Goal: Task Accomplishment & Management: Manage account settings

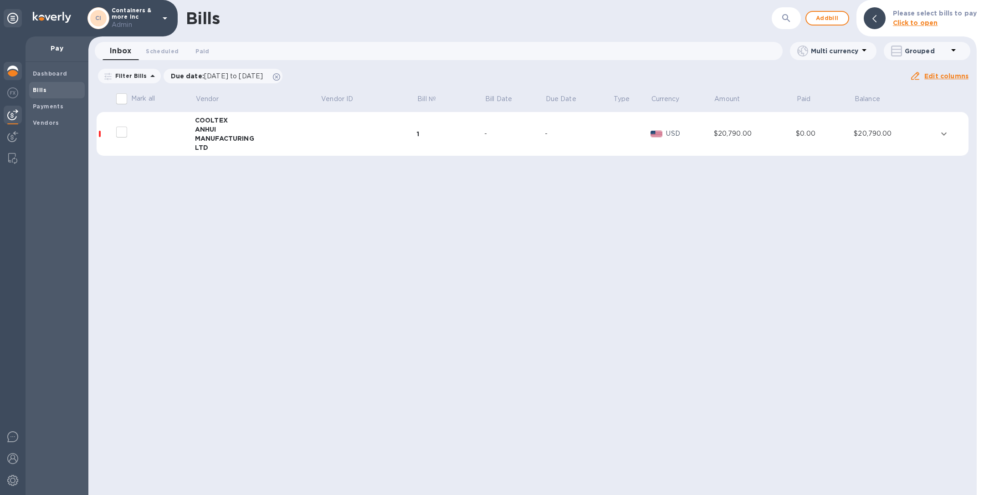
click at [15, 71] on img at bounding box center [12, 71] width 11 height 11
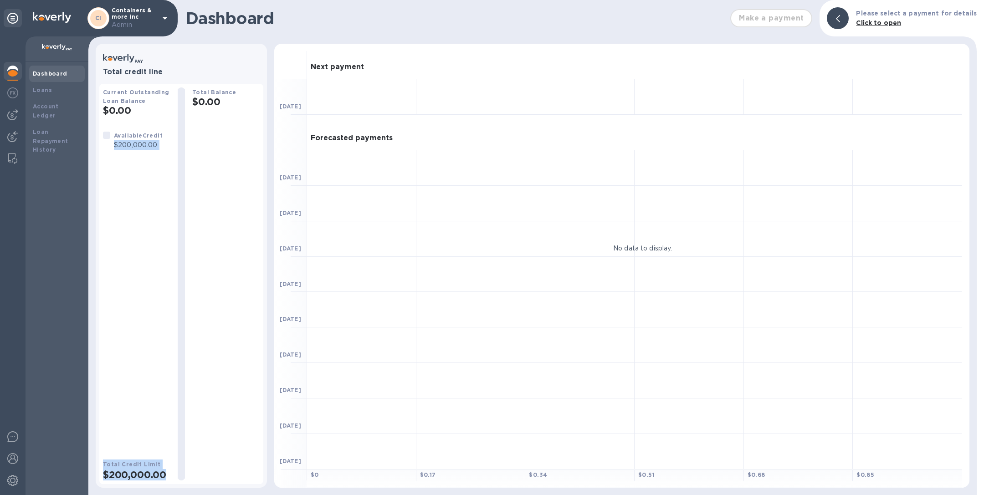
drag, startPoint x: 114, startPoint y: 145, endPoint x: 183, endPoint y: 145, distance: 68.8
click at [183, 145] on div "Current Outstanding Loan Balance $0.00 Available Credit $200,000.00 Total Credi…" at bounding box center [181, 283] width 157 height 393
click at [147, 149] on p "$200,000.00" at bounding box center [138, 145] width 49 height 10
drag, startPoint x: 114, startPoint y: 145, endPoint x: 163, endPoint y: 145, distance: 48.3
click at [163, 145] on div "Available Credit $200,000.00" at bounding box center [132, 140] width 67 height 26
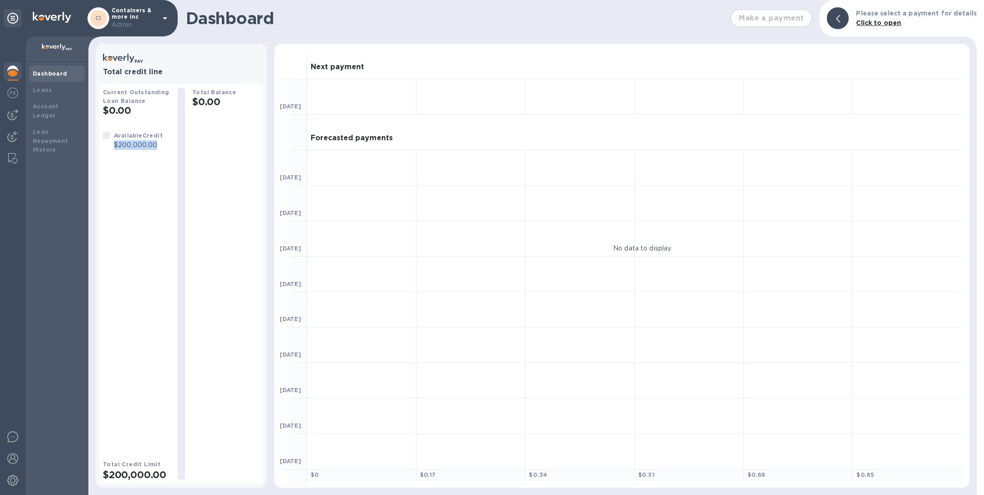
copy p "$200,000.00"
click at [150, 15] on p "Containers & more inc Admin" at bounding box center [135, 18] width 46 height 22
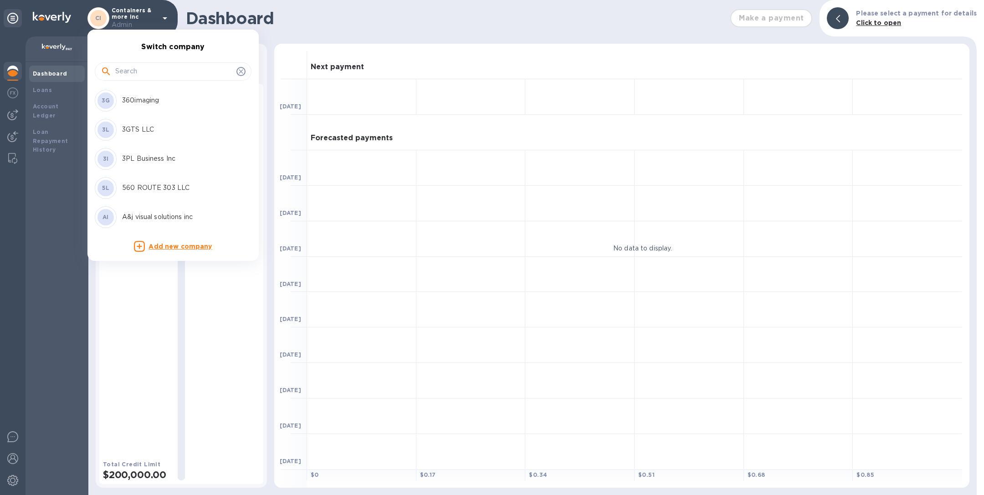
click at [131, 72] on input "text" at bounding box center [173, 72] width 117 height 14
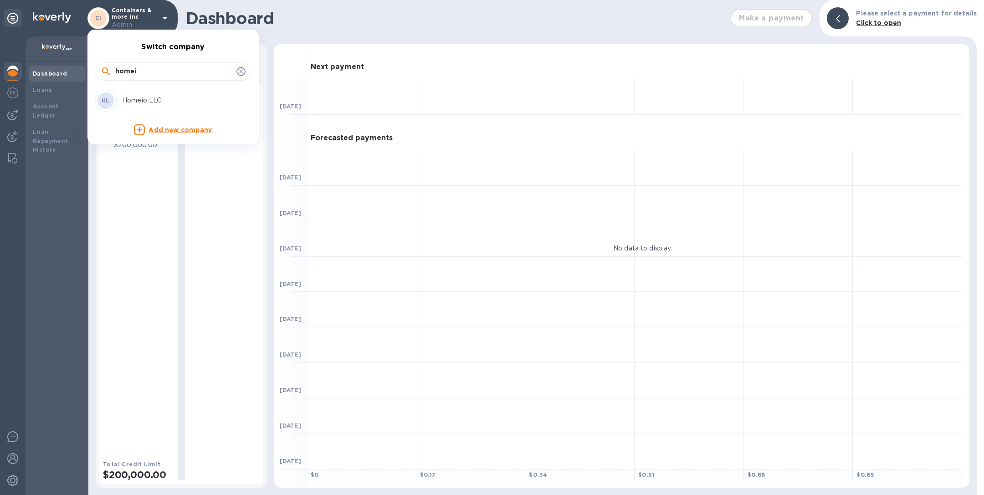
type input "homei"
click at [143, 106] on div "HL Homeio LLC" at bounding box center [166, 101] width 142 height 22
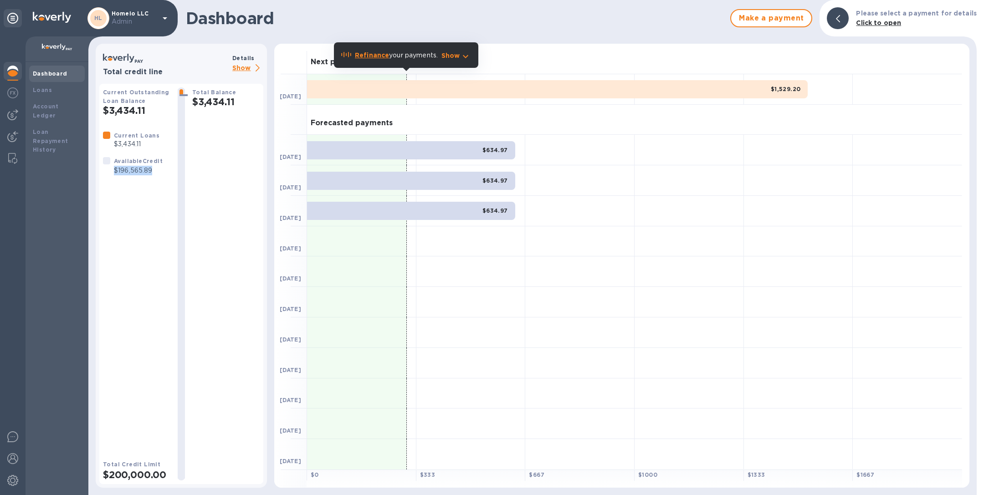
drag, startPoint x: 112, startPoint y: 171, endPoint x: 158, endPoint y: 172, distance: 46.0
click at [158, 172] on div "Available Credit $196,565.89" at bounding box center [138, 165] width 52 height 23
copy p "$196,565.89"
click at [137, 20] on p "Admin" at bounding box center [135, 22] width 46 height 10
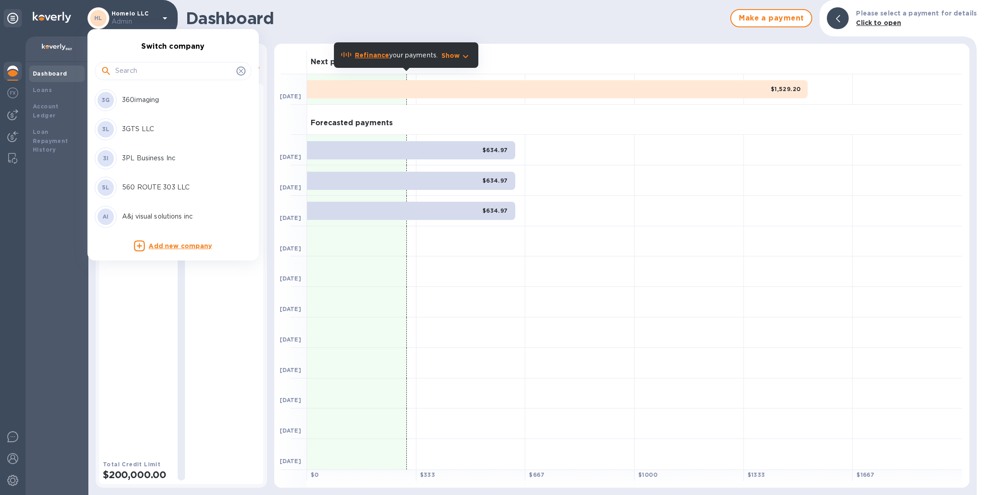
click at [156, 70] on input "text" at bounding box center [173, 71] width 117 height 14
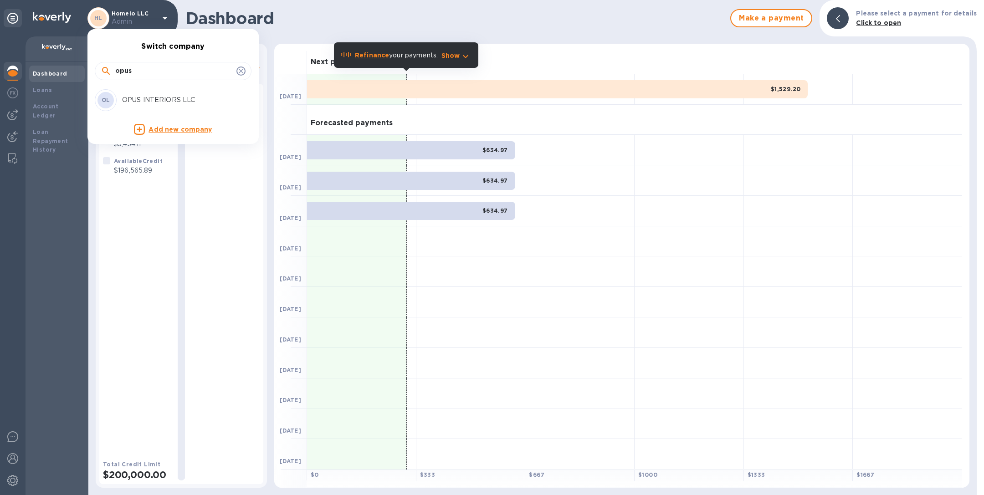
type input "opus"
click at [168, 97] on p "OPUS INTERIORS LLC" at bounding box center [179, 100] width 115 height 10
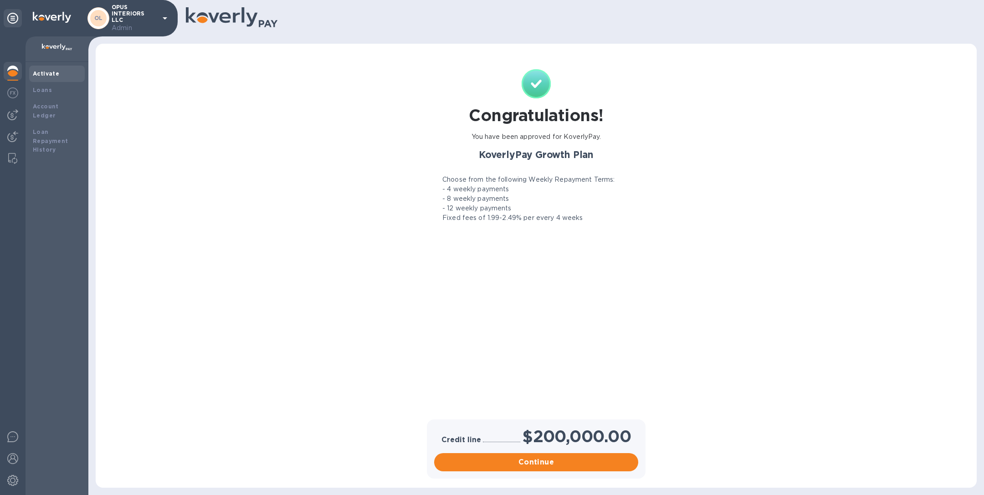
click at [141, 23] on p "Admin" at bounding box center [135, 28] width 46 height 10
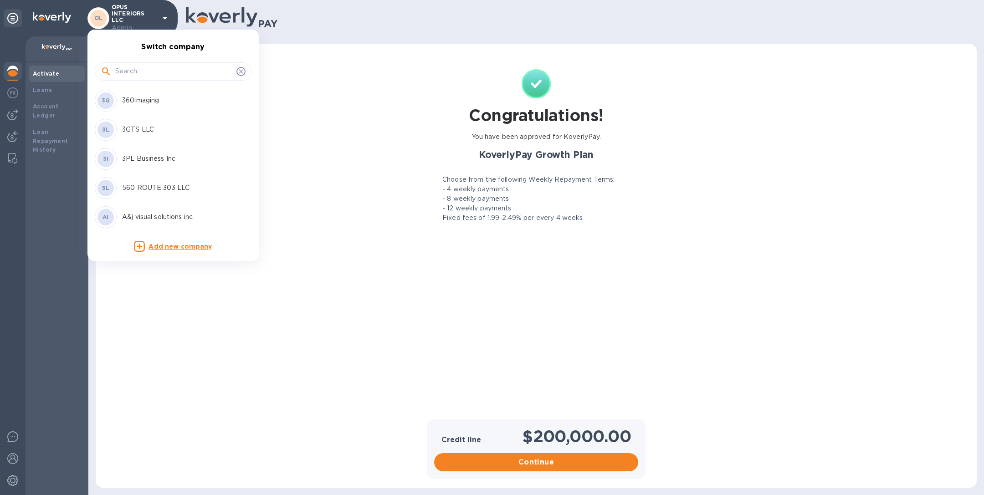
click at [137, 73] on input "text" at bounding box center [173, 72] width 117 height 14
type input "simple"
click at [136, 100] on p "Simple Forwarding Inc" at bounding box center [179, 101] width 115 height 10
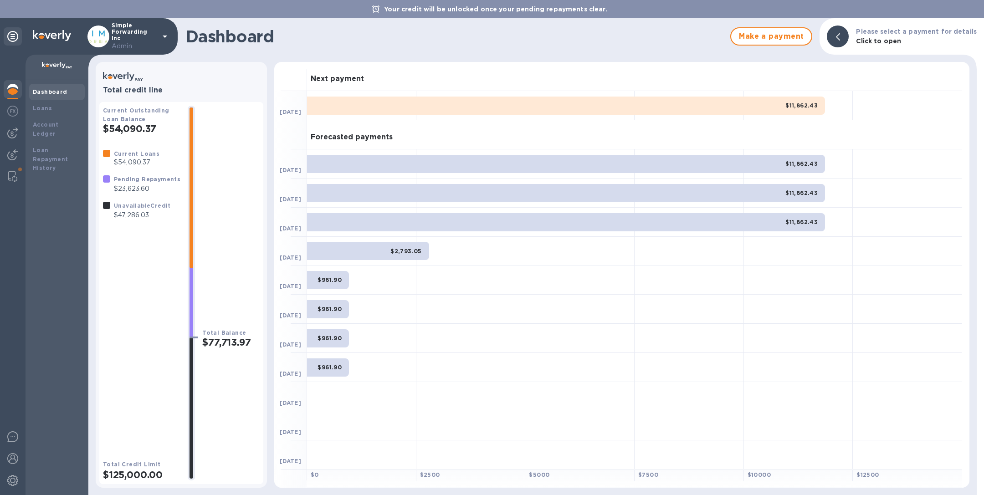
click at [153, 34] on p "Simple Forwarding Inc Admin" at bounding box center [135, 36] width 46 height 29
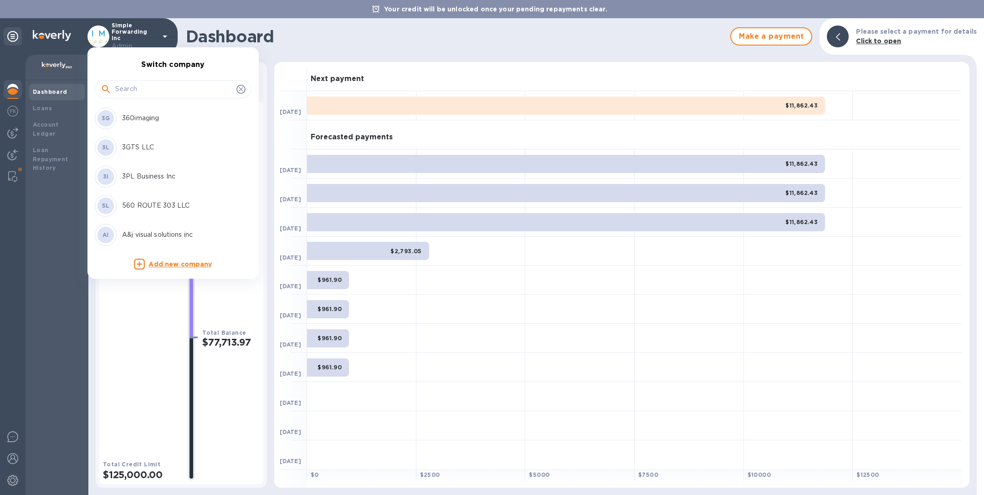
click at [148, 85] on input "text" at bounding box center [173, 89] width 117 height 14
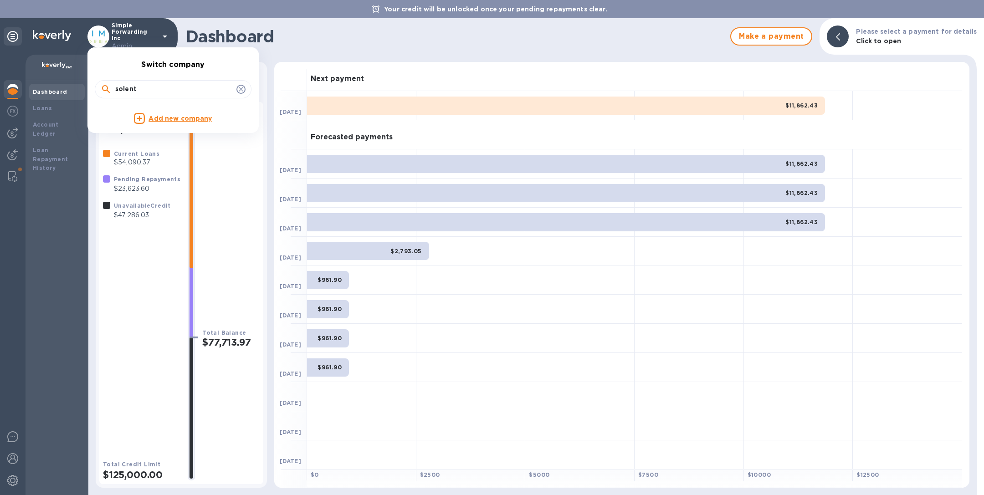
click at [147, 82] on input "solent" at bounding box center [173, 89] width 117 height 14
type input "gabriel"
click at [169, 121] on p "[PERSON_NAME] [GEOGRAPHIC_DATA]" at bounding box center [179, 118] width 115 height 19
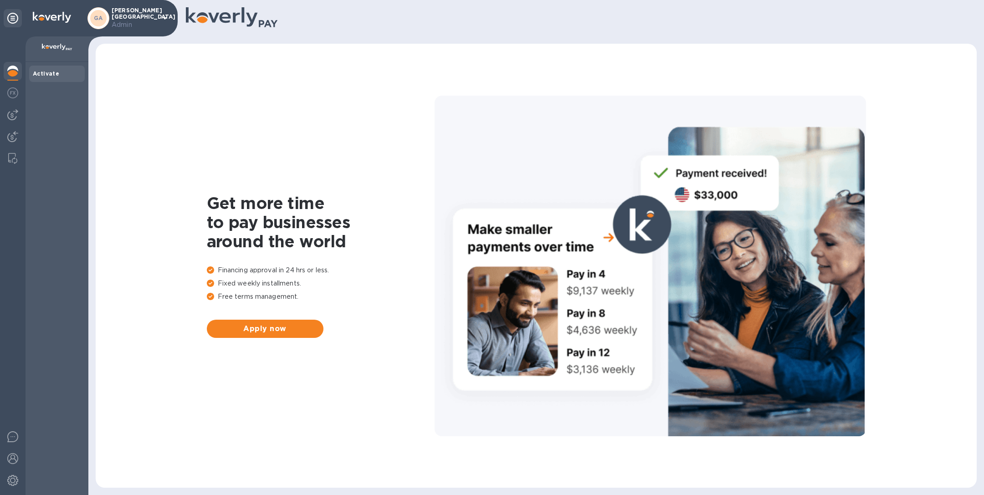
click at [9, 70] on img at bounding box center [12, 71] width 11 height 11
click at [139, 26] on p "Admin" at bounding box center [135, 25] width 46 height 10
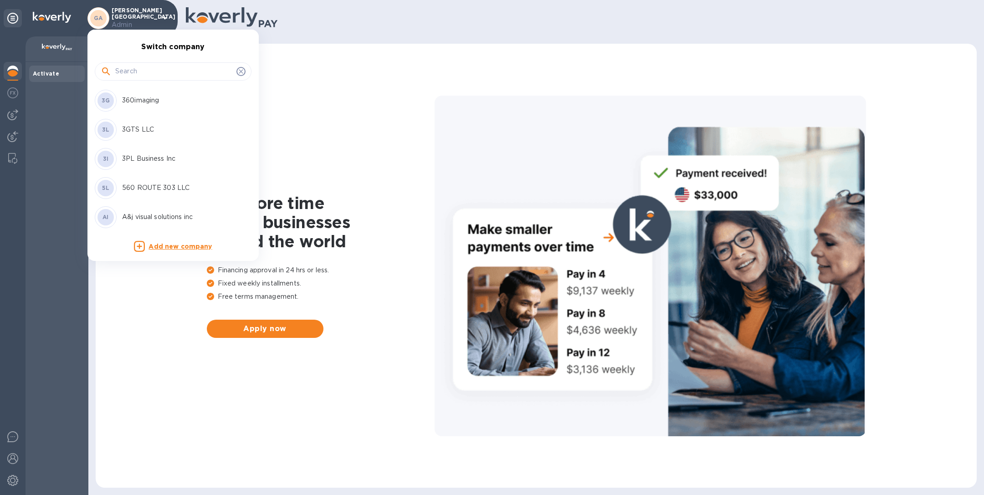
click at [147, 70] on input "text" at bounding box center [173, 72] width 117 height 14
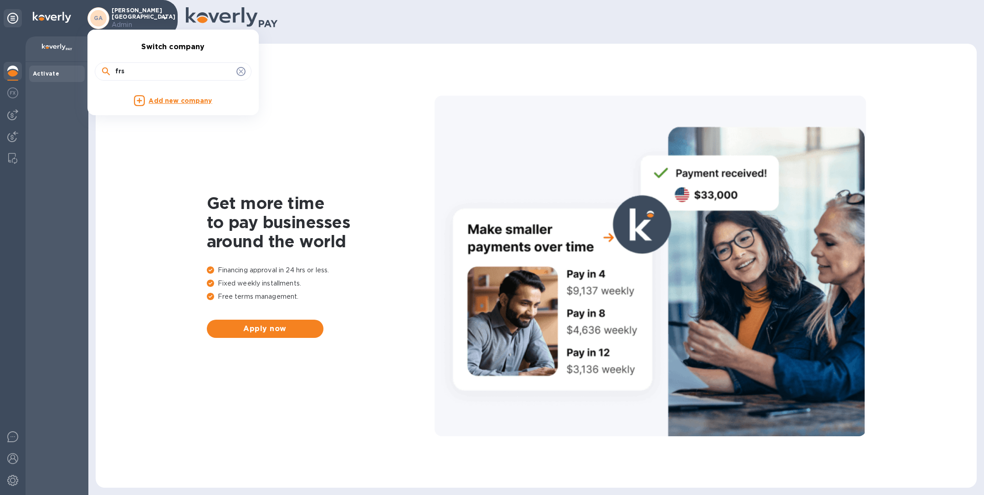
click at [166, 71] on input "frs" at bounding box center [173, 72] width 117 height 14
type input "lux fl"
click at [156, 98] on p "Lux Flooring" at bounding box center [179, 101] width 115 height 10
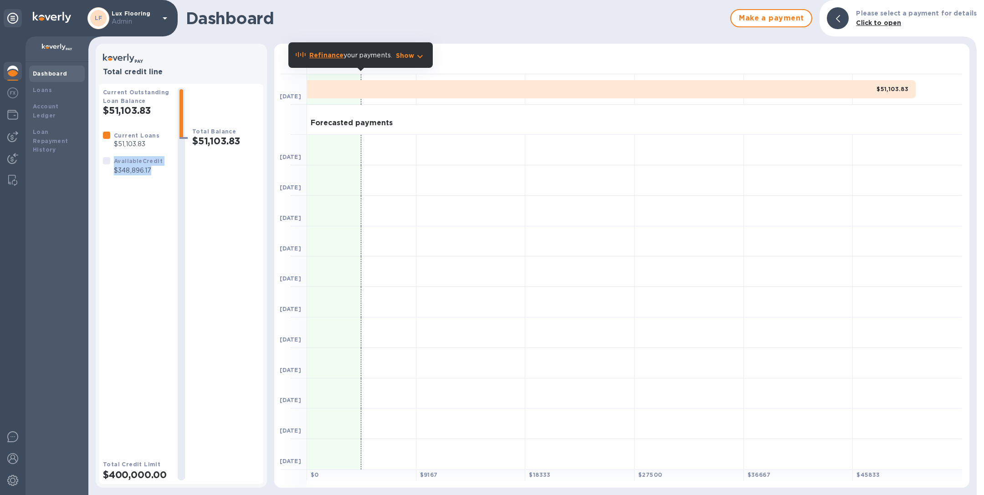
drag, startPoint x: 113, startPoint y: 160, endPoint x: 158, endPoint y: 171, distance: 45.9
click at [158, 172] on div "Available Credit $348,896.17" at bounding box center [138, 165] width 52 height 23
click at [158, 171] on p "$348,896.17" at bounding box center [138, 171] width 49 height 10
drag, startPoint x: 112, startPoint y: 170, endPoint x: 154, endPoint y: 171, distance: 41.4
click at [154, 171] on div "Available Credit $348,896.17" at bounding box center [138, 165] width 52 height 23
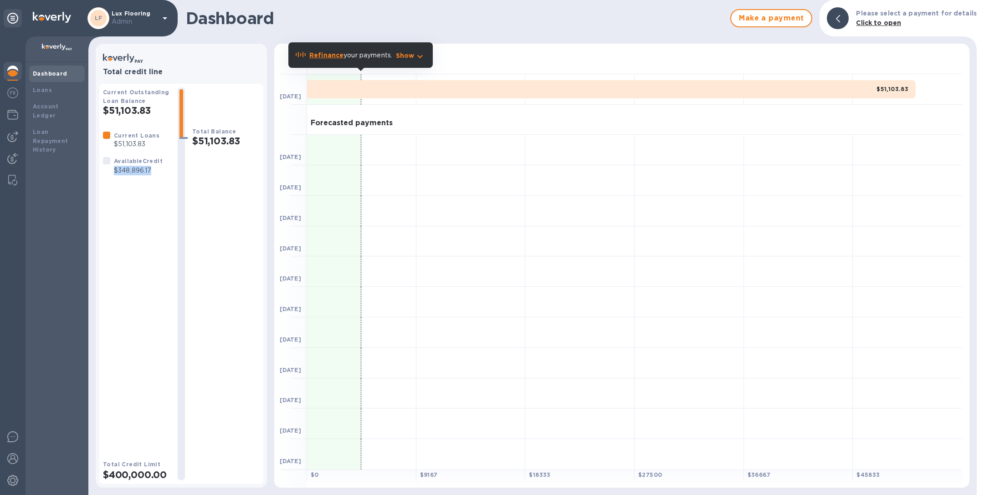
copy p "$348,896.17"
click at [142, 16] on p "Lux Flooring Admin" at bounding box center [135, 18] width 46 height 16
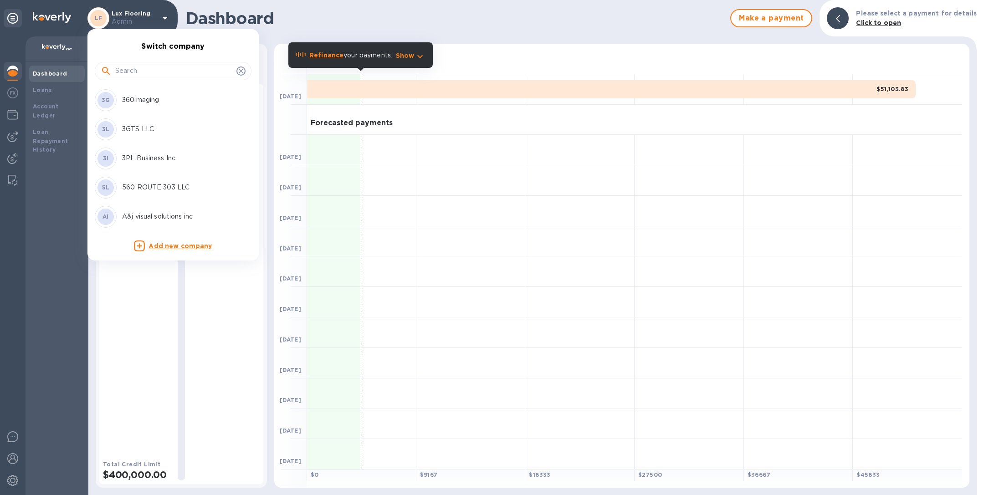
click at [134, 74] on input "text" at bounding box center [173, 71] width 117 height 14
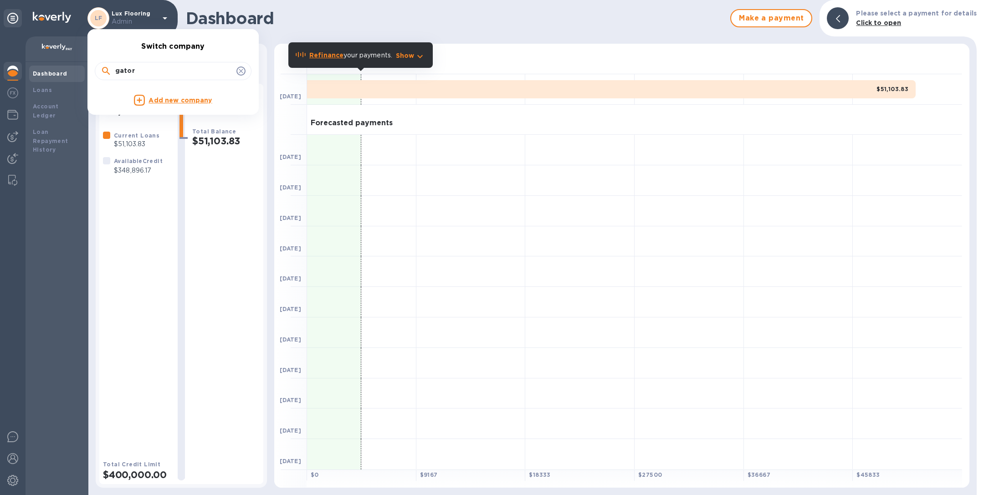
click at [147, 66] on input "gator" at bounding box center [173, 71] width 117 height 14
type input "global spi"
click at [149, 100] on p "Global Spirits USA LLC" at bounding box center [179, 100] width 115 height 10
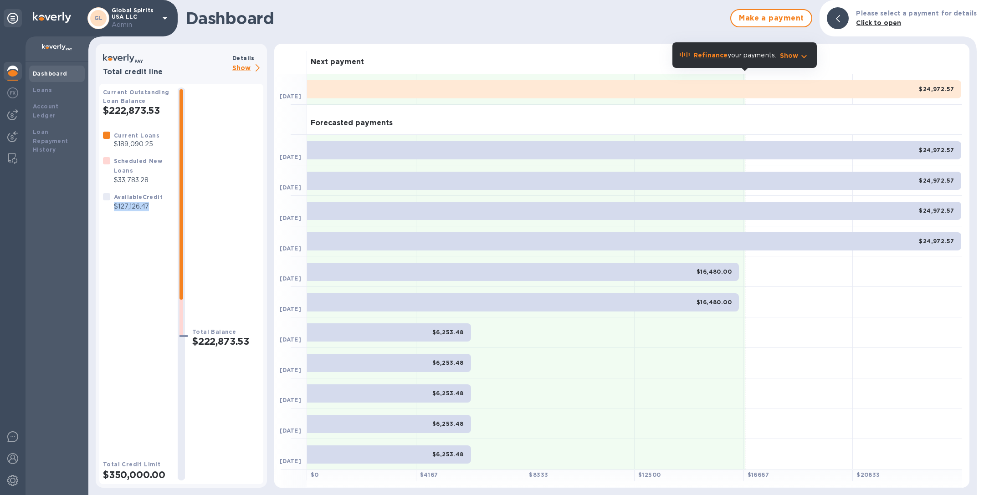
drag, startPoint x: 114, startPoint y: 208, endPoint x: 152, endPoint y: 208, distance: 38.3
click at [152, 208] on p "$127,126.47" at bounding box center [138, 207] width 49 height 10
copy p "$127,126.47"
click at [153, 21] on p "Admin" at bounding box center [135, 25] width 46 height 10
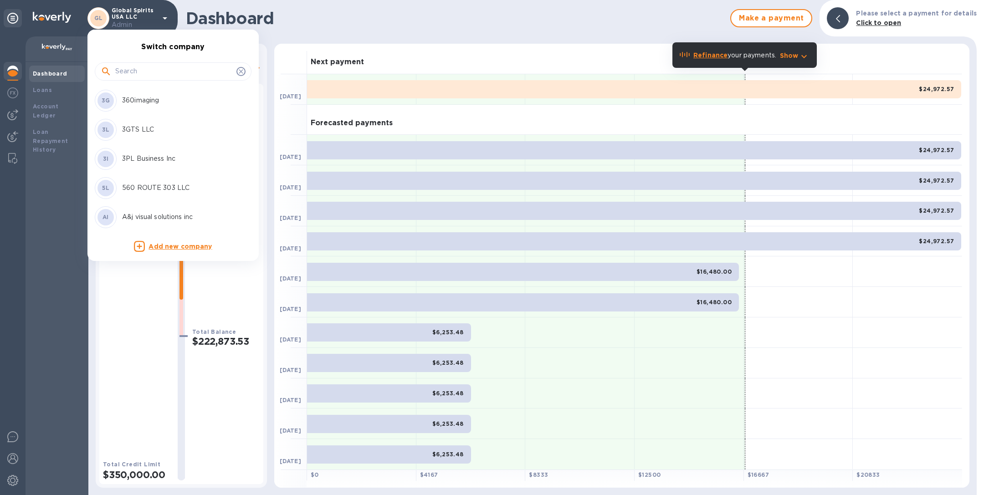
click at [142, 69] on input "text" at bounding box center [173, 72] width 117 height 14
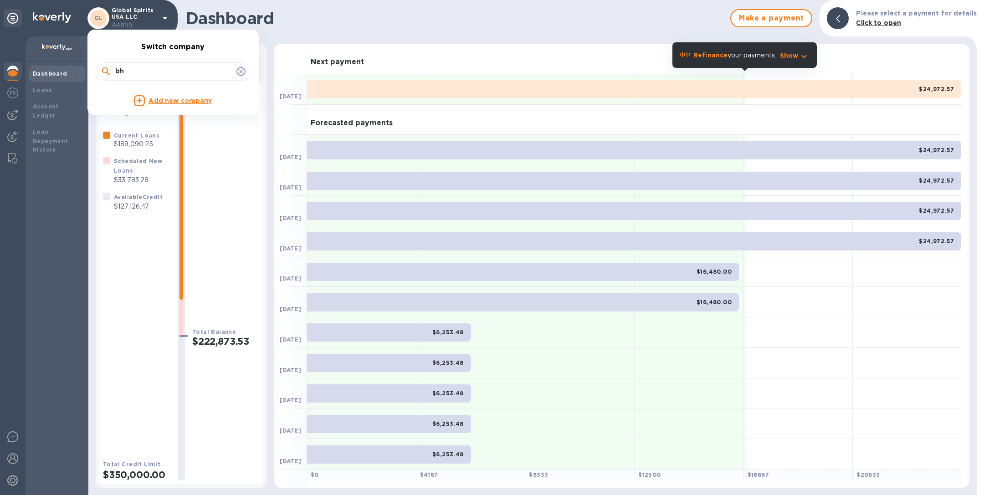
click at [138, 75] on input "bh" at bounding box center [173, 72] width 117 height 14
type input "playle"
click at [162, 94] on div "Playlearn USA Inc" at bounding box center [166, 101] width 142 height 22
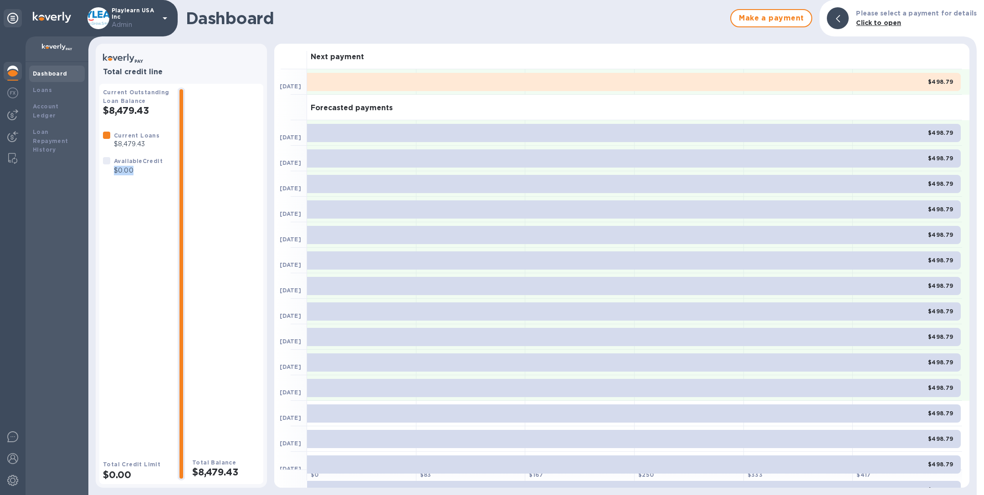
drag, startPoint x: 141, startPoint y: 170, endPoint x: 113, endPoint y: 170, distance: 28.2
click at [112, 170] on div "Available Credit $0.00" at bounding box center [138, 165] width 52 height 23
copy p "$0.00"
click at [129, 16] on p "Playlearn USA Inc Admin" at bounding box center [135, 18] width 46 height 22
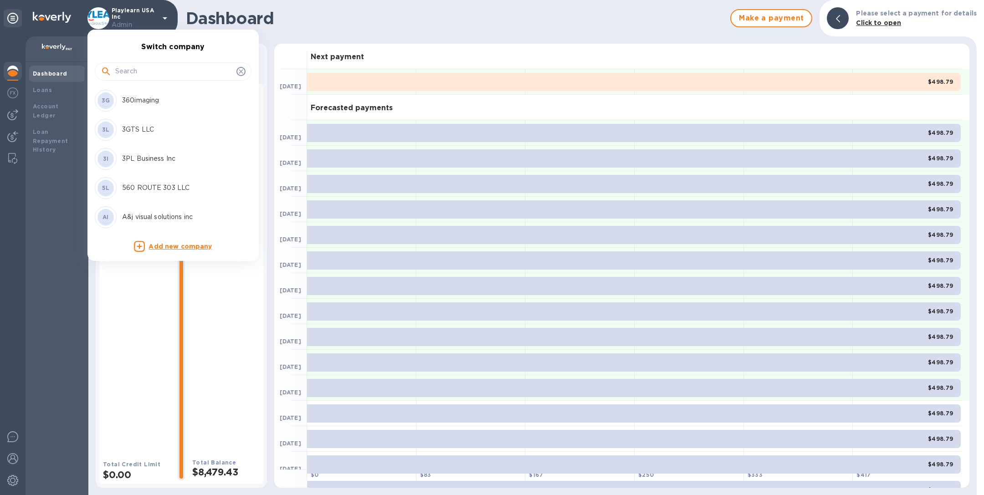
click at [133, 70] on input "text" at bounding box center [173, 72] width 117 height 14
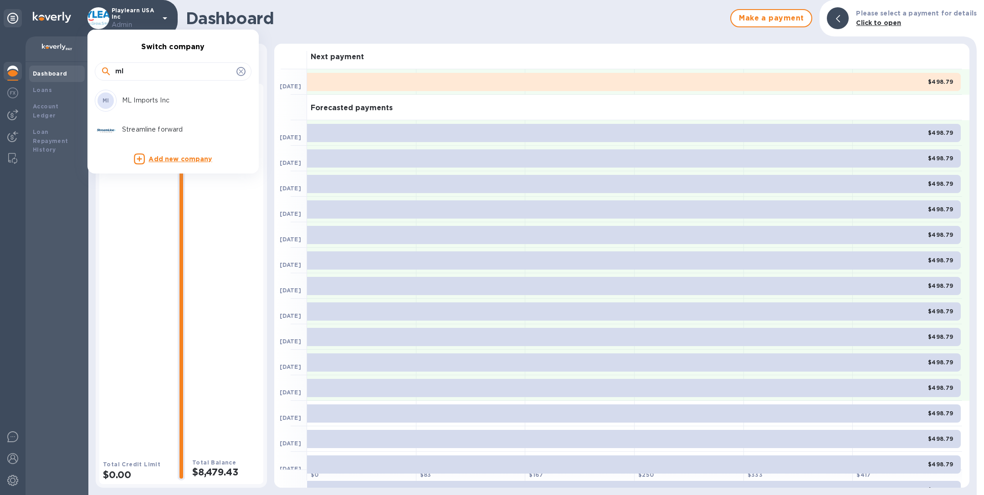
type input "ml"
click at [138, 100] on p "ML Imports Inc" at bounding box center [179, 101] width 115 height 10
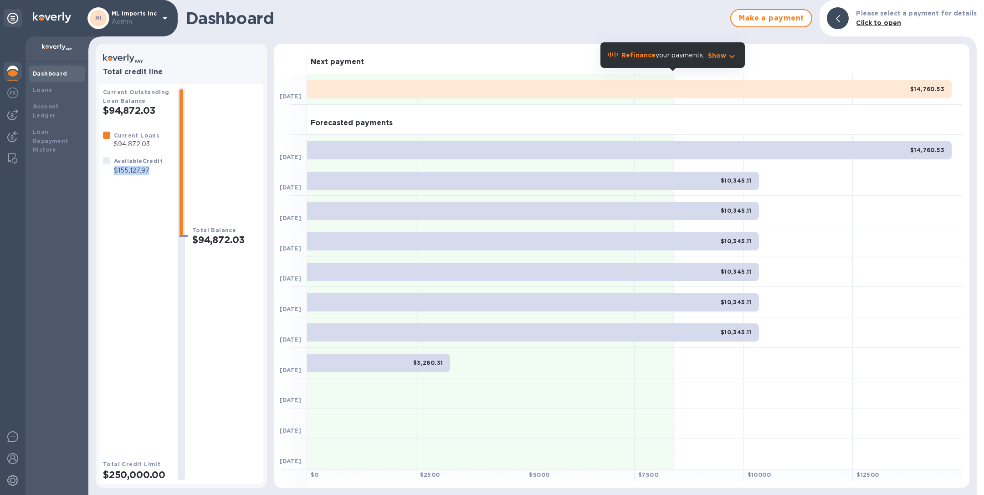
drag, startPoint x: 112, startPoint y: 170, endPoint x: 155, endPoint y: 170, distance: 42.4
click at [155, 170] on div "Available Credit $155,127.97" at bounding box center [138, 165] width 52 height 23
copy p "$155,127.97"
click at [135, 17] on p "Admin" at bounding box center [135, 22] width 46 height 10
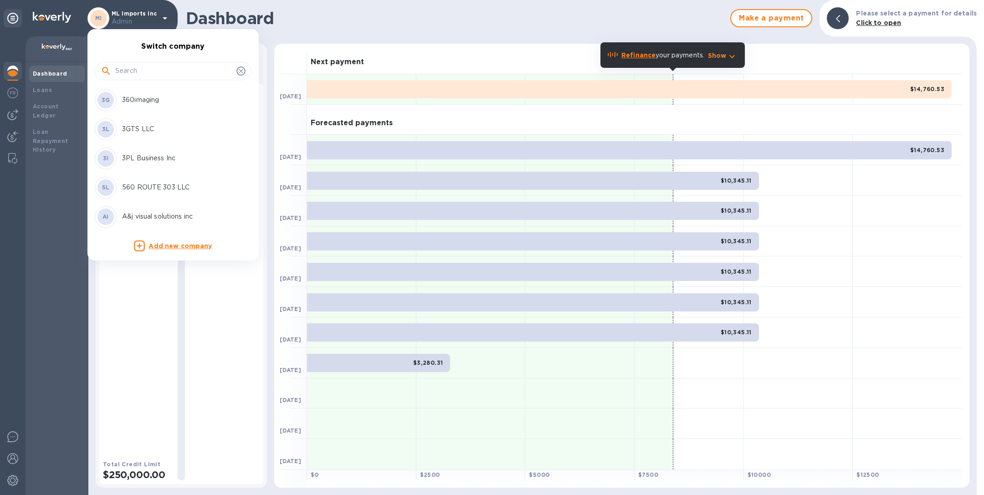
click at [138, 68] on input "text" at bounding box center [173, 71] width 117 height 14
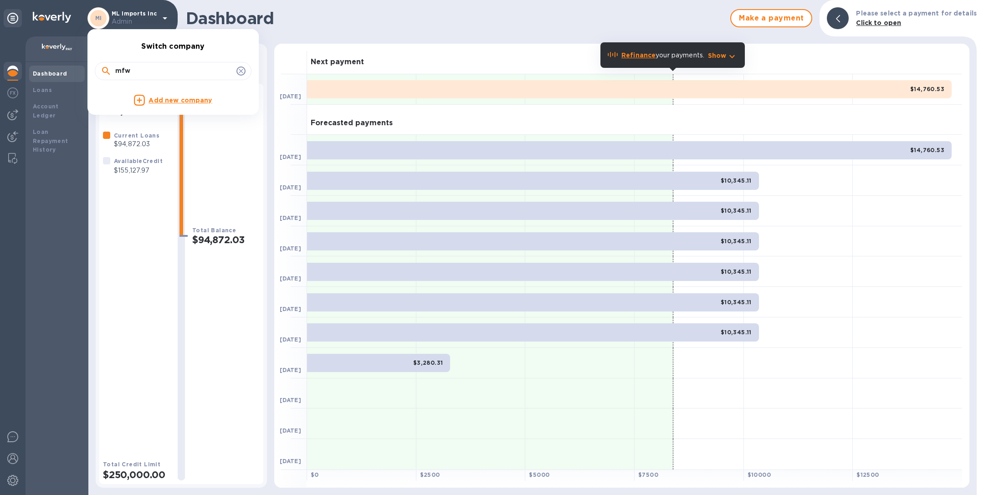
click at [142, 74] on input "mfw" at bounding box center [173, 71] width 117 height 14
click at [156, 66] on input "winemon" at bounding box center [173, 71] width 117 height 14
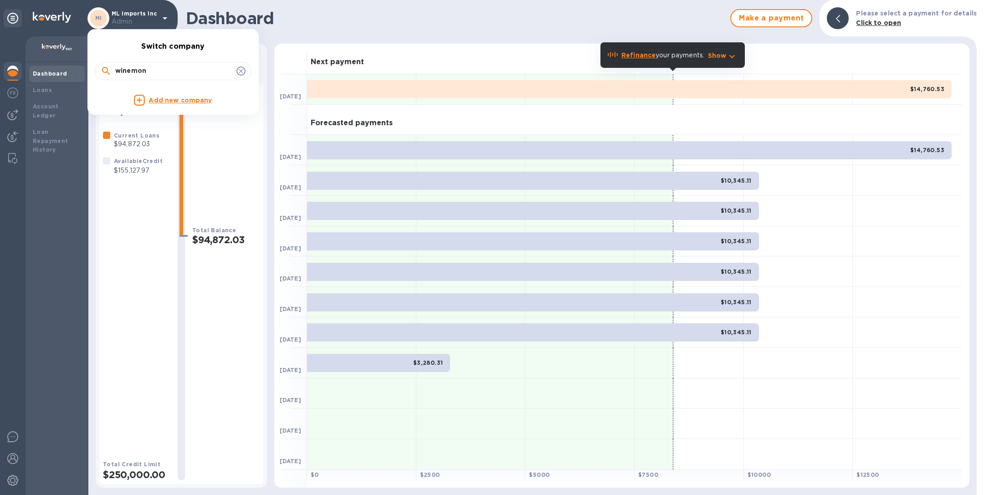
click at [156, 66] on input "winemon" at bounding box center [173, 71] width 117 height 14
click at [149, 74] on input "yc112" at bounding box center [173, 71] width 117 height 14
click at [149, 66] on input "1-80" at bounding box center [173, 71] width 117 height 14
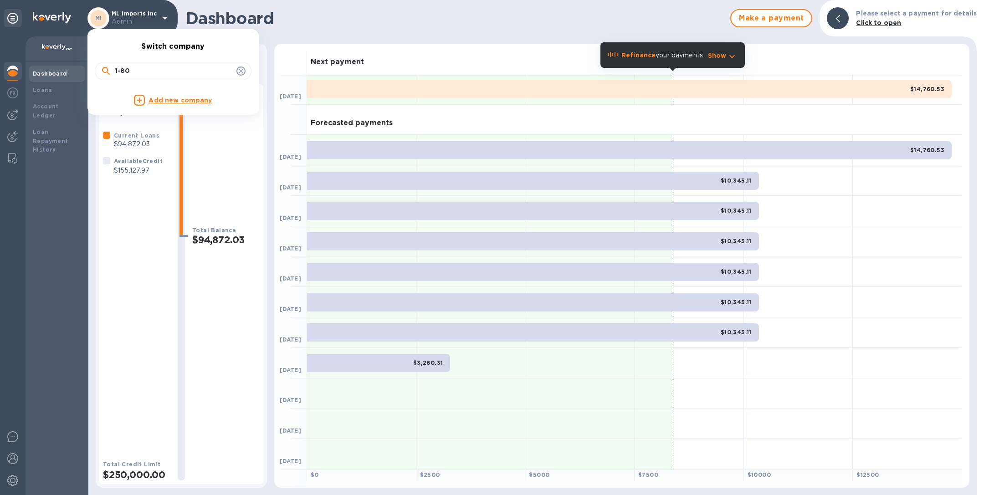
click at [149, 66] on input "1-80" at bounding box center [173, 71] width 117 height 14
type input "effect"
click at [156, 97] on p "Effective Workplace LLC" at bounding box center [179, 100] width 115 height 10
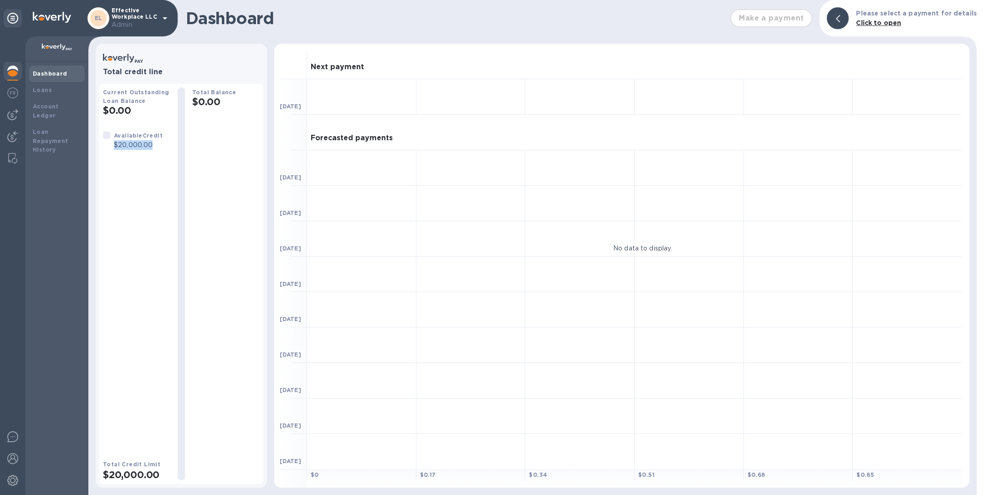
drag, startPoint x: 114, startPoint y: 147, endPoint x: 155, endPoint y: 147, distance: 41.4
click at [155, 147] on p "$20,000.00" at bounding box center [138, 145] width 49 height 10
copy p "$20,000.00"
click at [128, 20] on p "Admin" at bounding box center [135, 25] width 46 height 10
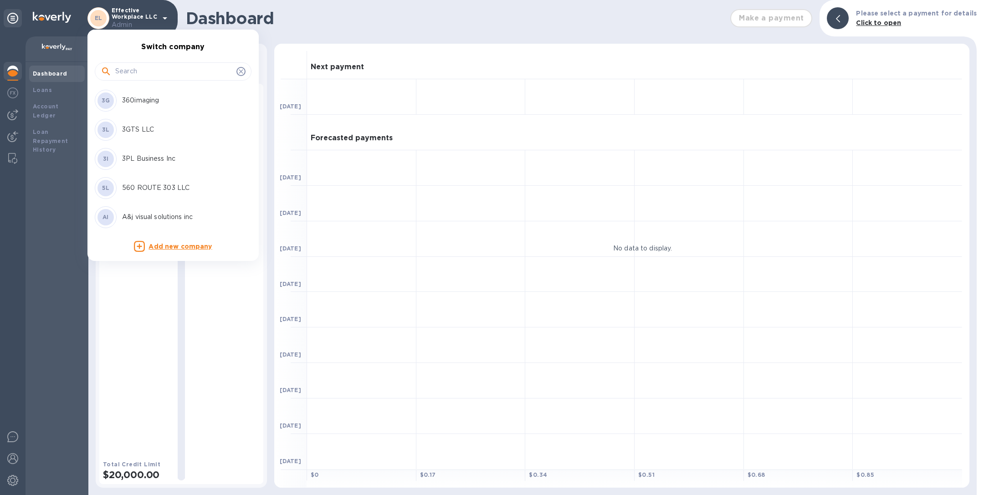
click at [138, 70] on input "text" at bounding box center [173, 72] width 117 height 14
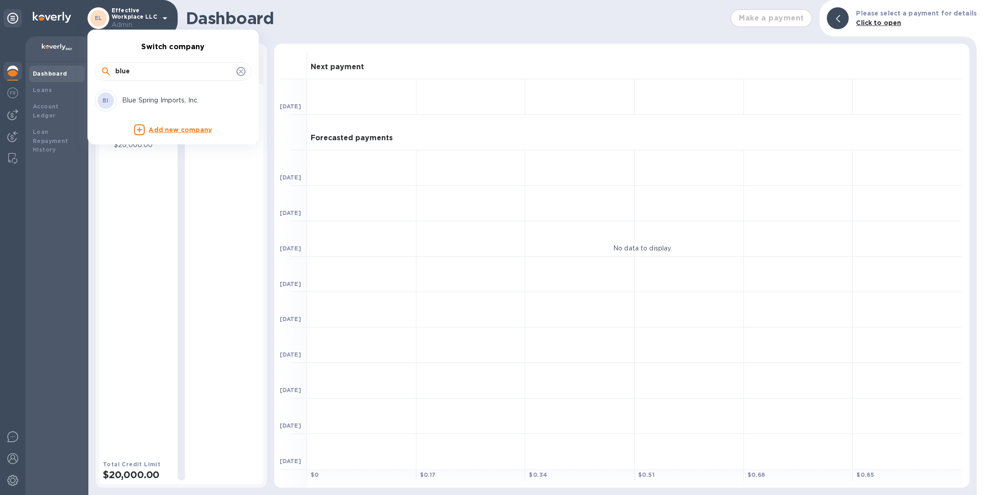
type input "blue"
click at [151, 101] on p "Blue Spring Imports, Inc." at bounding box center [179, 101] width 115 height 10
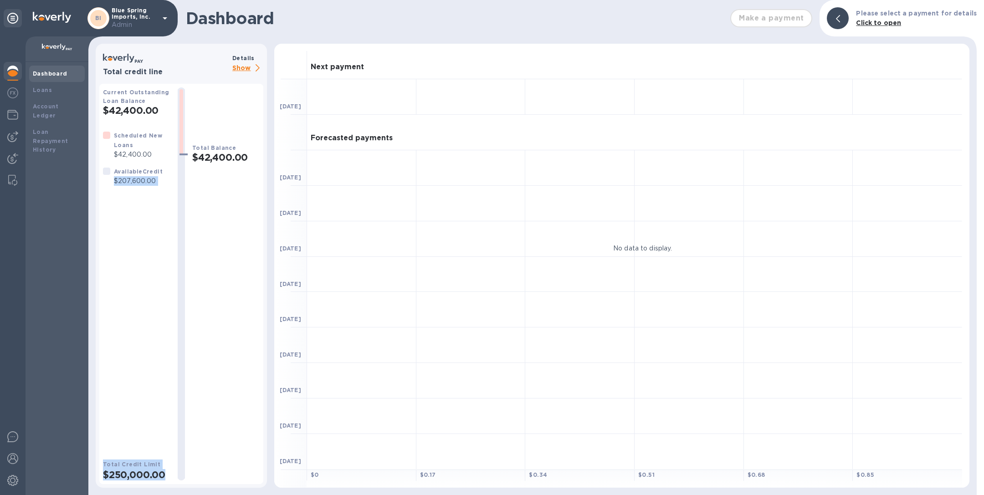
drag, startPoint x: 115, startPoint y: 180, endPoint x: 170, endPoint y: 180, distance: 54.6
click at [170, 180] on div "Current Outstanding Loan Balance $42,400.00 Scheduled New Loans $42,400.00 Avai…" at bounding box center [181, 283] width 157 height 393
click at [158, 180] on p "$207,600.00" at bounding box center [138, 181] width 49 height 10
drag, startPoint x: 114, startPoint y: 181, endPoint x: 159, endPoint y: 182, distance: 45.1
click at [159, 182] on p "$207,600.00" at bounding box center [138, 181] width 49 height 10
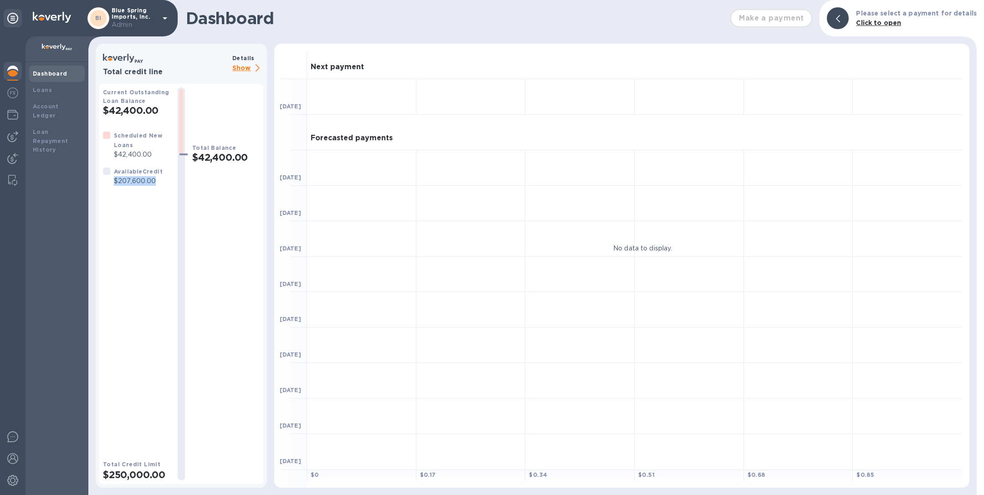
copy p "$207,600.00"
click at [134, 22] on p "Admin" at bounding box center [135, 25] width 46 height 10
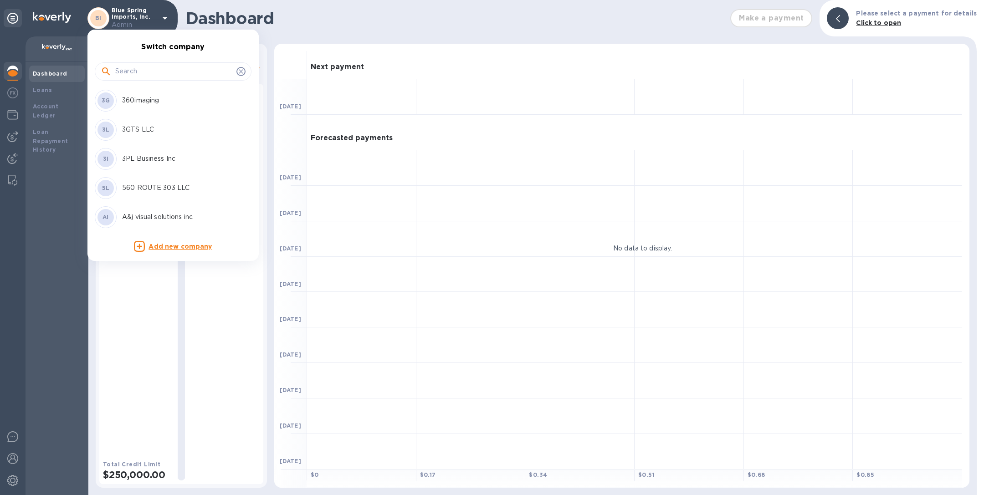
click at [138, 70] on input "text" at bounding box center [173, 72] width 117 height 14
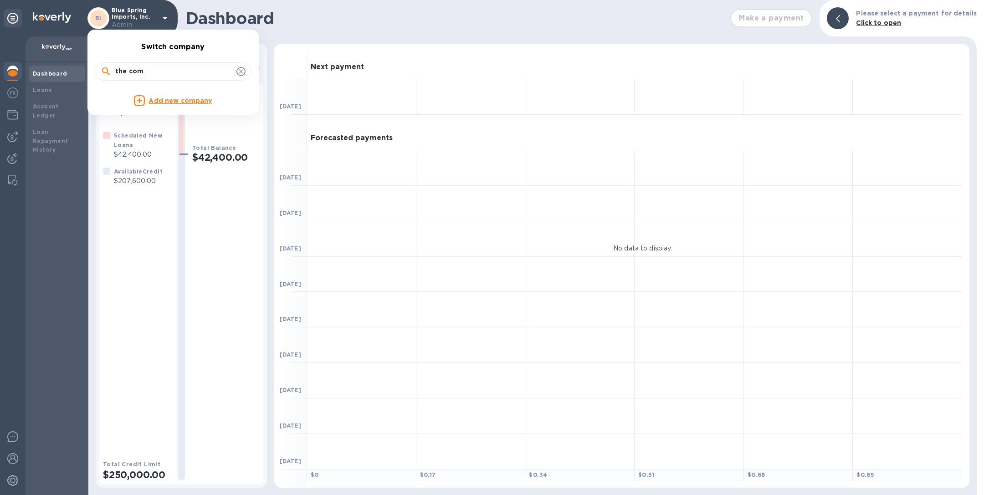
click at [156, 69] on input "the com" at bounding box center [173, 72] width 117 height 14
click at [160, 68] on input "forma" at bounding box center [173, 72] width 117 height 14
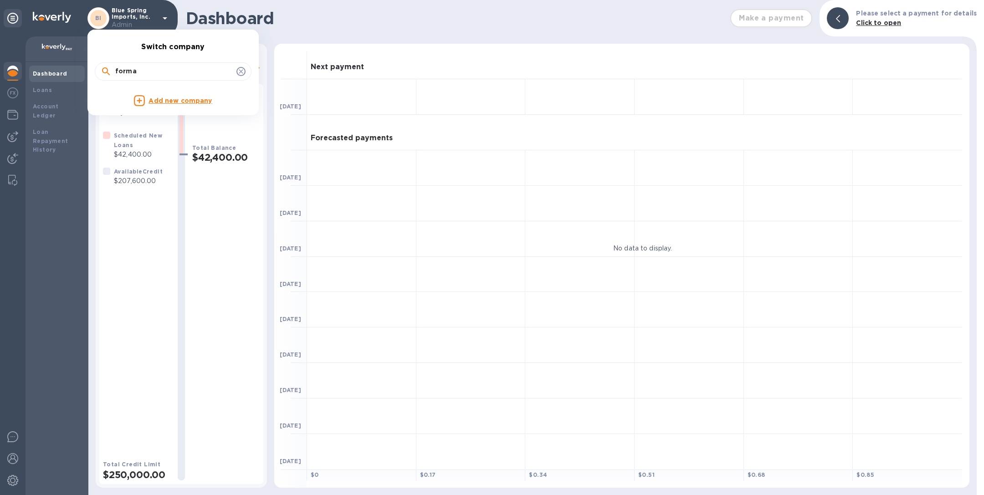
click at [160, 68] on input "forma" at bounding box center [173, 72] width 117 height 14
type input "sap"
click at [171, 99] on p "SAPPHIRE MANUFACTURING INC" at bounding box center [179, 101] width 115 height 10
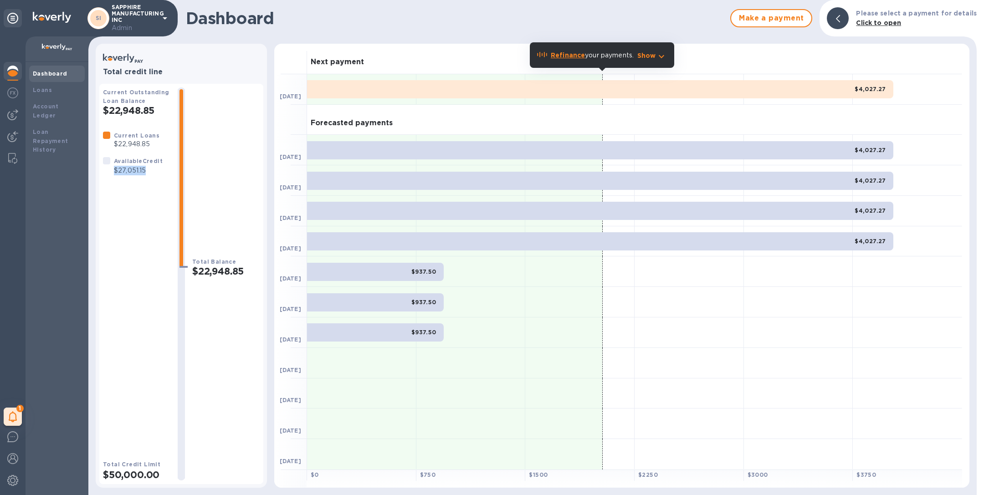
drag, startPoint x: 114, startPoint y: 171, endPoint x: 159, endPoint y: 171, distance: 45.5
click at [159, 171] on p "$27,051.15" at bounding box center [138, 171] width 49 height 10
click at [139, 16] on p "SAPPHIRE MANUFACTURING INC Admin" at bounding box center [135, 18] width 46 height 29
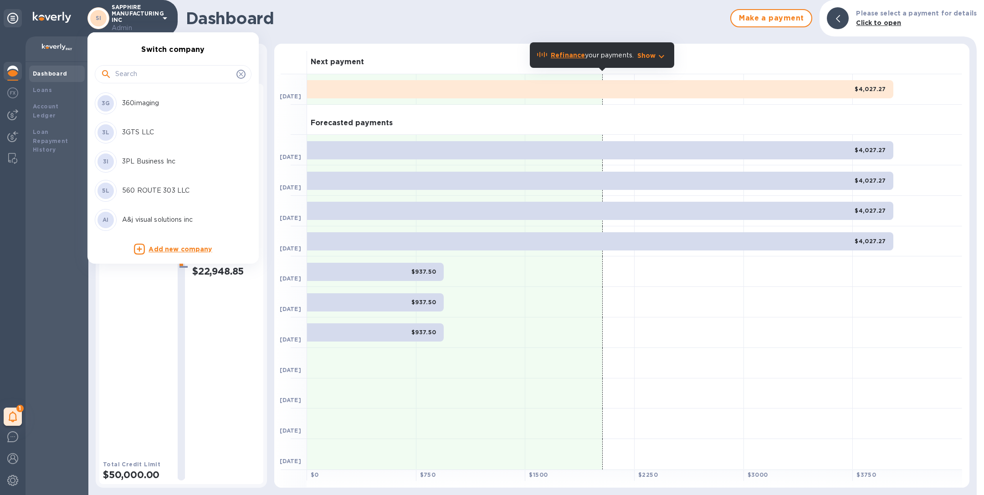
click at [141, 69] on input "text" at bounding box center [173, 74] width 117 height 14
type input "d"
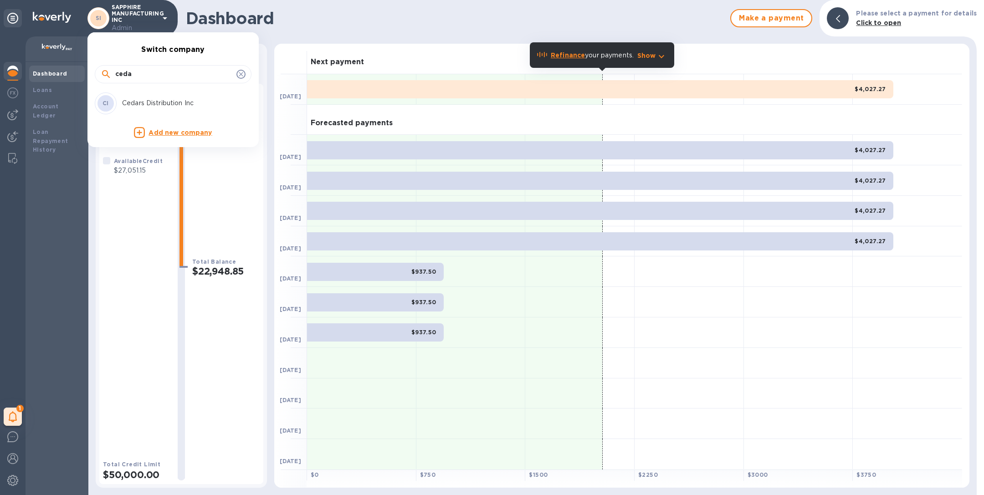
type input "ceda"
click at [151, 104] on p "Cedars Distribution Inc" at bounding box center [179, 103] width 115 height 10
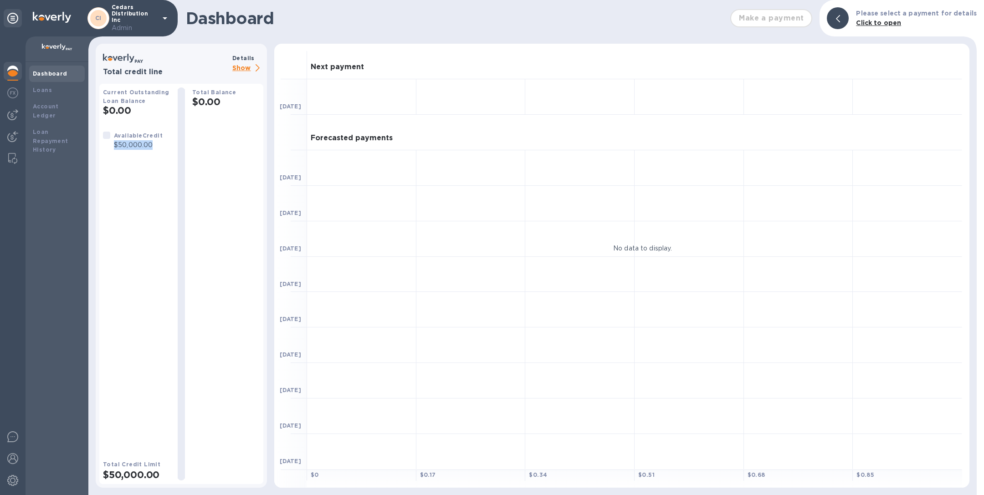
drag, startPoint x: 112, startPoint y: 145, endPoint x: 153, endPoint y: 146, distance: 40.1
click at [153, 146] on div "Available Credit $50,000.00" at bounding box center [138, 140] width 52 height 23
copy p "$50,000.00"
click at [132, 16] on p "Cedars Distribution Inc Admin" at bounding box center [135, 18] width 46 height 29
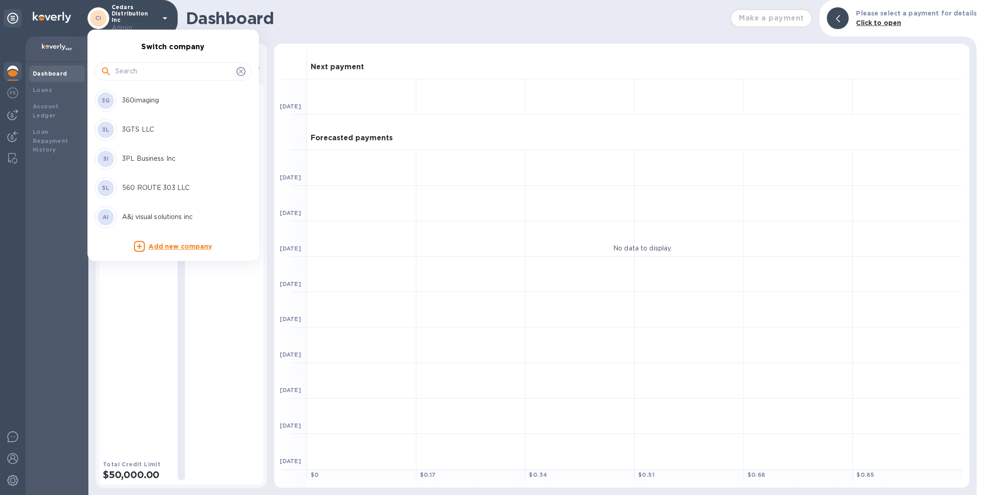
click at [136, 70] on input "text" at bounding box center [173, 72] width 117 height 14
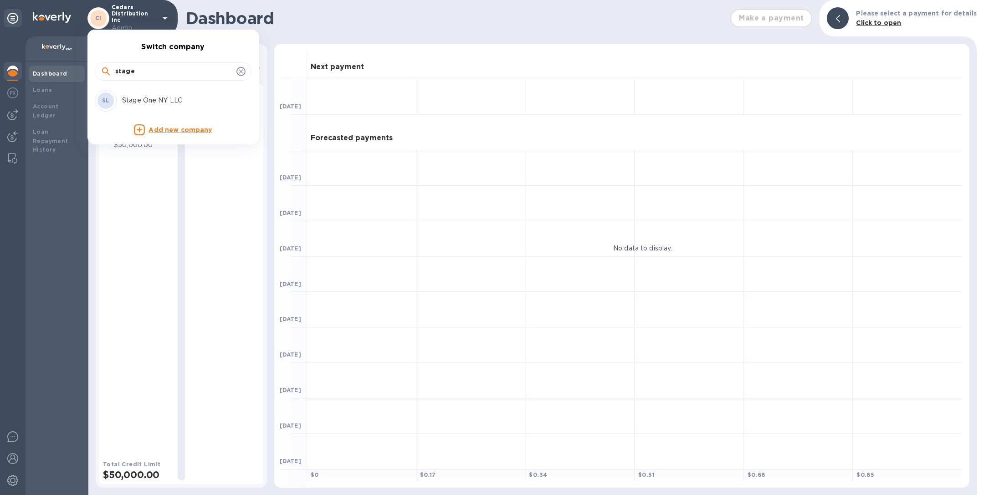
type input "stage"
click at [136, 95] on div "SL Stage One NY LLC" at bounding box center [166, 101] width 142 height 22
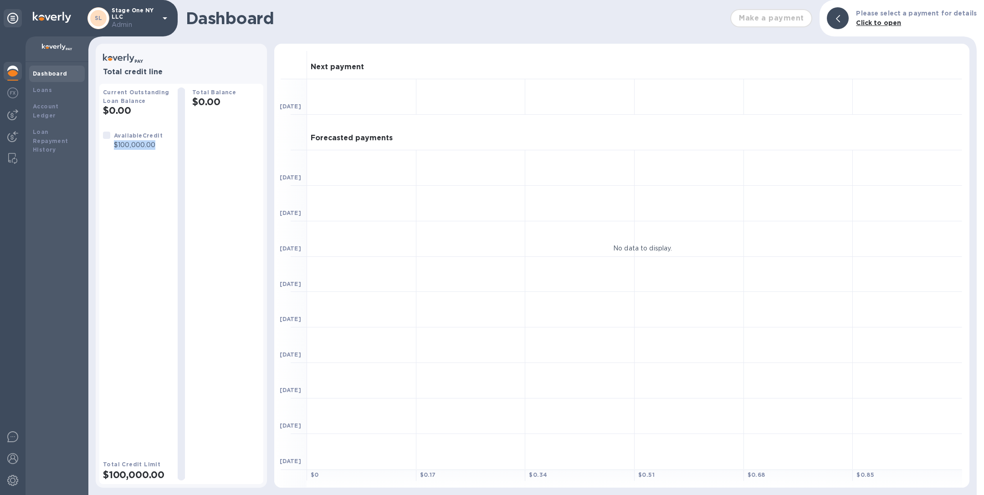
drag, startPoint x: 115, startPoint y: 145, endPoint x: 155, endPoint y: 144, distance: 39.6
click at [155, 144] on p "$100,000.00" at bounding box center [138, 145] width 49 height 10
copy p "$100,000.00"
click at [143, 15] on p "Stage One NY LLC Admin" at bounding box center [135, 18] width 46 height 22
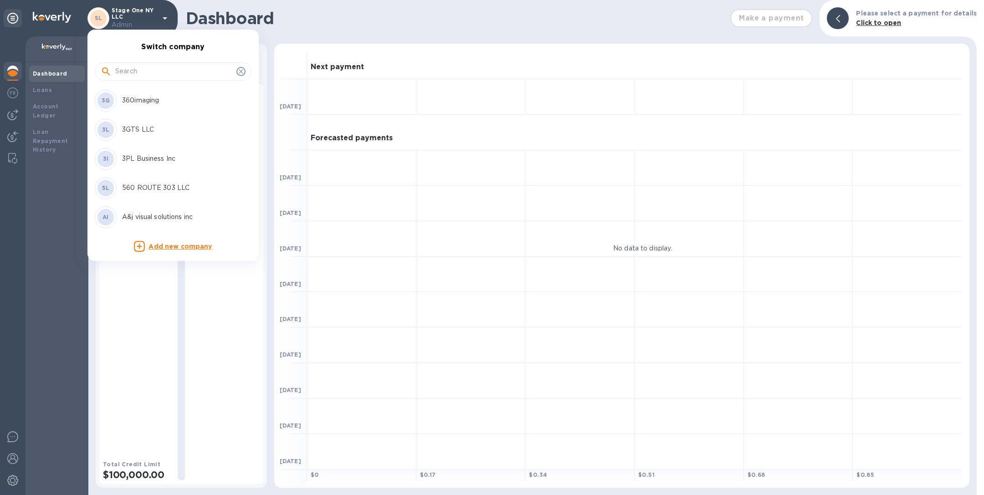
click at [145, 71] on input "text" at bounding box center [173, 72] width 117 height 14
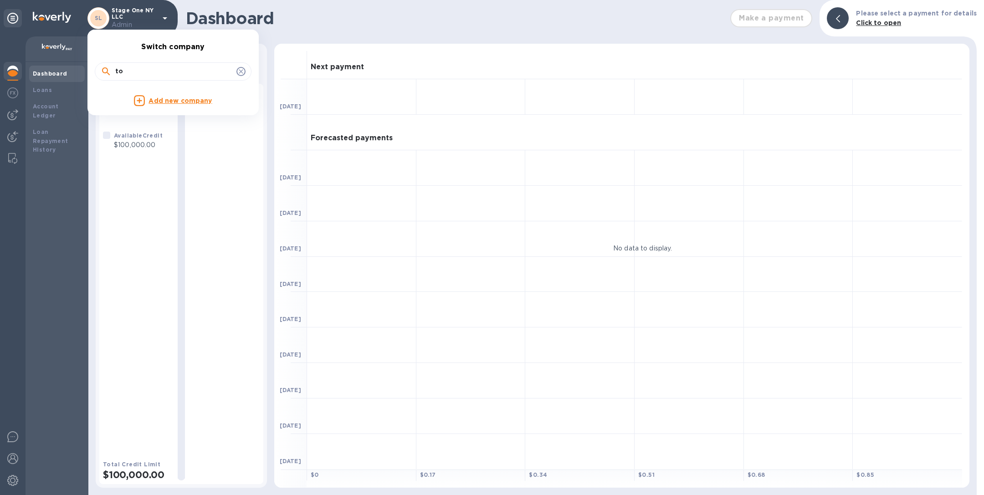
type input "t"
click at [176, 65] on input "golden" at bounding box center [173, 72] width 117 height 14
click at [156, 69] on input "dry farm" at bounding box center [173, 72] width 117 height 14
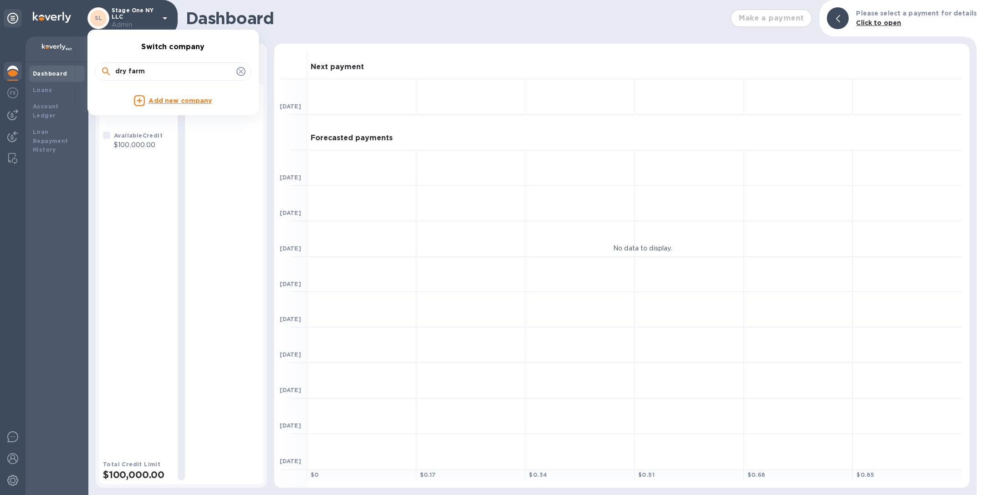
click at [156, 69] on input "dry farm" at bounding box center [173, 72] width 117 height 14
type input "[PERSON_NAME]"
click at [154, 97] on p "[PERSON_NAME] AND COMPANY INC." at bounding box center [179, 100] width 115 height 19
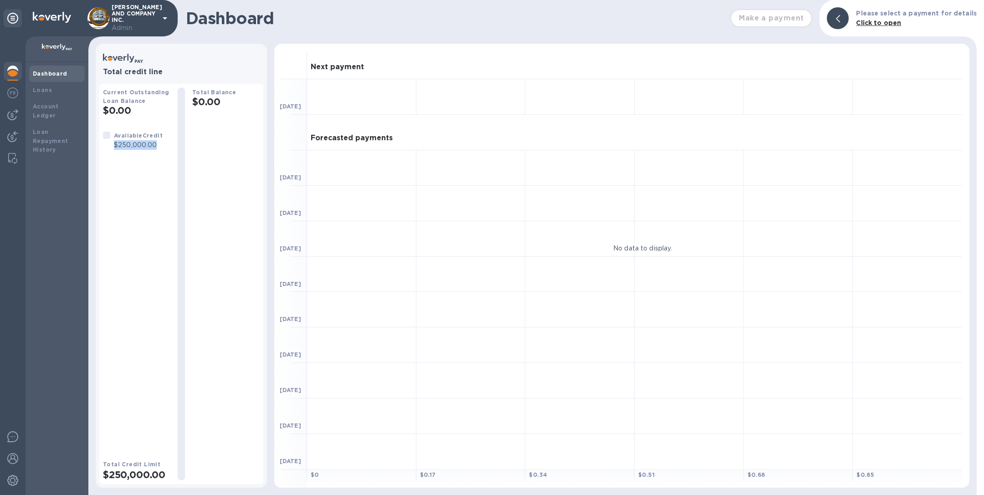
drag, startPoint x: 160, startPoint y: 145, endPoint x: 112, endPoint y: 145, distance: 47.4
click at [112, 145] on div "Available Credit $250,000.00" at bounding box center [138, 140] width 52 height 23
copy p "$250,000.00"
click at [130, 22] on p "[PERSON_NAME] AND COMPANY INC. Admin" at bounding box center [135, 18] width 46 height 29
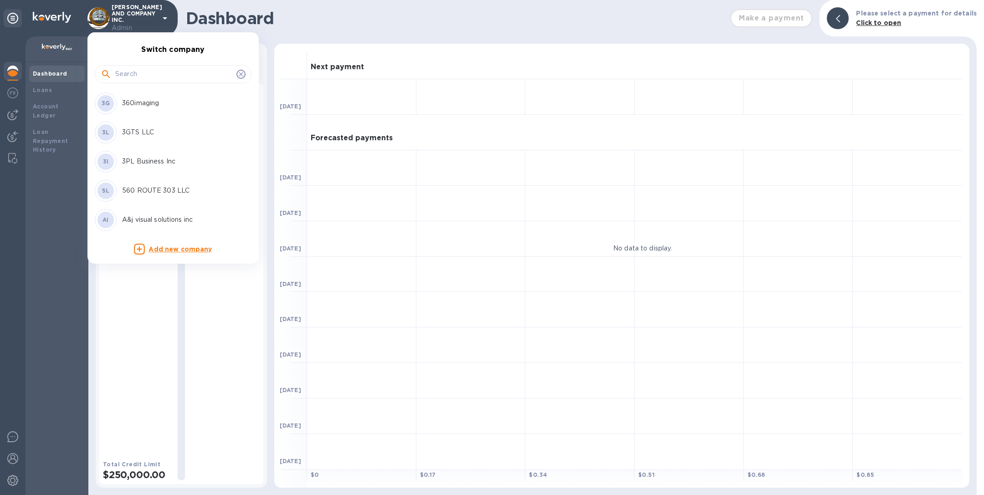
click at [131, 68] on input "text" at bounding box center [173, 74] width 117 height 14
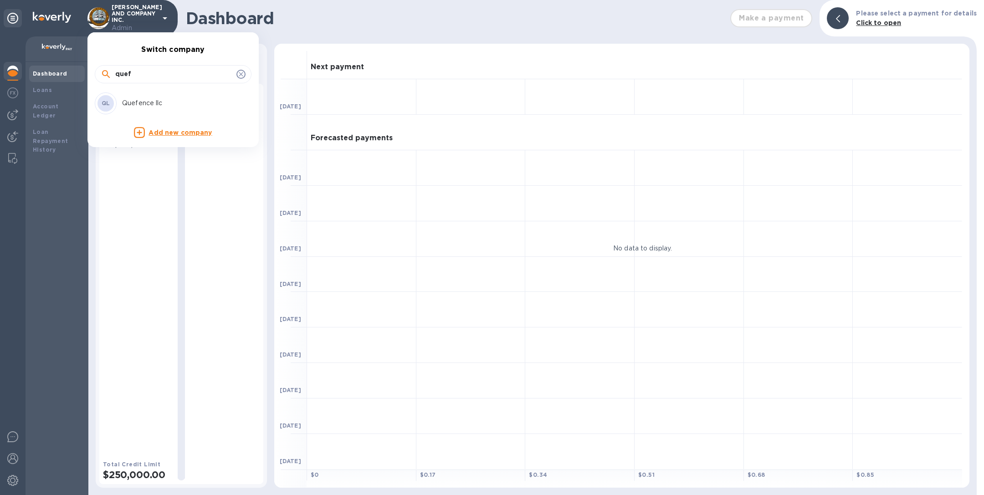
type input "quef"
click at [144, 102] on p "Quefence llc" at bounding box center [179, 103] width 115 height 10
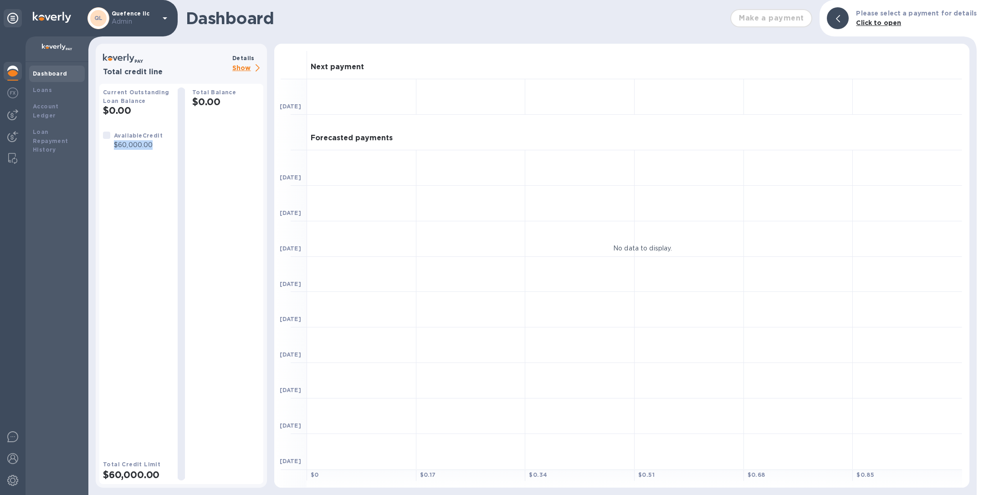
drag, startPoint x: 114, startPoint y: 144, endPoint x: 152, endPoint y: 146, distance: 38.3
click at [152, 146] on p "$60,000.00" at bounding box center [138, 145] width 49 height 10
copy p "$60,000.00"
click at [132, 17] on p "Admin" at bounding box center [135, 22] width 46 height 10
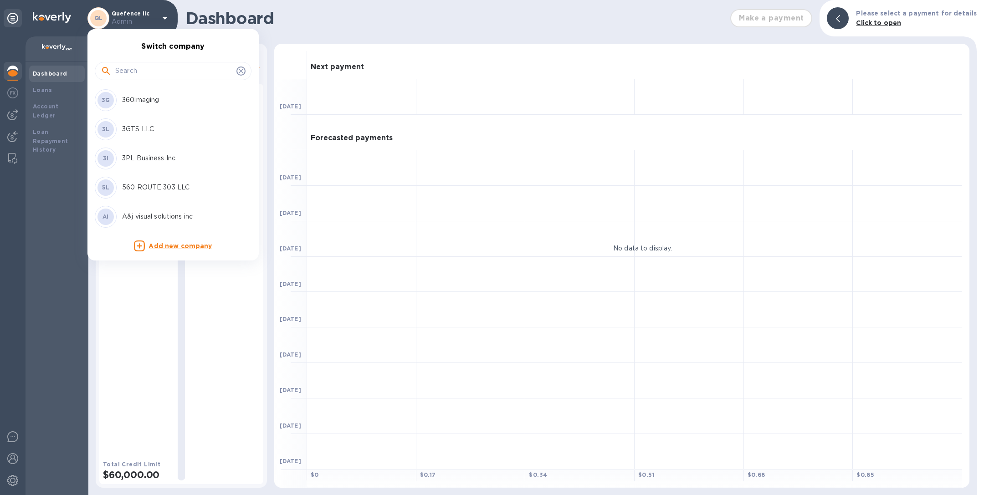
click at [139, 66] on input "text" at bounding box center [173, 71] width 117 height 14
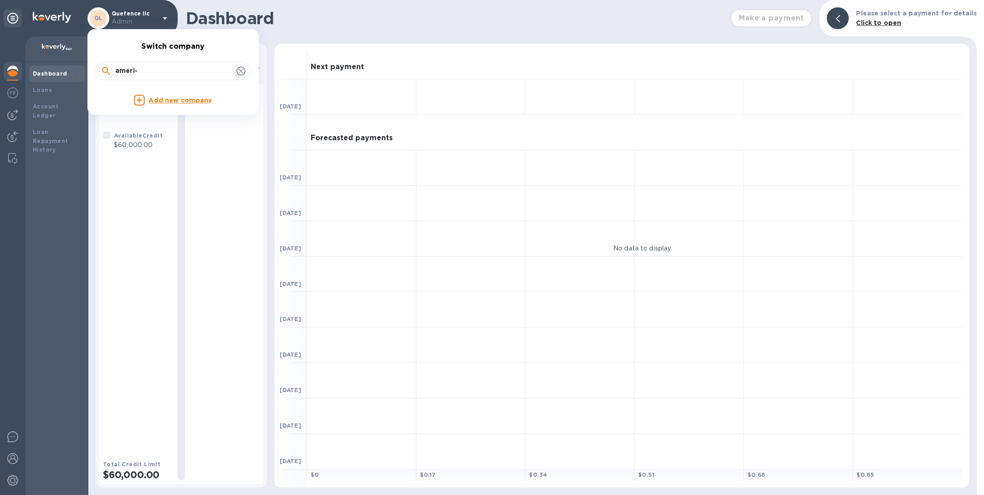
click at [173, 72] on input "ameri-" at bounding box center [173, 71] width 117 height 14
type input "stork"
click at [151, 92] on div "SI StorkApp Inc." at bounding box center [166, 100] width 142 height 22
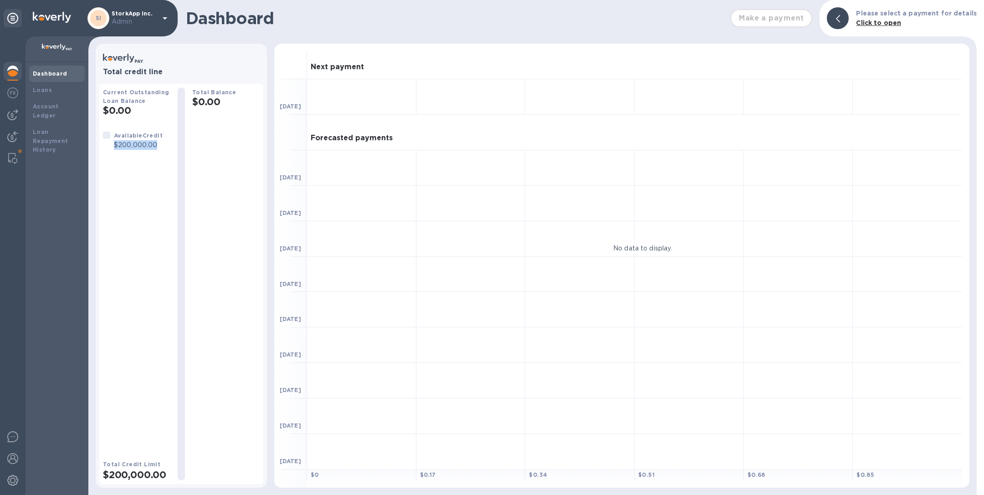
drag, startPoint x: 115, startPoint y: 145, endPoint x: 165, endPoint y: 145, distance: 49.6
click at [165, 145] on div "Available Credit $200,000.00" at bounding box center [136, 140] width 75 height 26
copy p "$200,000.00"
click at [131, 20] on p "Admin" at bounding box center [135, 22] width 46 height 10
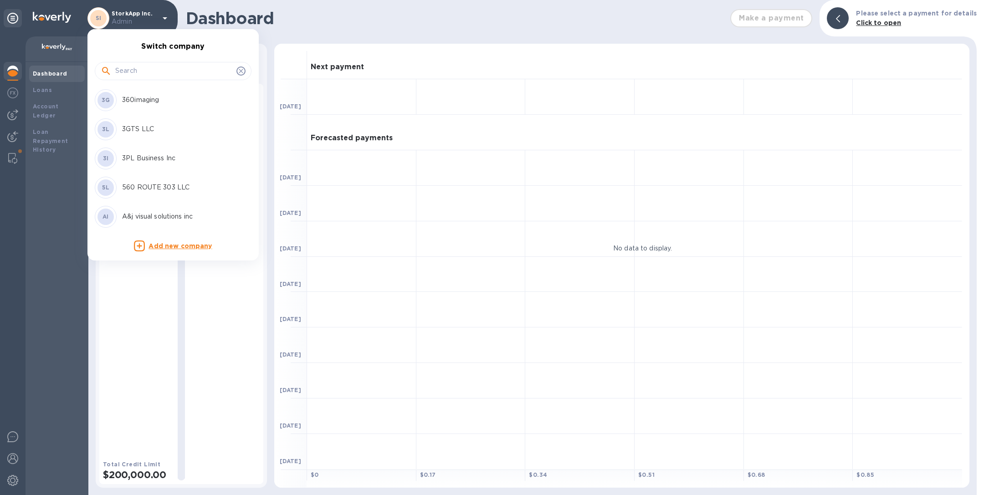
click at [148, 71] on input "text" at bounding box center [173, 71] width 117 height 14
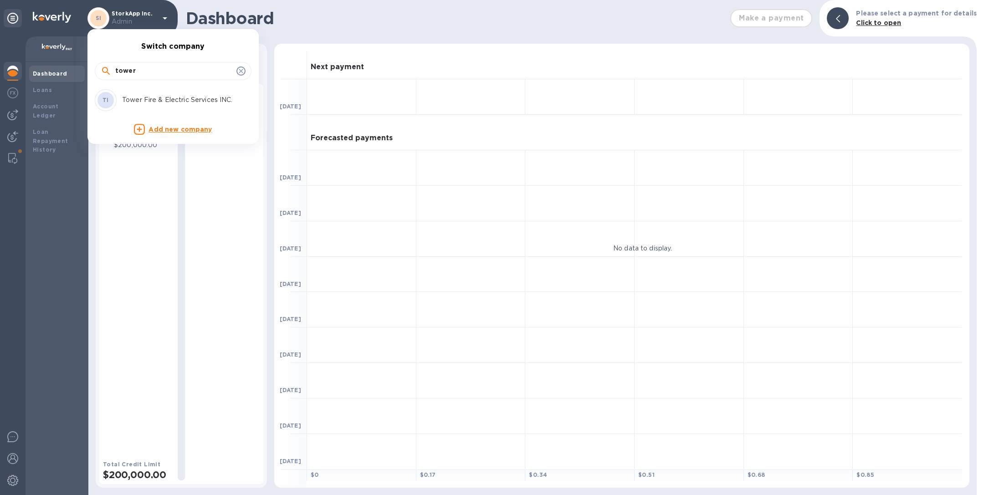
type input "tower"
click at [151, 95] on p "Tower Fire & Electric Services INC." at bounding box center [179, 100] width 115 height 10
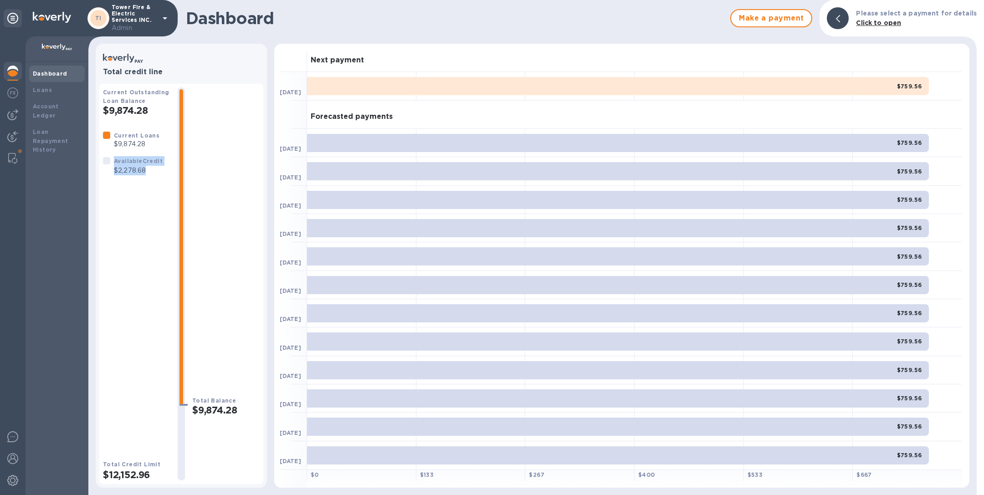
drag, startPoint x: 111, startPoint y: 169, endPoint x: 152, endPoint y: 171, distance: 41.0
click at [152, 171] on div "Available Credit $2,278.68" at bounding box center [132, 165] width 63 height 23
click at [152, 171] on p "$2,278.68" at bounding box center [138, 171] width 49 height 10
drag, startPoint x: 113, startPoint y: 172, endPoint x: 145, endPoint y: 172, distance: 32.3
click at [145, 172] on div "Available Credit $2,278.68" at bounding box center [138, 165] width 52 height 23
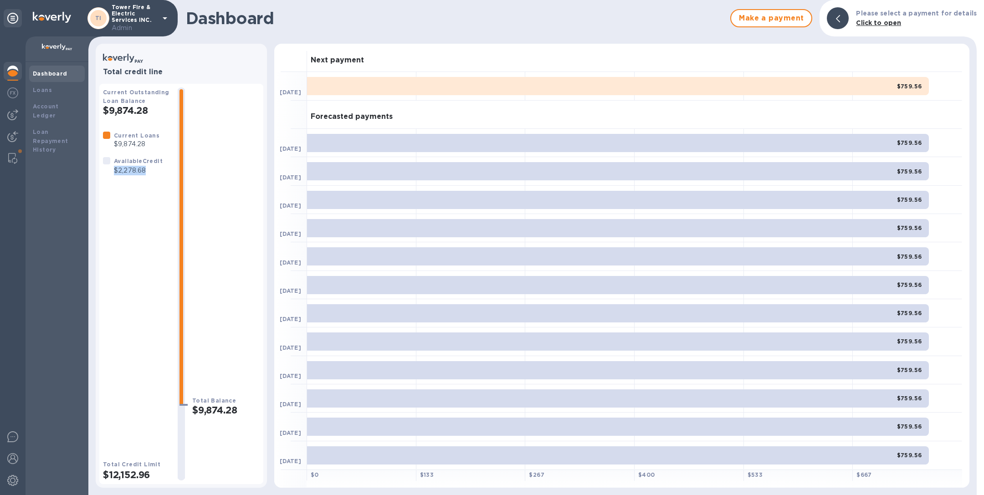
copy p "$2,278.68"
click at [157, 17] on p "Tower Fire & Electric Services INC. Admin" at bounding box center [135, 18] width 46 height 29
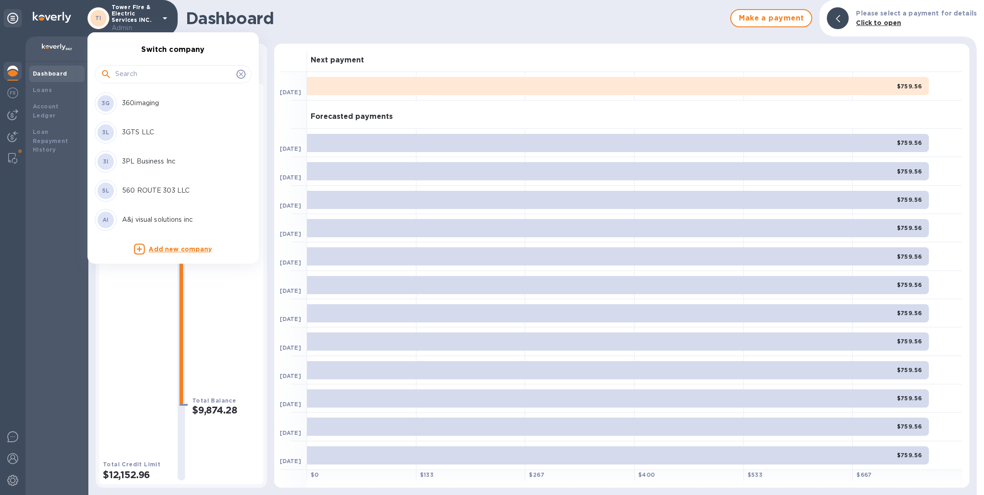
click at [142, 73] on input "text" at bounding box center [173, 74] width 117 height 14
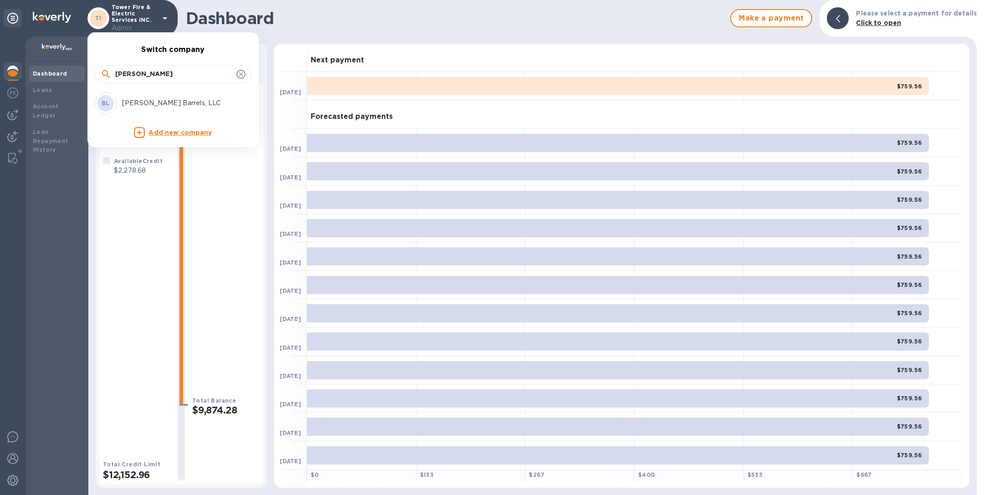
type input "brems"
click at [147, 95] on div "BL Brems Barrels, LLC" at bounding box center [166, 103] width 142 height 22
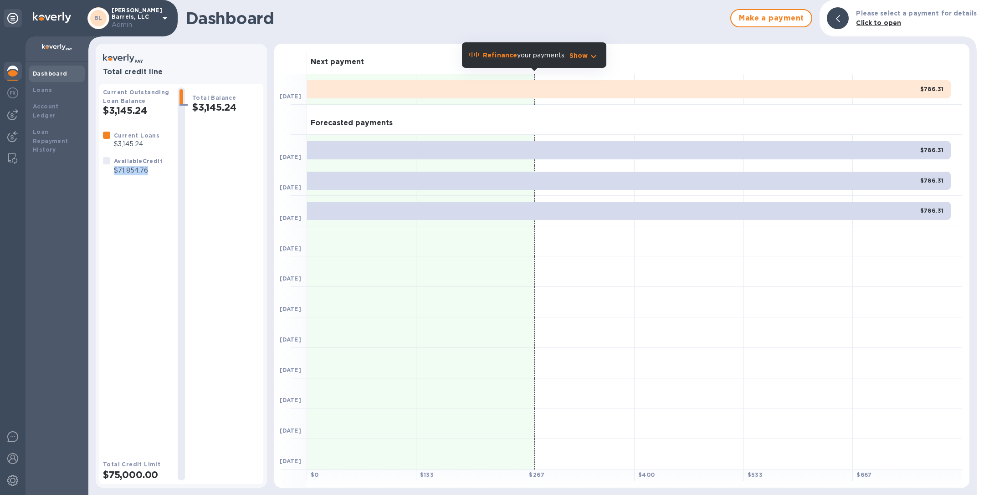
drag, startPoint x: 112, startPoint y: 171, endPoint x: 151, endPoint y: 171, distance: 38.7
click at [151, 171] on div "Available Credit $71,854.76" at bounding box center [138, 165] width 52 height 23
copy p "$71,854.76"
click at [152, 20] on p "Admin" at bounding box center [135, 25] width 46 height 10
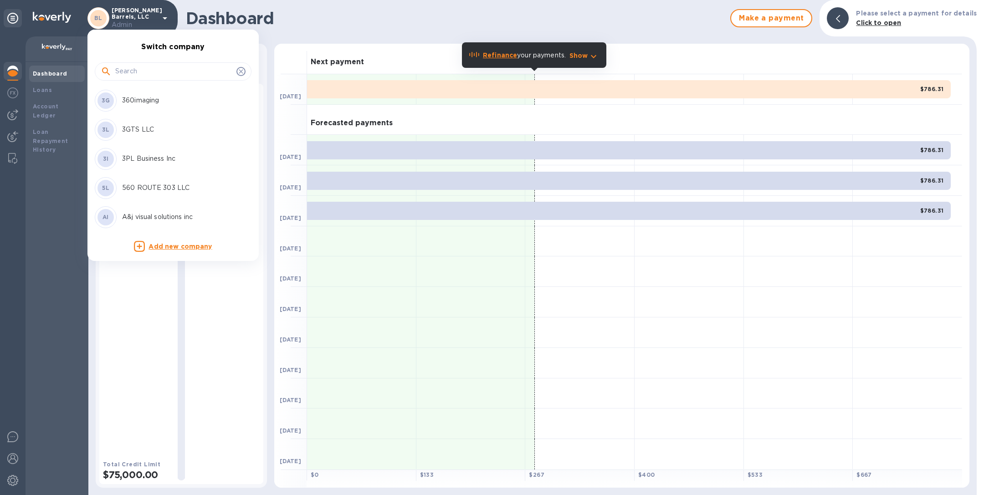
click at [153, 71] on input "text" at bounding box center [173, 72] width 117 height 14
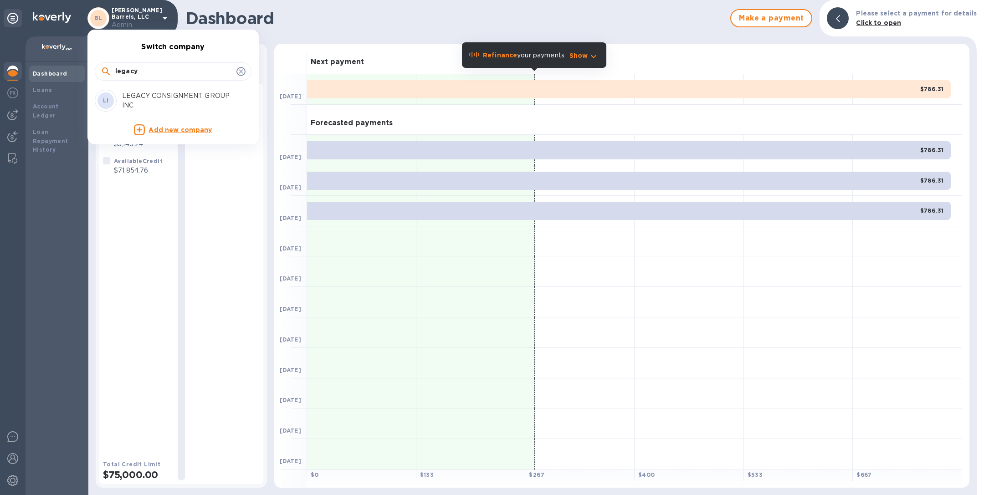
type input "legacy"
click at [168, 95] on p "LEGACY CONSIGNMENT GROUP INC" at bounding box center [179, 100] width 115 height 19
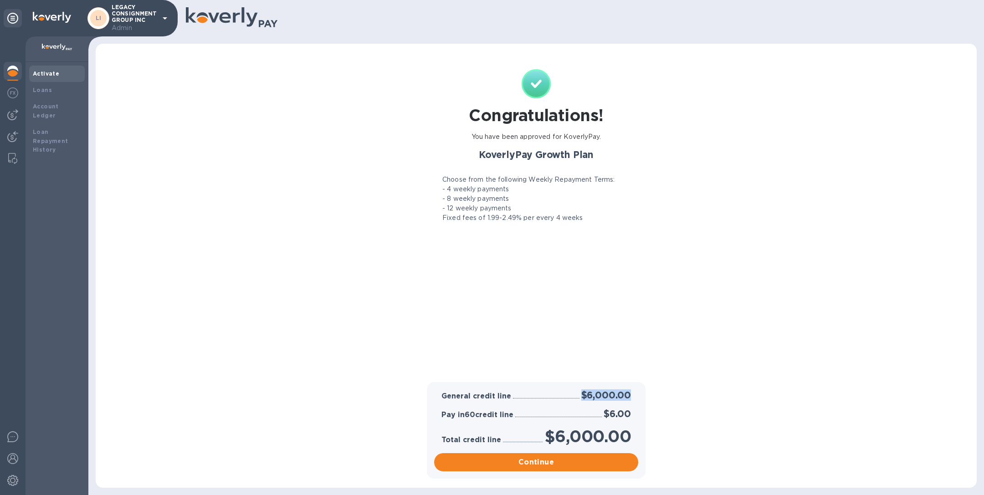
drag, startPoint x: 580, startPoint y: 394, endPoint x: 632, endPoint y: 396, distance: 51.5
click at [632, 396] on div "$6,000.00" at bounding box center [605, 395] width 53 height 15
copy h2 "$6,000.00"
click at [134, 21] on p "LEGACY CONSIGNMENT GROUP INC Admin" at bounding box center [135, 18] width 46 height 29
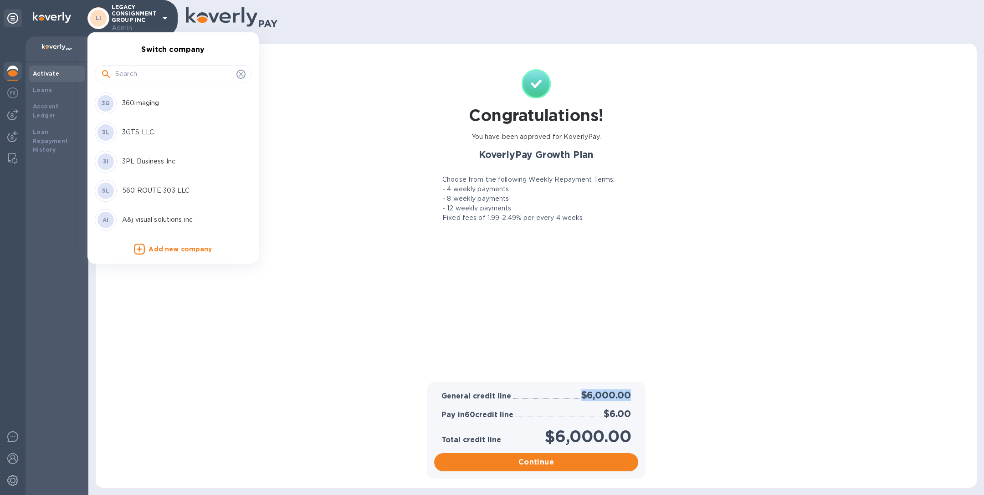
click at [133, 69] on input "text" at bounding box center [173, 74] width 117 height 14
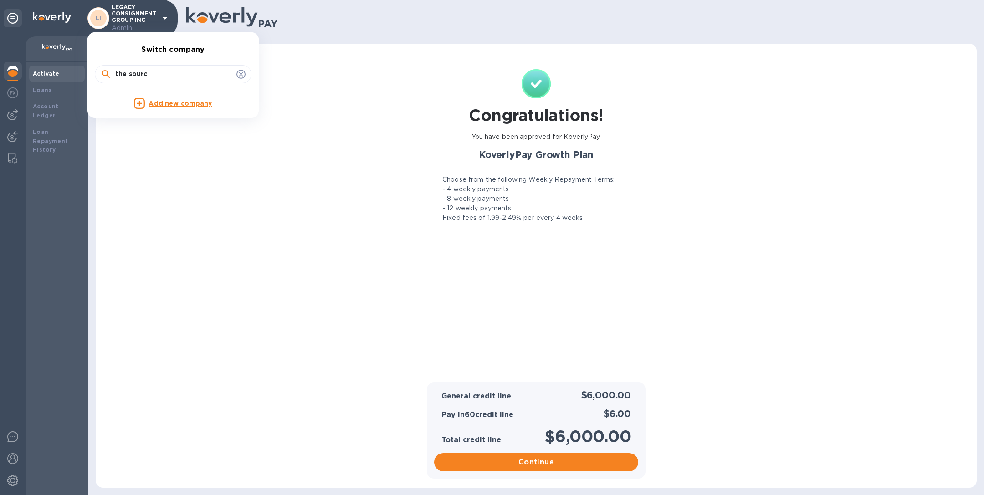
click at [158, 73] on input "the sourc" at bounding box center [173, 74] width 117 height 14
click at [162, 69] on input "yin yang" at bounding box center [173, 74] width 117 height 14
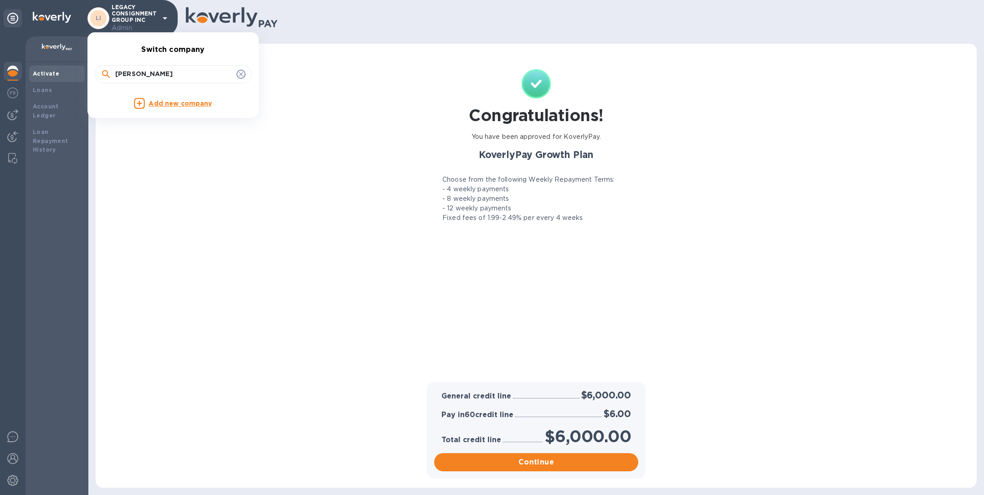
click at [162, 69] on input "yin yang" at bounding box center [173, 74] width 117 height 14
type input "sparkli"
click at [152, 102] on p "SPARKLING TECH NYC LLC" at bounding box center [179, 103] width 115 height 10
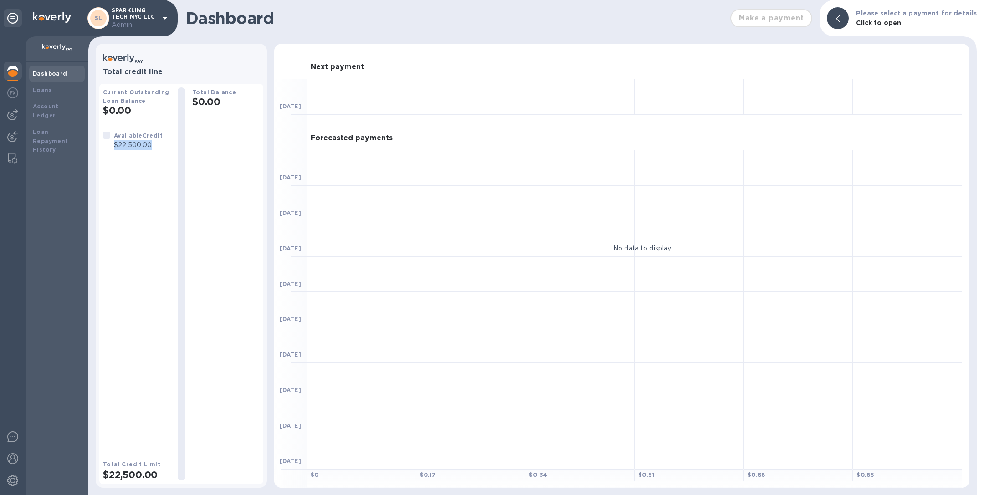
drag, startPoint x: 112, startPoint y: 145, endPoint x: 154, endPoint y: 145, distance: 41.9
click at [154, 145] on div "Available Credit $22,500.00" at bounding box center [138, 140] width 52 height 23
copy p "$22,500.00"
click at [154, 21] on p "Admin" at bounding box center [135, 25] width 46 height 10
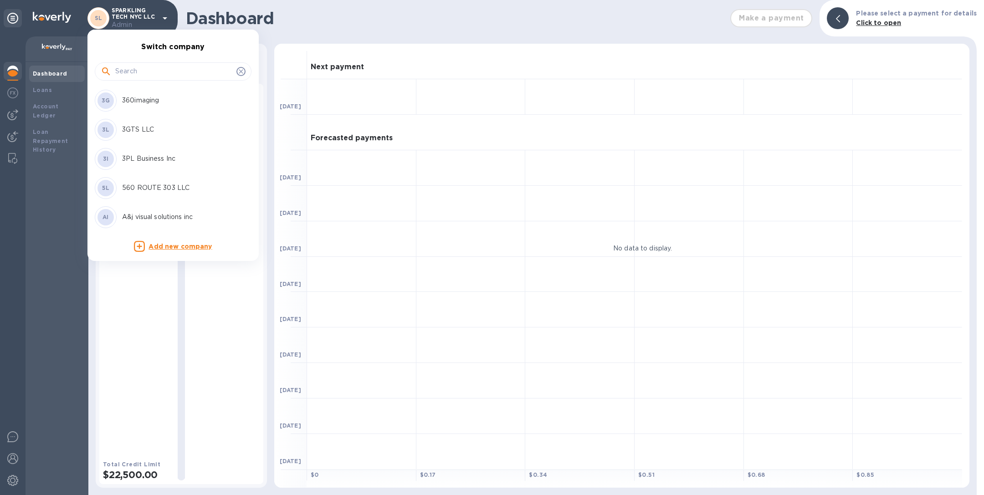
click at [145, 70] on input "text" at bounding box center [173, 72] width 117 height 14
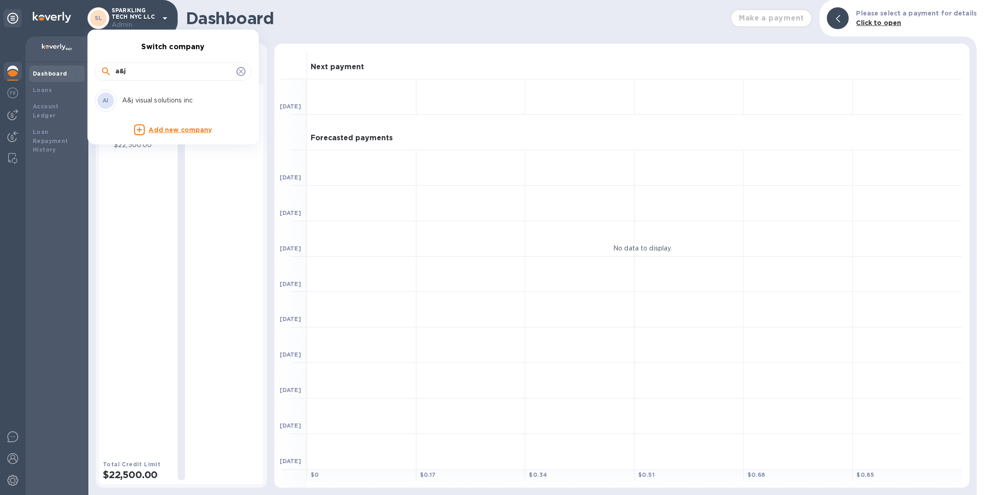
type input "a&j"
click at [133, 103] on p "A&j visual solutions inc" at bounding box center [179, 101] width 115 height 10
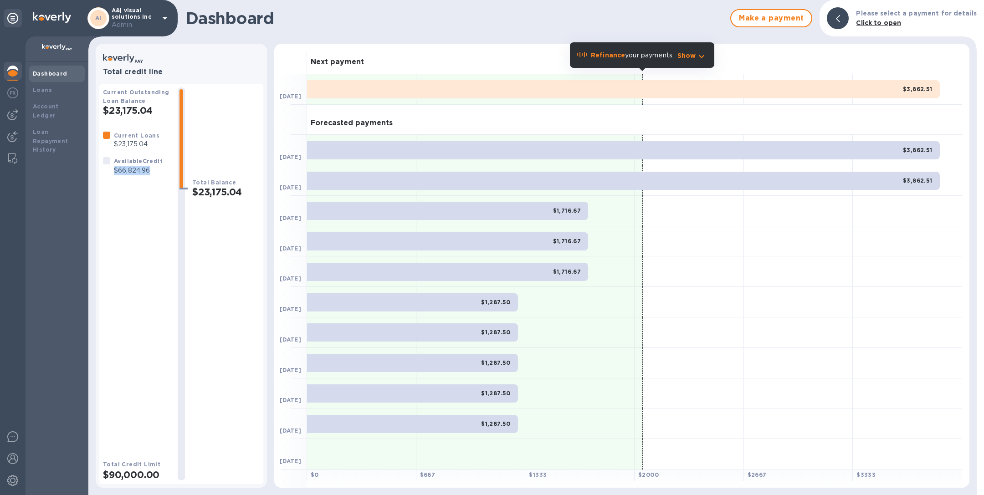
drag, startPoint x: 113, startPoint y: 172, endPoint x: 153, endPoint y: 172, distance: 39.2
click at [153, 172] on p "$66,824.96" at bounding box center [138, 171] width 49 height 10
copy p "$66,824.96"
click at [126, 15] on p "A&j visual solutions inc Admin" at bounding box center [135, 18] width 46 height 22
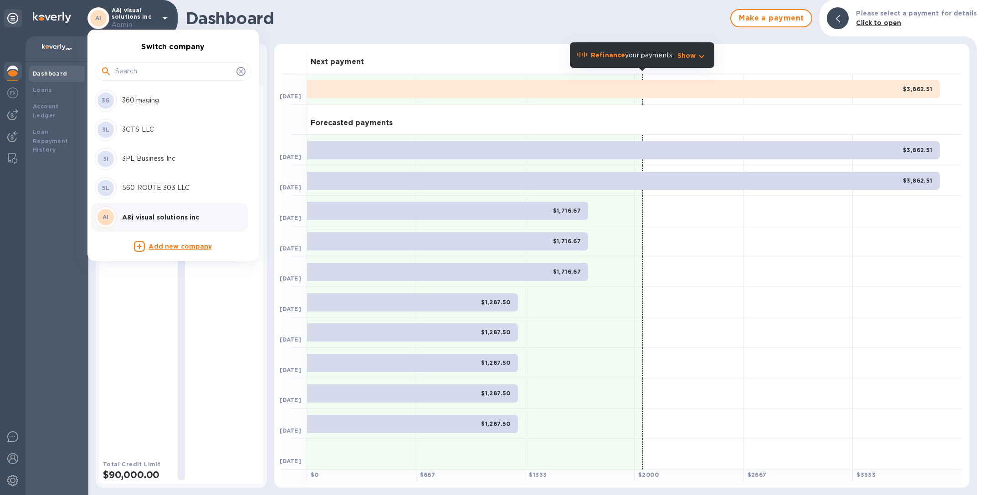
click at [134, 71] on input "text" at bounding box center [173, 72] width 117 height 14
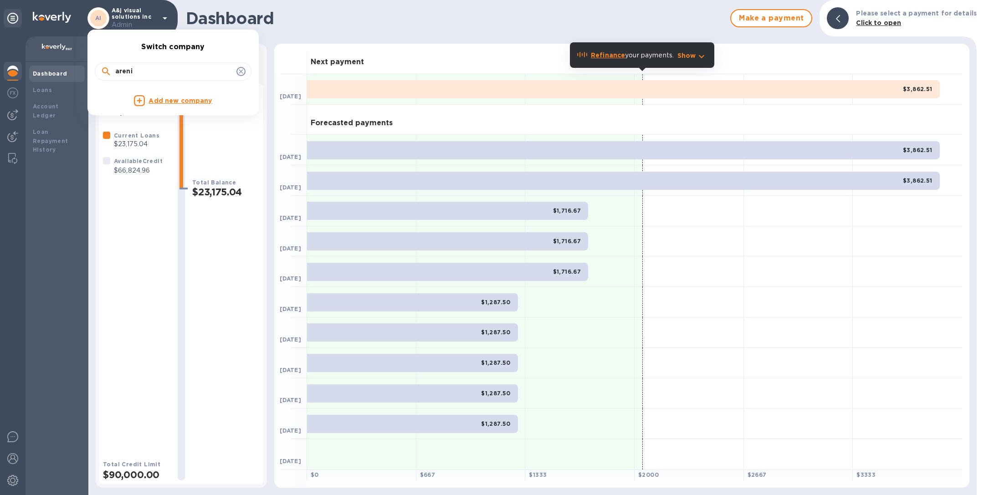
click at [141, 72] on input "areni" at bounding box center [173, 72] width 117 height 14
type input "w"
click at [163, 72] on input "bon vi" at bounding box center [173, 72] width 117 height 14
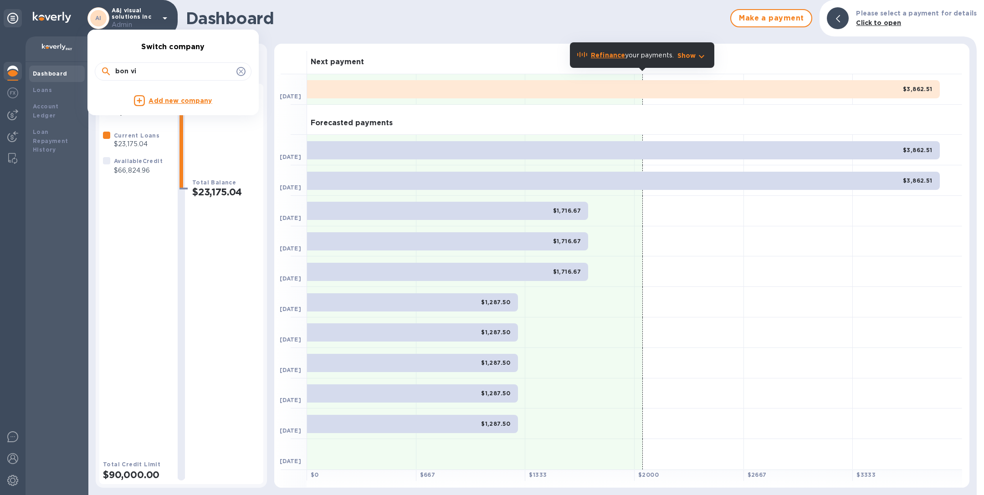
click at [163, 72] on input "bon vi" at bounding box center [173, 72] width 117 height 14
type input "entree"
click at [169, 97] on p "ENTREE DOORS AND MILLWORK INC" at bounding box center [179, 100] width 115 height 19
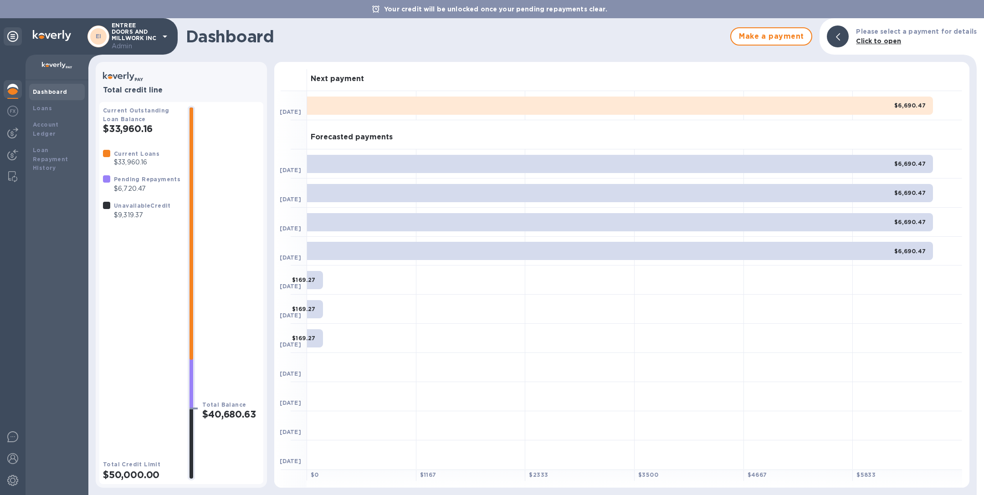
click at [154, 41] on p "ENTREE DOORS AND MILLWORK INC Admin" at bounding box center [135, 36] width 46 height 29
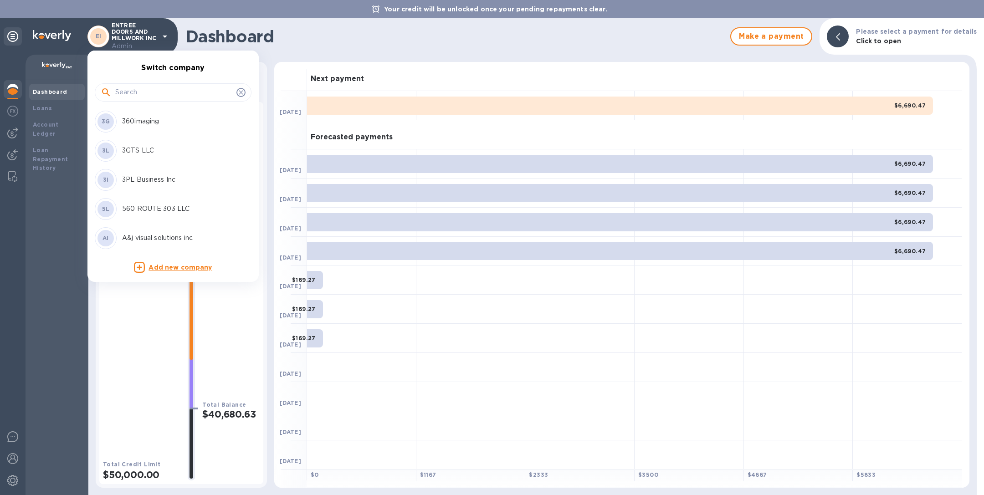
click at [145, 87] on input "text" at bounding box center [173, 93] width 117 height 14
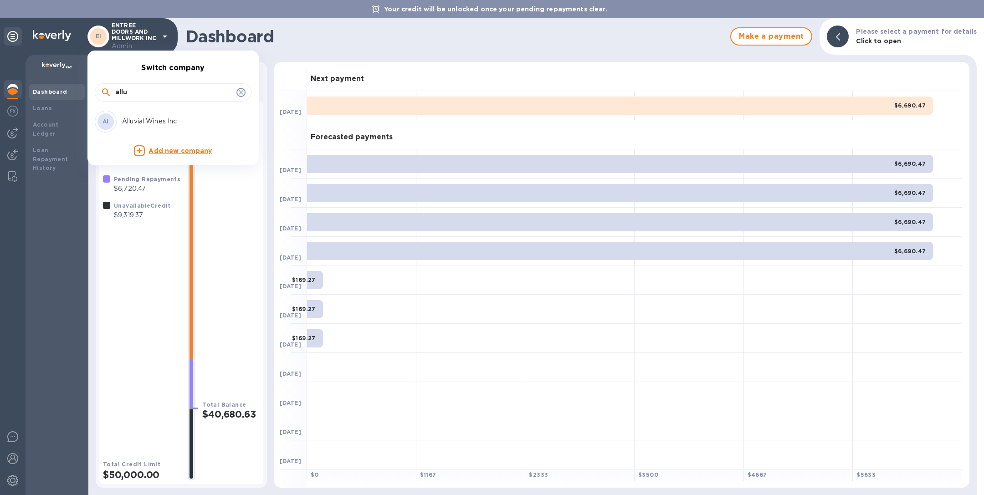
type input "allu"
click at [161, 127] on div "AI Alluvial Wines Inc" at bounding box center [166, 122] width 142 height 22
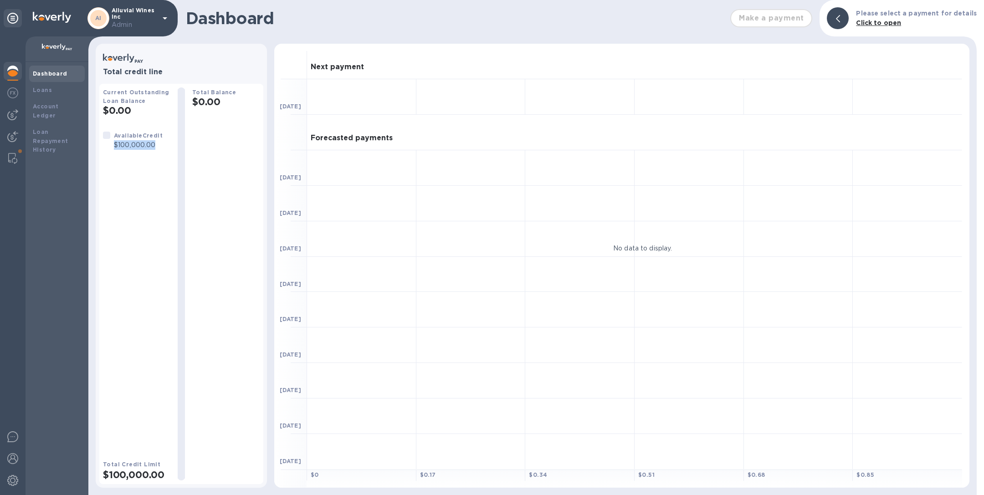
drag, startPoint x: 113, startPoint y: 146, endPoint x: 157, endPoint y: 144, distance: 43.8
click at [158, 144] on p "$100,000.00" at bounding box center [138, 145] width 49 height 10
copy p "$100,000.00"
click at [168, 16] on icon at bounding box center [164, 18] width 11 height 11
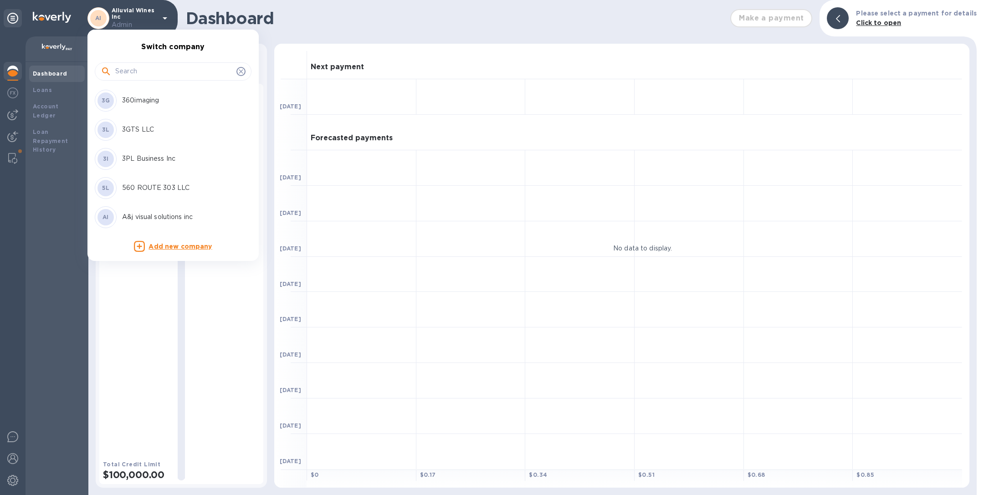
click at [155, 75] on input "text" at bounding box center [173, 72] width 117 height 14
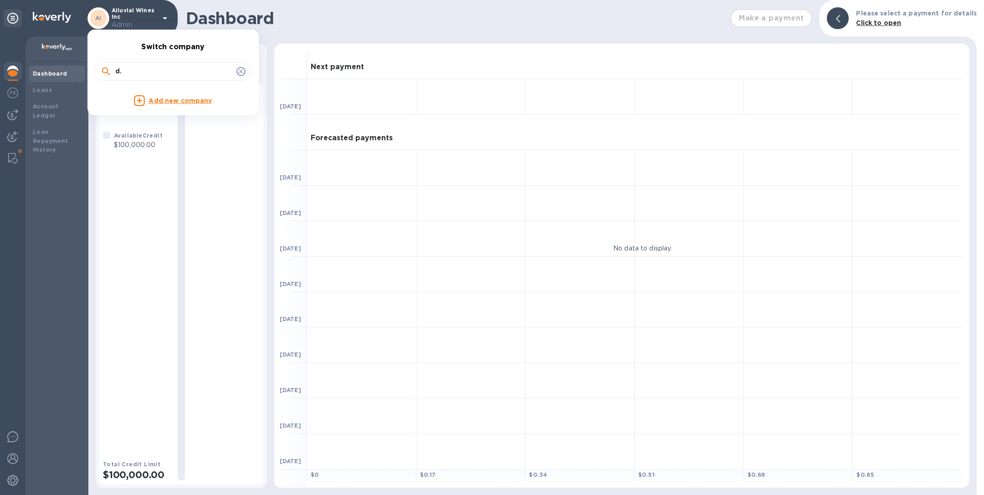
type input "d"
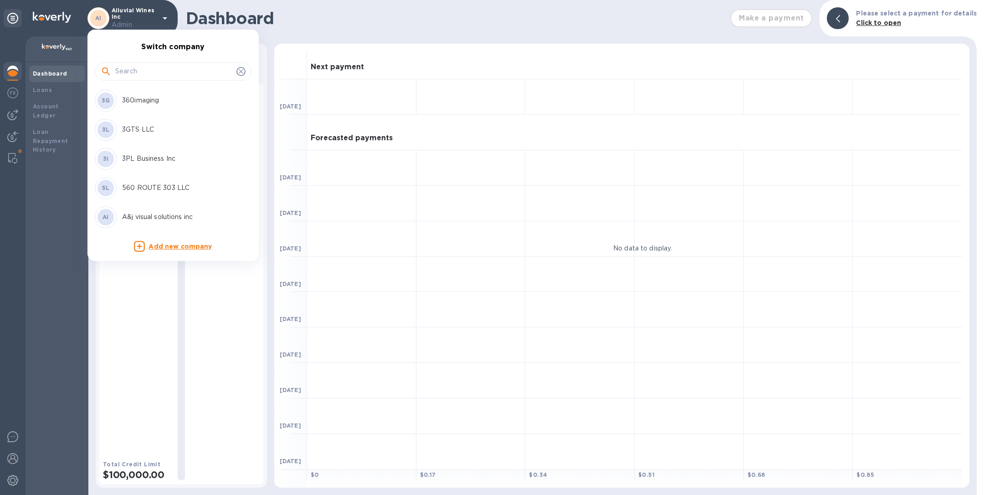
click at [179, 67] on input "text" at bounding box center [173, 72] width 117 height 14
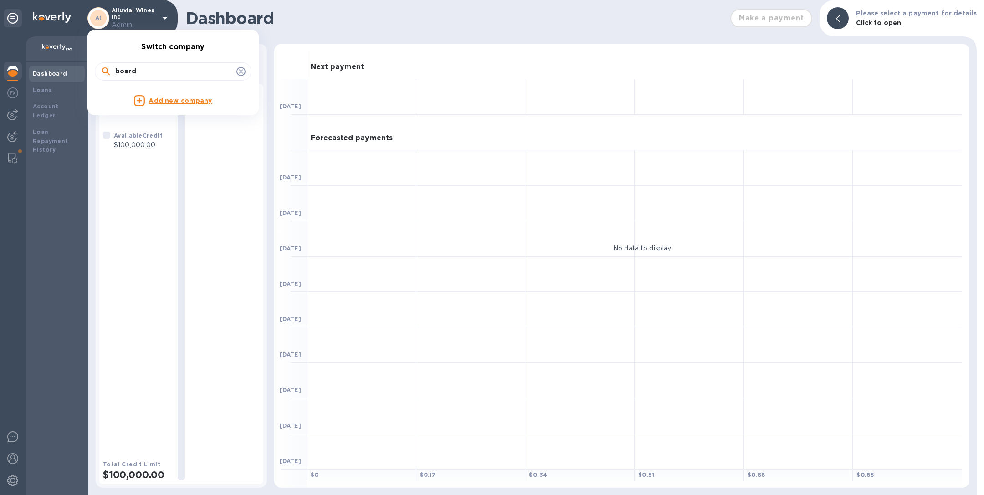
click at [168, 65] on input "board" at bounding box center [173, 72] width 117 height 14
click at [169, 66] on input "good o" at bounding box center [173, 72] width 117 height 14
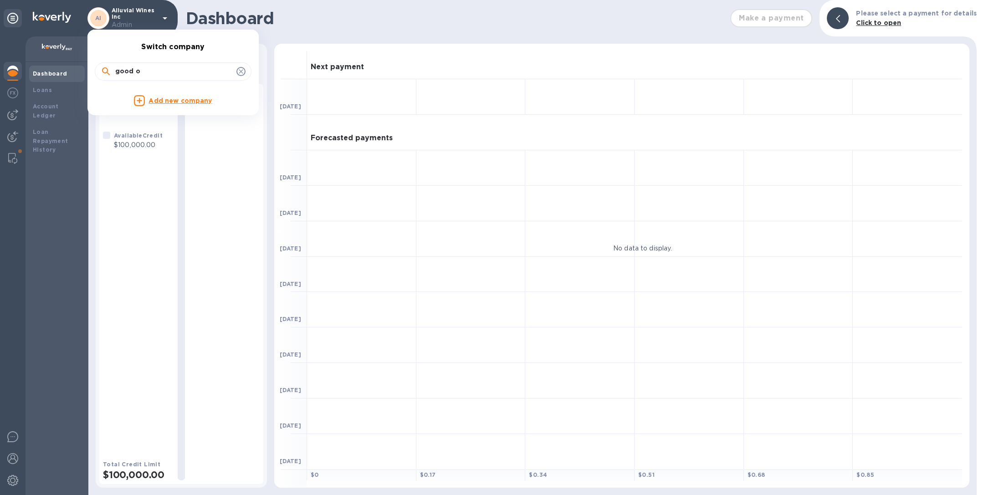
click at [169, 66] on input "good o" at bounding box center [173, 72] width 117 height 14
type input "w"
click at [197, 76] on input "petit" at bounding box center [173, 72] width 117 height 14
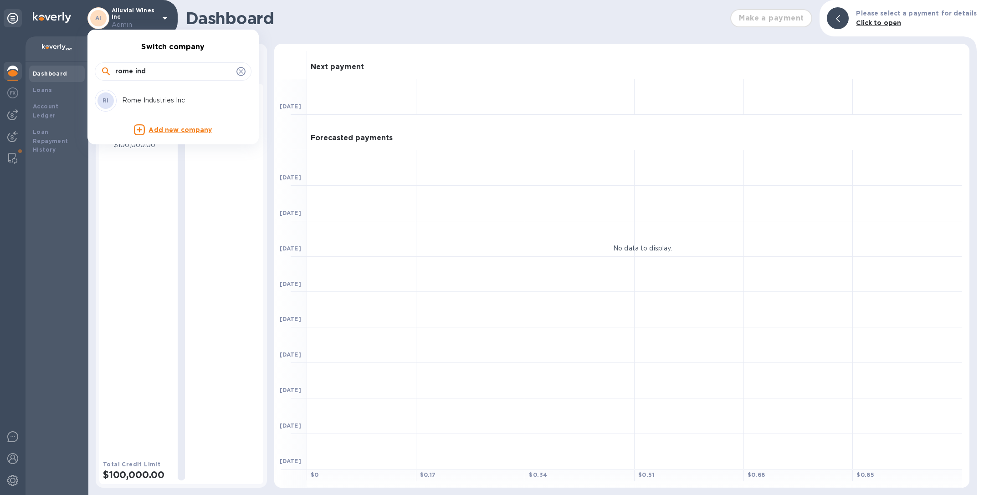
type input "rome ind"
click at [174, 102] on p "Rome Industries Inc" at bounding box center [179, 101] width 115 height 10
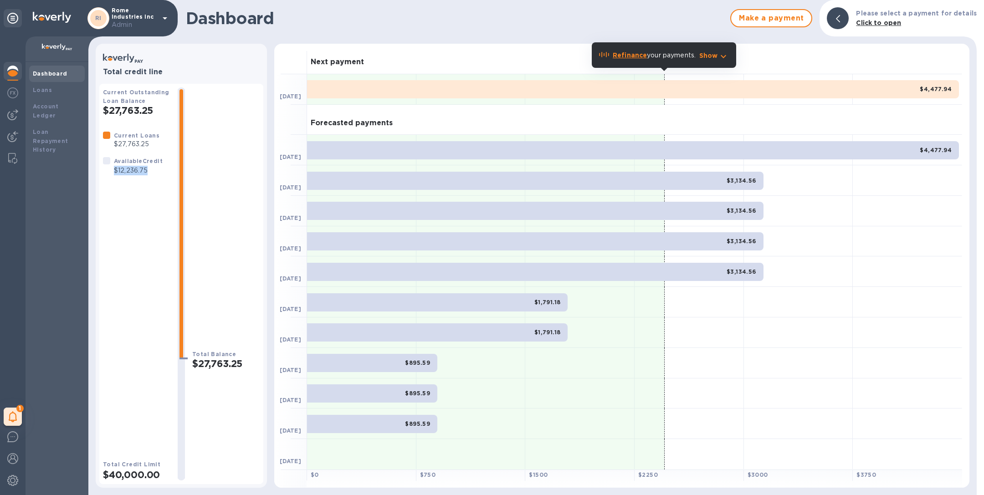
drag, startPoint x: 113, startPoint y: 171, endPoint x: 158, endPoint y: 168, distance: 45.2
click at [158, 168] on div "Available Credit $12,236.75" at bounding box center [138, 165] width 52 height 23
copy p "$12,236.75"
click at [165, 15] on icon at bounding box center [164, 18] width 11 height 11
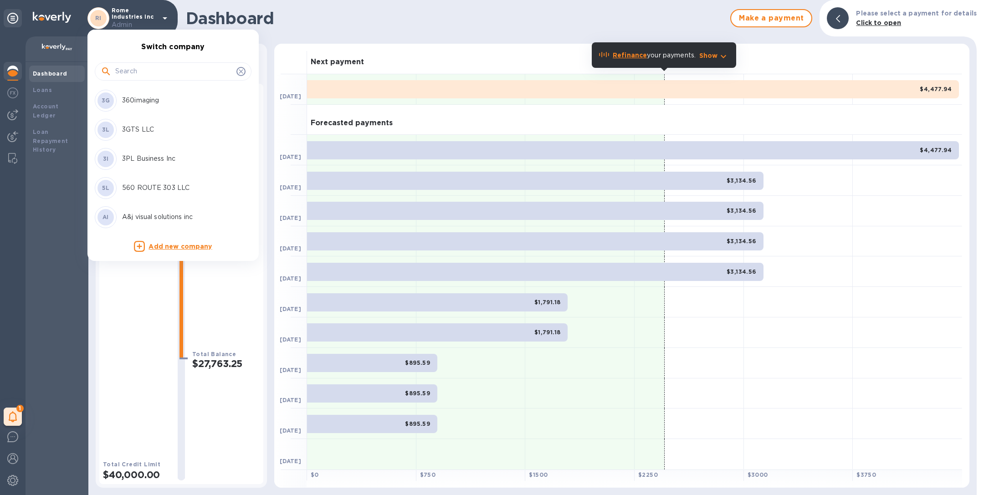
click at [160, 71] on input "text" at bounding box center [173, 72] width 117 height 14
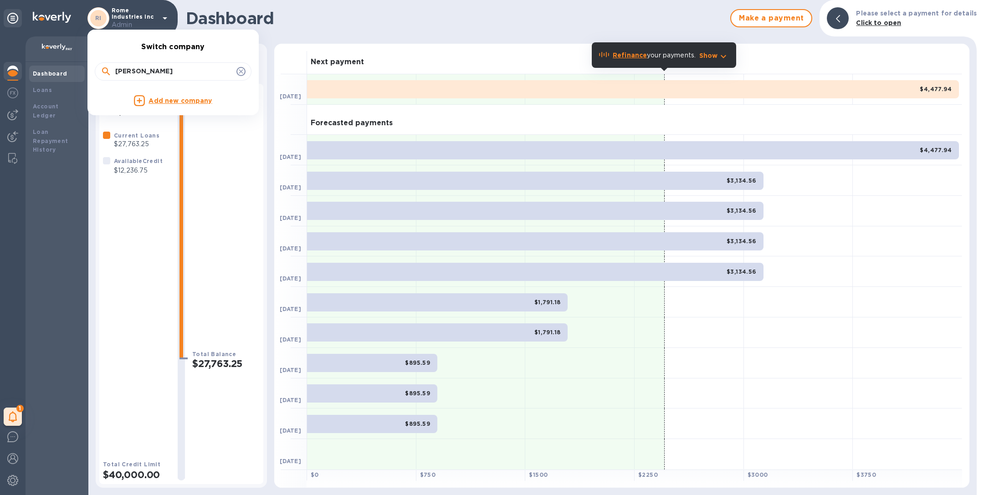
click at [185, 74] on input "[PERSON_NAME]" at bounding box center [173, 72] width 117 height 14
type input "greent"
click at [187, 100] on p "Greentouch solutions corp" at bounding box center [179, 101] width 115 height 10
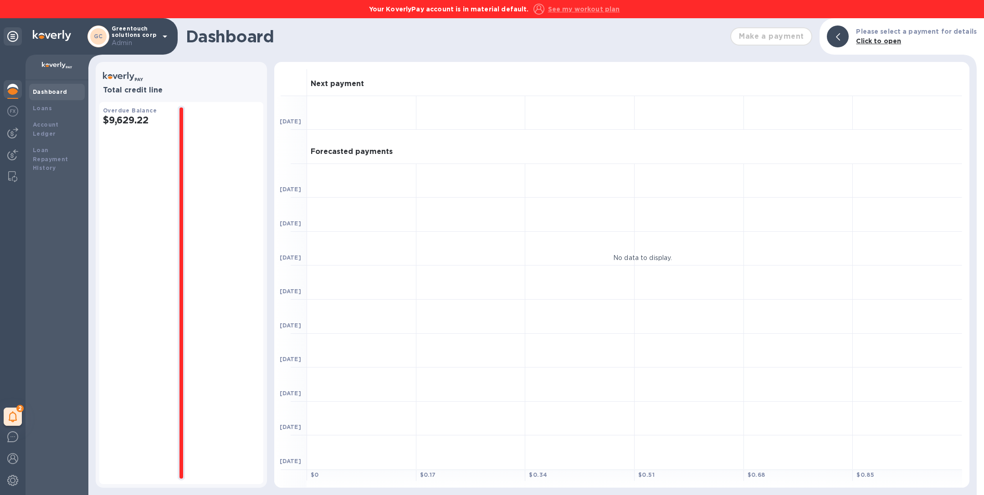
click at [154, 33] on p "Greentouch solutions corp Admin" at bounding box center [135, 37] width 46 height 22
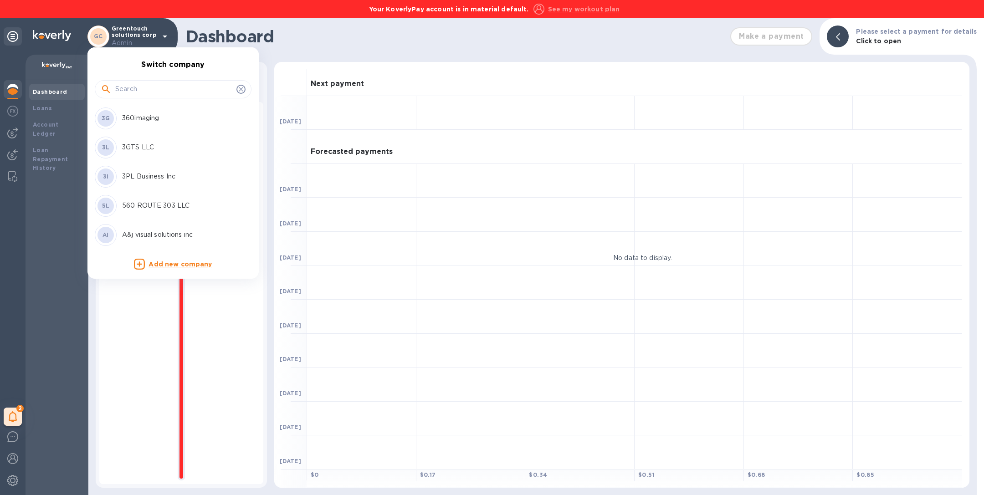
click at [144, 86] on input "text" at bounding box center [173, 89] width 117 height 14
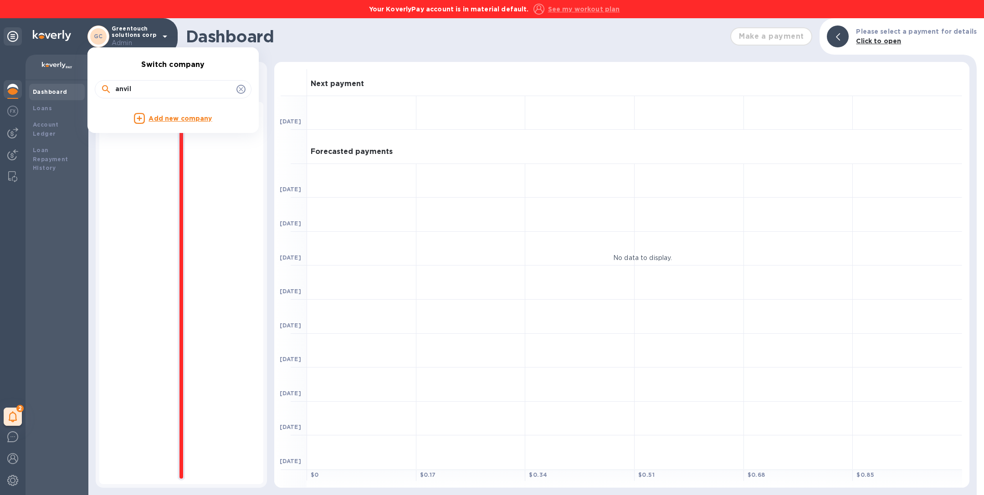
click at [150, 82] on input "anvil" at bounding box center [173, 89] width 117 height 14
click at [151, 86] on input "dux" at bounding box center [173, 89] width 117 height 14
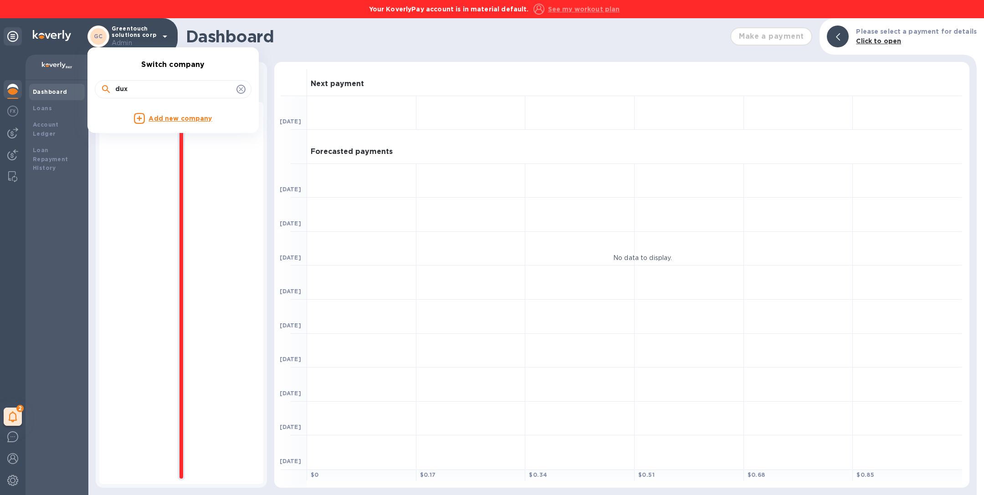
click at [151, 86] on input "dux" at bounding box center [173, 89] width 117 height 14
click at [168, 86] on input "fantas" at bounding box center [173, 89] width 117 height 14
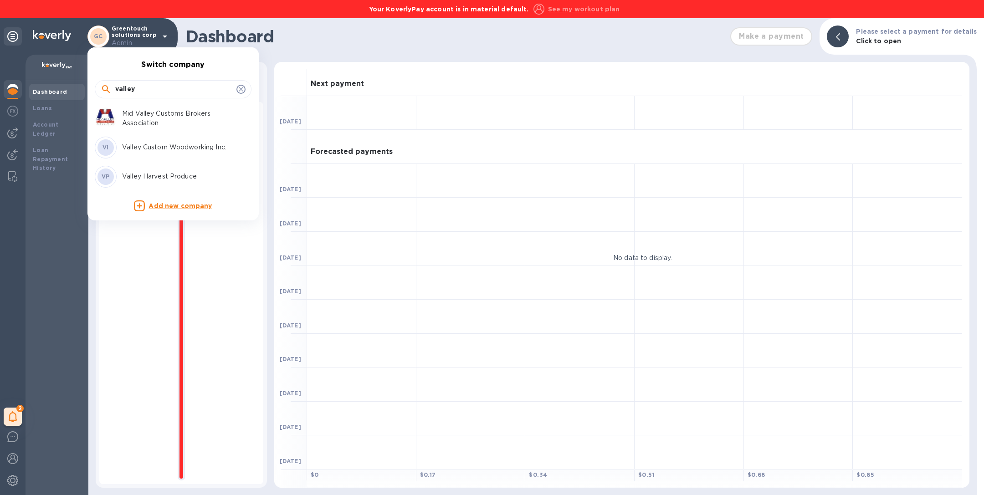
type input "valley"
click at [145, 143] on p "Valley Custom Woodworking Inc." at bounding box center [179, 148] width 115 height 10
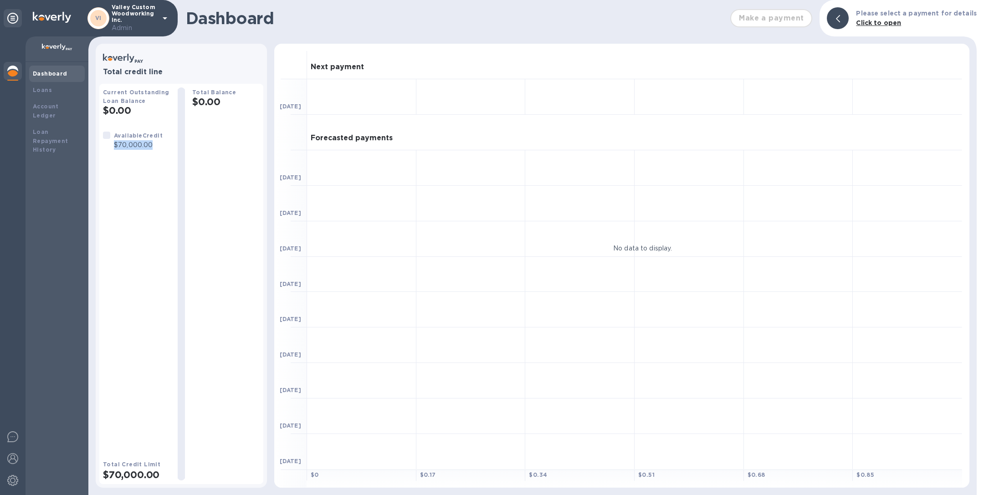
drag, startPoint x: 112, startPoint y: 145, endPoint x: 152, endPoint y: 145, distance: 39.6
click at [152, 145] on div "Available Credit $70,000.00" at bounding box center [138, 140] width 52 height 23
copy p "$70,000.00"
click at [149, 19] on p "Valley Custom Woodworking Inc. Admin" at bounding box center [135, 18] width 46 height 29
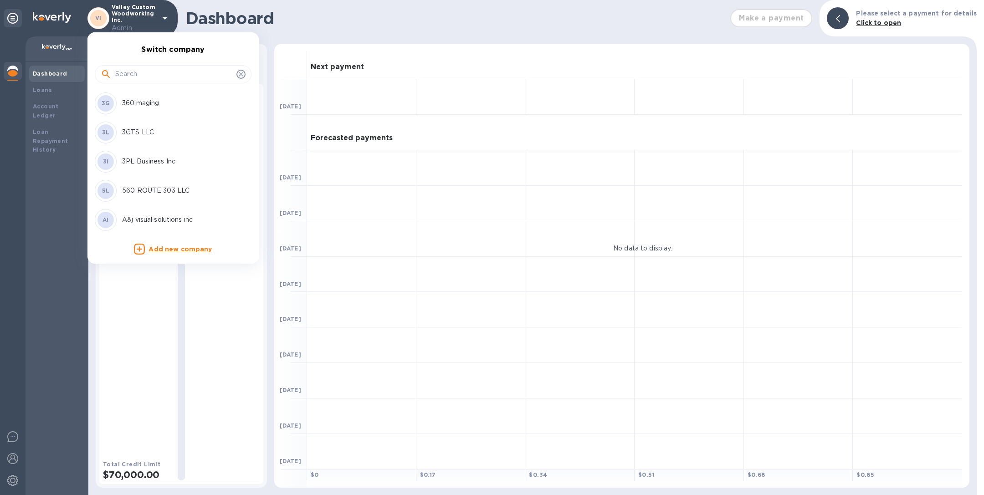
click at [158, 74] on input "text" at bounding box center [173, 74] width 117 height 14
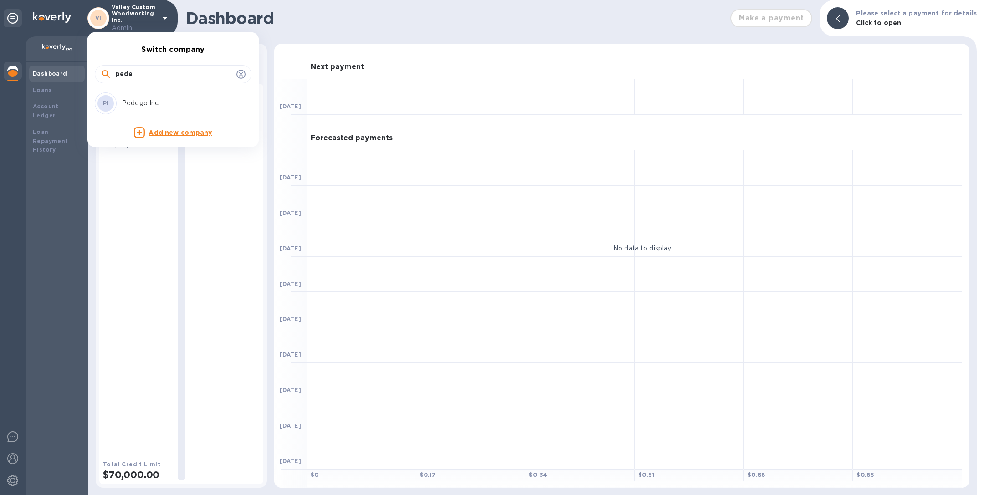
type input "pede"
click at [141, 101] on p "Pedego Inc" at bounding box center [179, 103] width 115 height 10
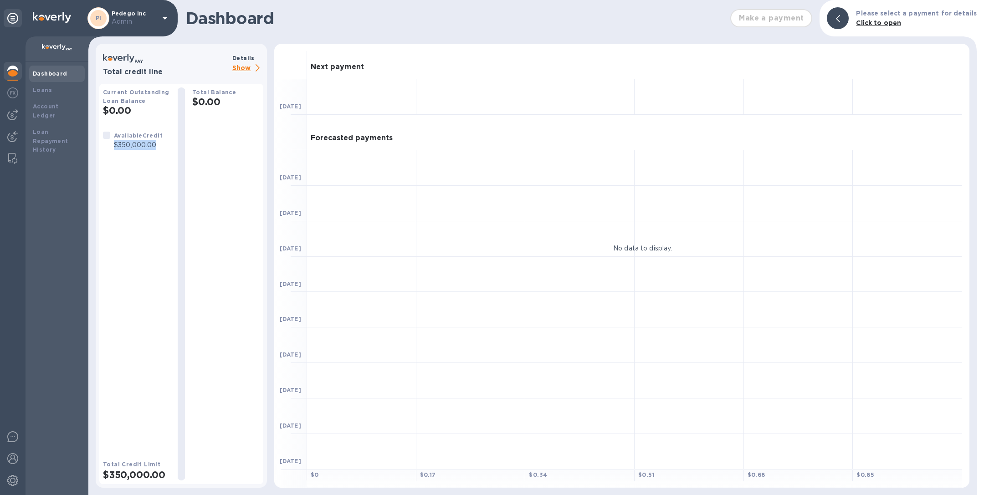
drag, startPoint x: 114, startPoint y: 146, endPoint x: 167, endPoint y: 145, distance: 52.8
click at [167, 145] on div "Available Credit $350,000.00" at bounding box center [136, 140] width 75 height 26
copy p "$350,000.00"
click at [181, 253] on div at bounding box center [181, 283] width 7 height 389
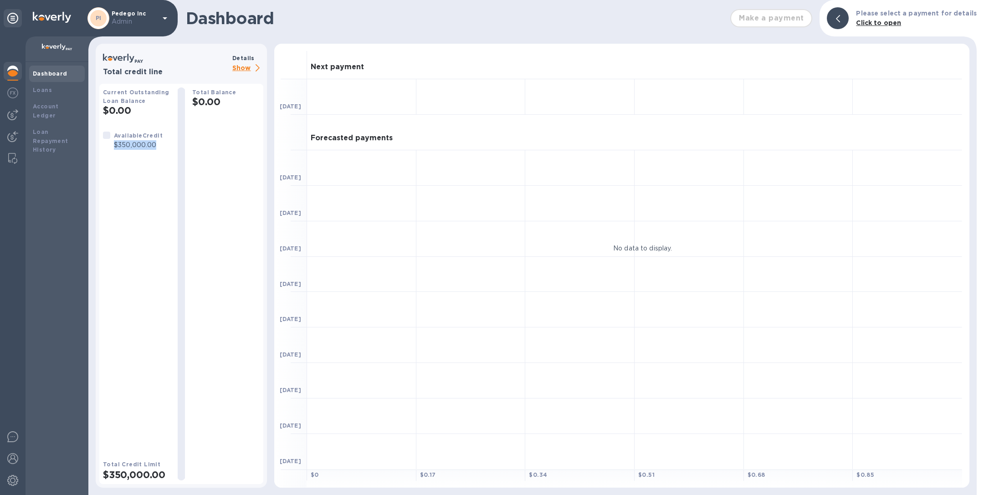
drag, startPoint x: 112, startPoint y: 146, endPoint x: 154, endPoint y: 146, distance: 41.9
click at [154, 146] on div "Available Credit $350,000.00" at bounding box center [138, 140] width 52 height 23
copy p "$350,000.00"
click at [138, 15] on p "Pedego Inc Admin" at bounding box center [135, 18] width 46 height 16
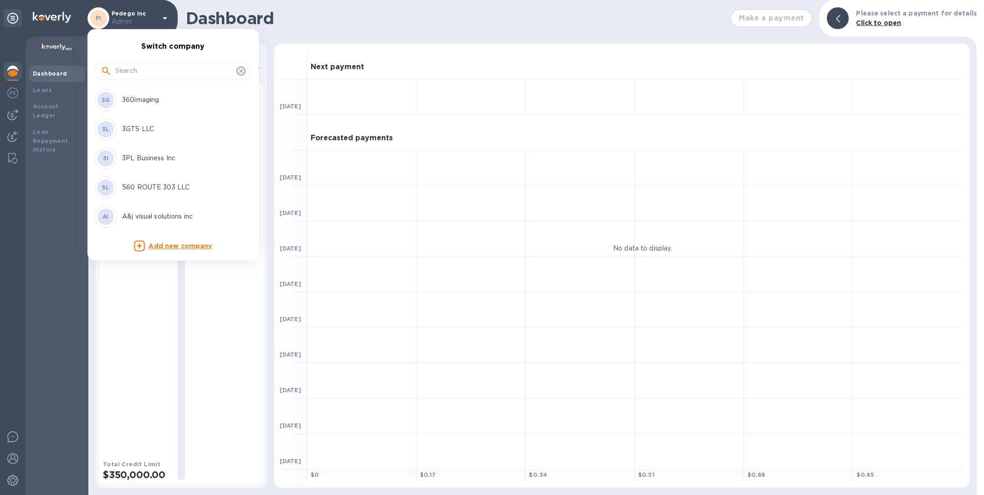
click at [135, 71] on input "text" at bounding box center [173, 71] width 117 height 14
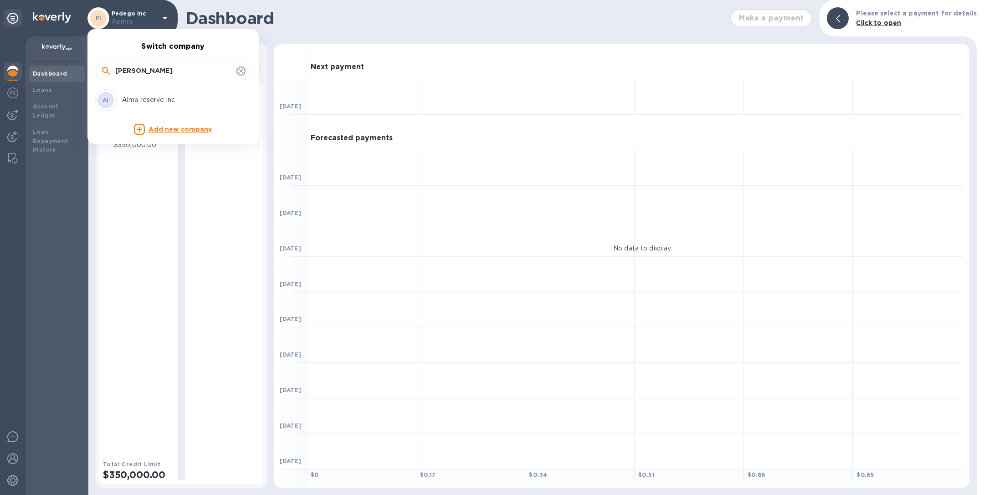
type input "alma"
click at [140, 98] on p "Alma reserve inc" at bounding box center [179, 100] width 115 height 10
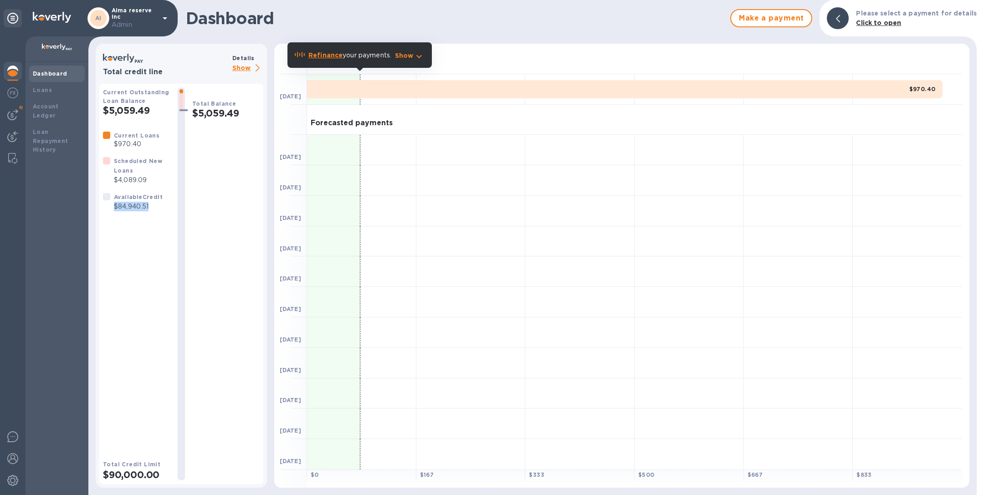
drag, startPoint x: 116, startPoint y: 208, endPoint x: 156, endPoint y: 208, distance: 40.5
click at [156, 208] on p "$84,940.51" at bounding box center [138, 207] width 49 height 10
copy p "$84,940.51"
click at [156, 16] on p "[PERSON_NAME] reserve inc Admin" at bounding box center [135, 18] width 46 height 22
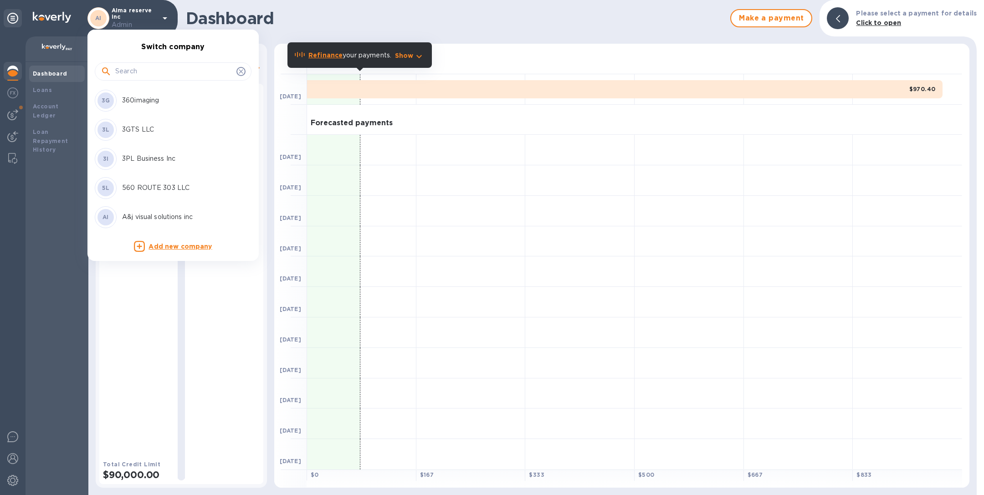
click at [144, 67] on input "text" at bounding box center [173, 72] width 117 height 14
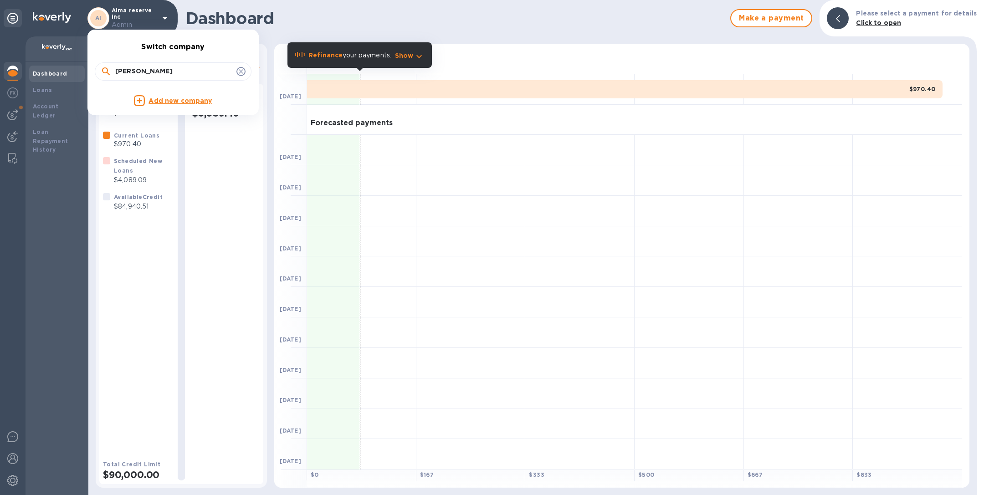
click at [145, 74] on input "[PERSON_NAME]" at bounding box center [173, 72] width 117 height 14
click at [160, 73] on input "[GEOGRAPHIC_DATA]" at bounding box center [173, 72] width 117 height 14
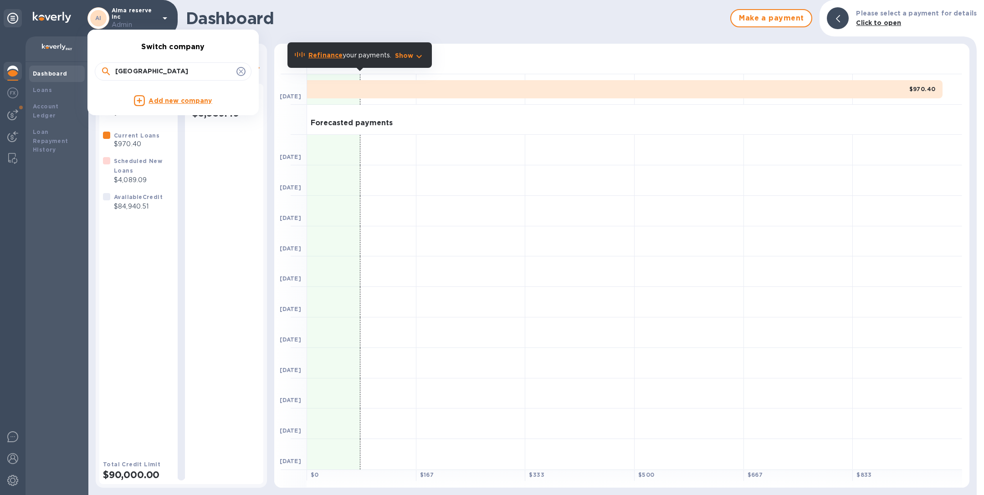
click at [160, 73] on input "[GEOGRAPHIC_DATA]" at bounding box center [173, 72] width 117 height 14
type input "t"
click at [161, 69] on input "wheel" at bounding box center [173, 72] width 117 height 14
click at [211, 70] on input "[US_STATE]" at bounding box center [173, 72] width 117 height 14
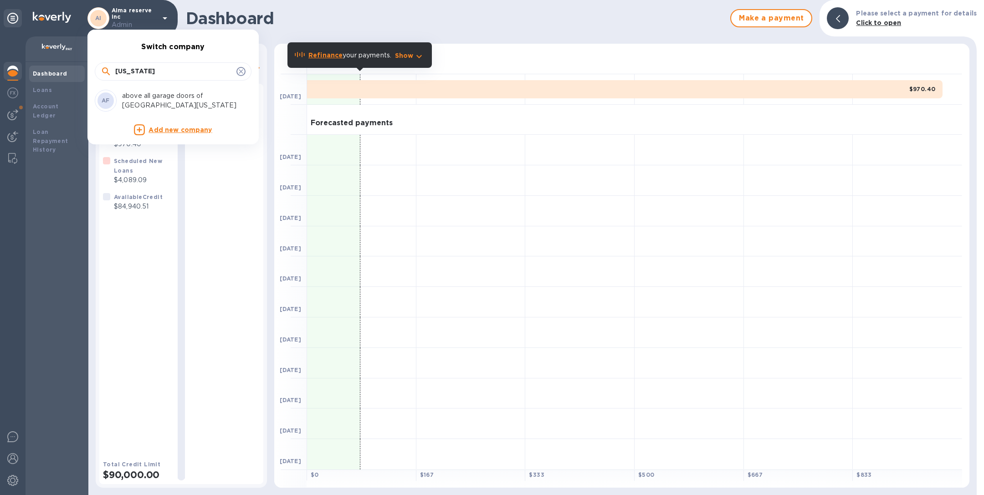
click at [211, 70] on input "[US_STATE]" at bounding box center [173, 72] width 117 height 14
type input "gourmands"
click at [205, 100] on p "GOURMANDS CLUB, INC. DBA GOURMANDS CLUB INC" at bounding box center [179, 100] width 115 height 19
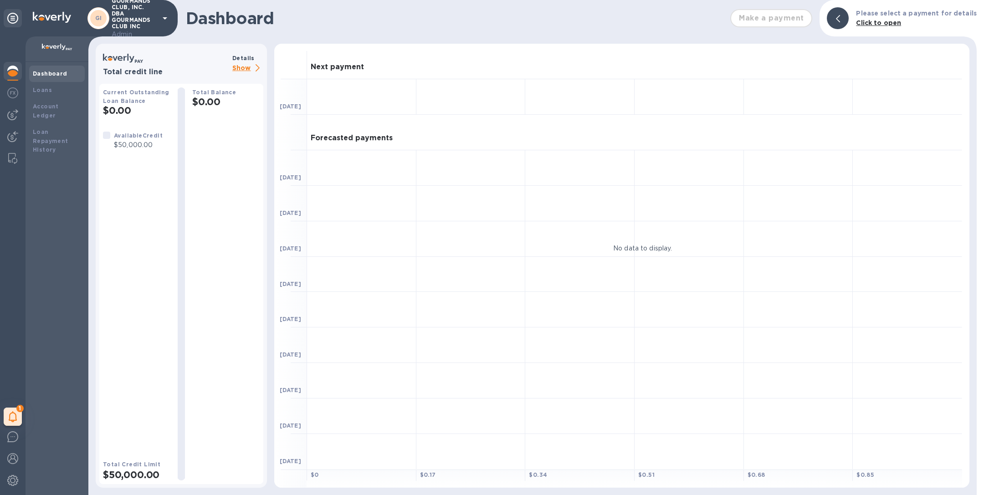
click at [239, 70] on p "Show" at bounding box center [247, 68] width 31 height 11
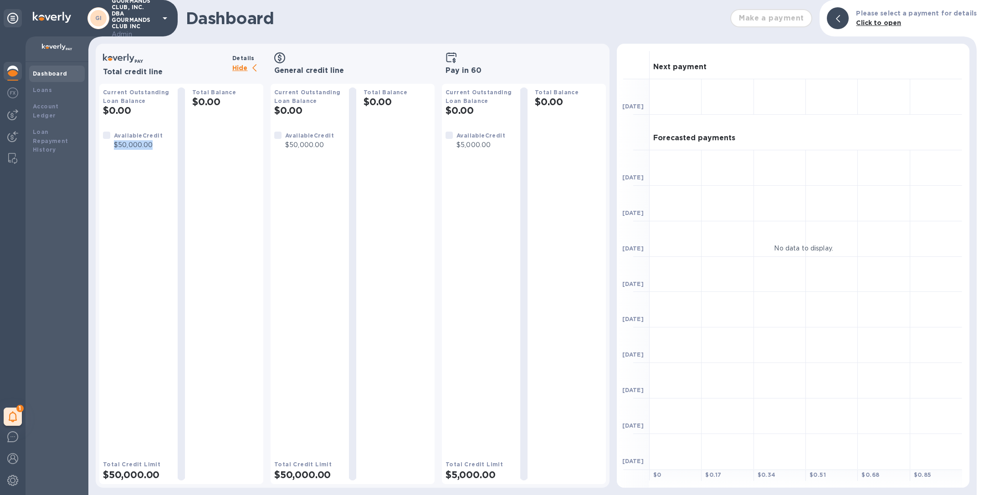
drag, startPoint x: 114, startPoint y: 148, endPoint x: 161, endPoint y: 147, distance: 46.9
click at [161, 147] on div "Available Credit $50,000.00" at bounding box center [138, 140] width 52 height 23
copy p "$50,000.00"
click at [160, 16] on icon at bounding box center [164, 18] width 11 height 11
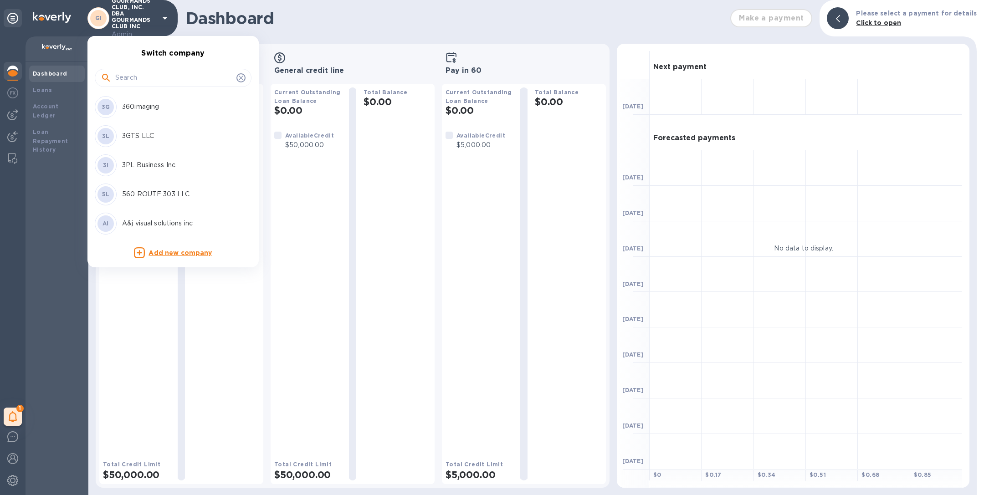
click at [163, 75] on input "text" at bounding box center [173, 78] width 117 height 14
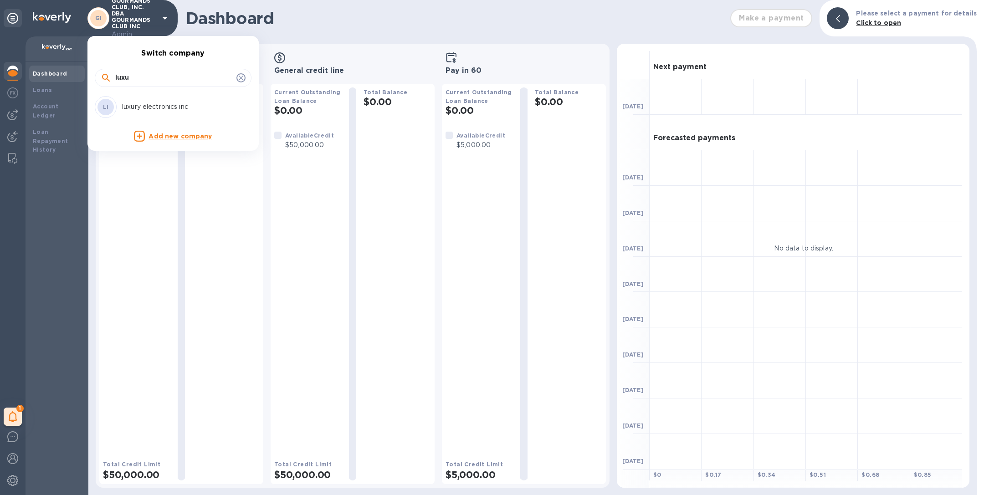
type input "luxu"
click at [144, 104] on p "luxury electronics inc" at bounding box center [179, 107] width 115 height 10
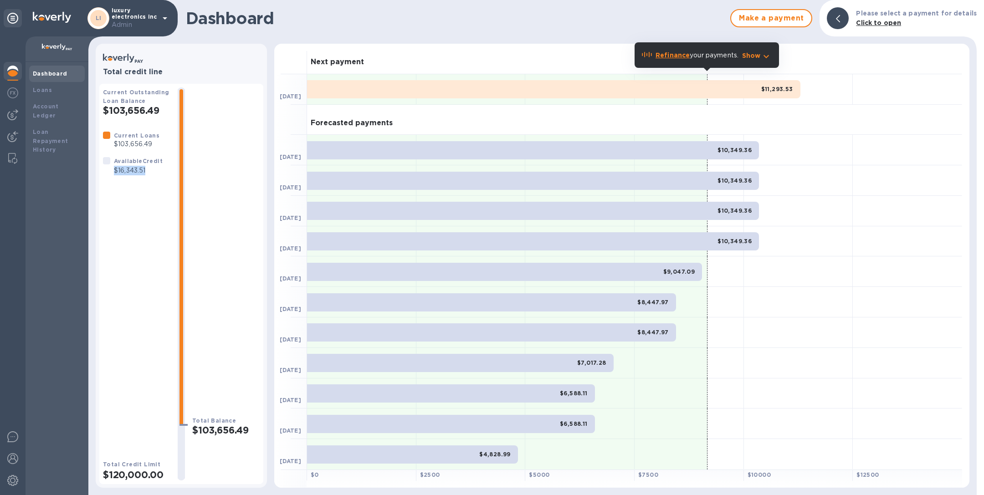
drag, startPoint x: 115, startPoint y: 173, endPoint x: 148, endPoint y: 172, distance: 33.3
click at [148, 172] on p "$16,343.51" at bounding box center [138, 171] width 49 height 10
copy p "$16,343.51"
click at [131, 21] on p "Admin" at bounding box center [135, 25] width 46 height 10
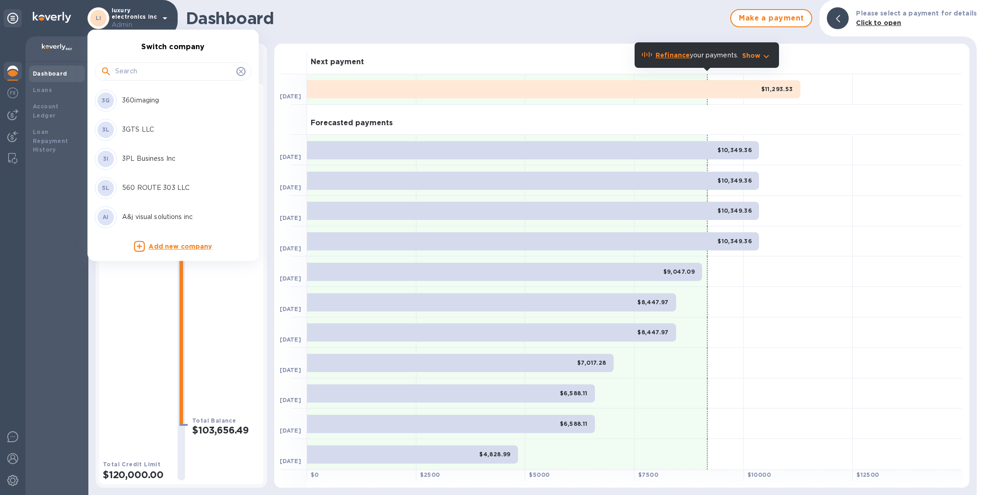
click at [131, 72] on input "text" at bounding box center [173, 72] width 117 height 14
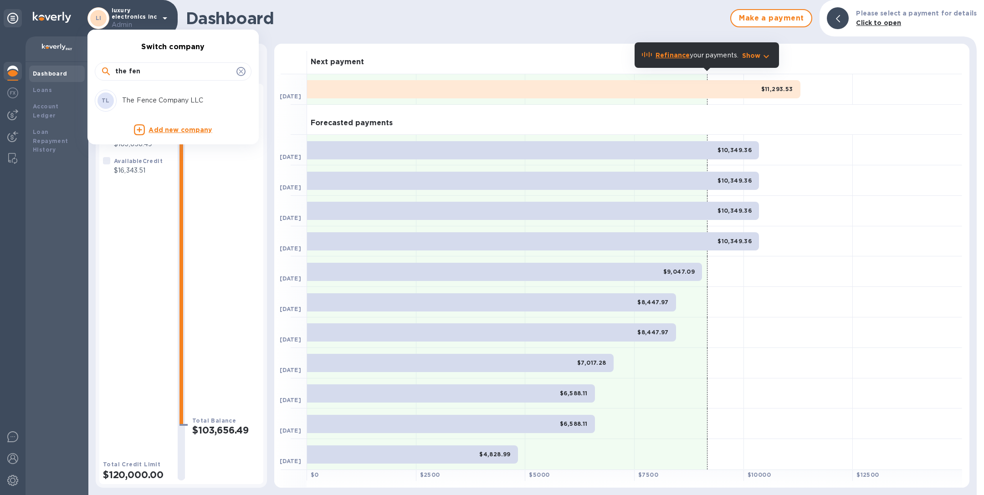
type input "the fen"
click at [146, 99] on p "The Fence Company LLC" at bounding box center [179, 101] width 115 height 10
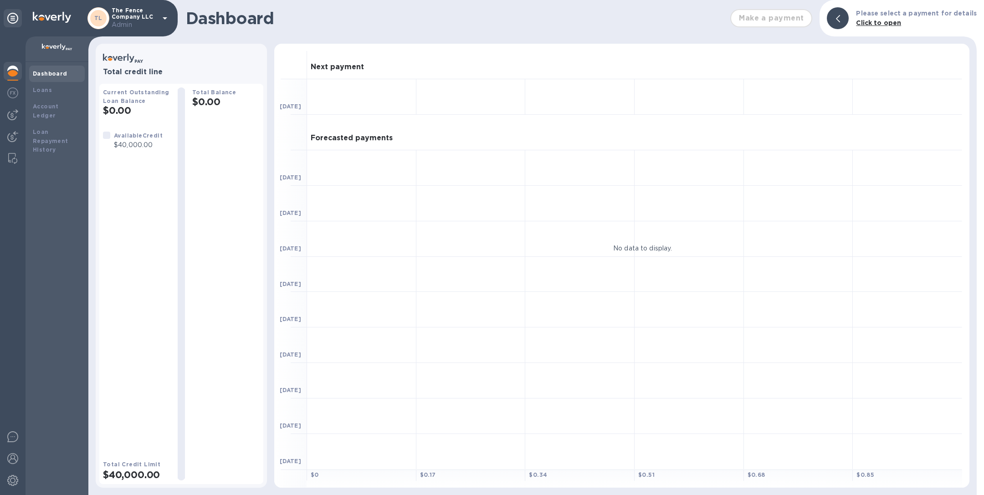
drag, startPoint x: 116, startPoint y: 145, endPoint x: 156, endPoint y: 145, distance: 40.5
click at [156, 145] on p "$40,000.00" at bounding box center [138, 145] width 49 height 10
drag, startPoint x: 114, startPoint y: 145, endPoint x: 160, endPoint y: 145, distance: 46.0
click at [160, 145] on p "$40,000.00" at bounding box center [138, 145] width 49 height 10
copy p "$40,000.00"
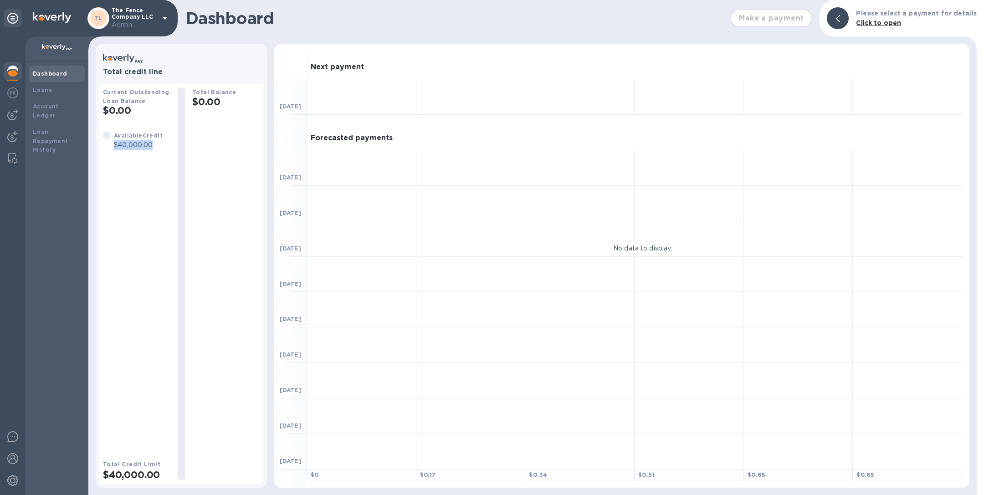
click at [120, 21] on p "Admin" at bounding box center [135, 25] width 46 height 10
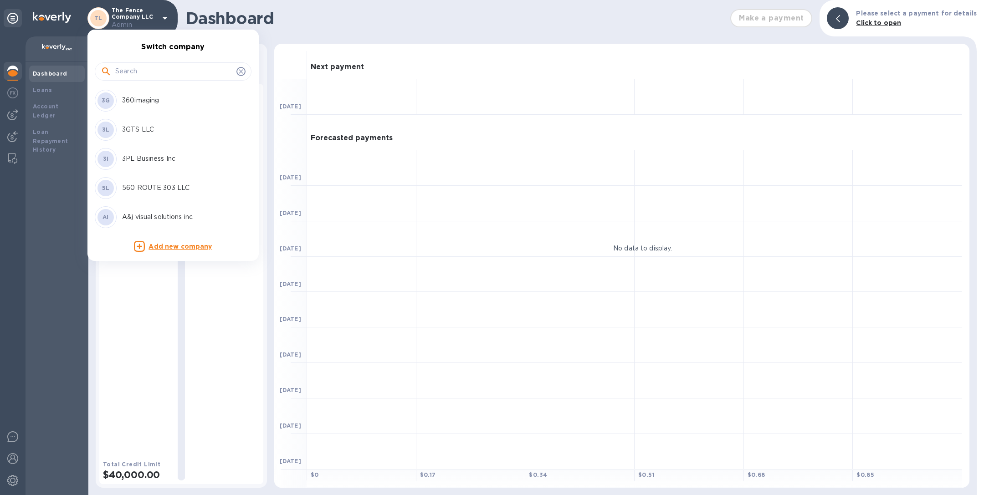
click at [142, 72] on input "text" at bounding box center [173, 72] width 117 height 14
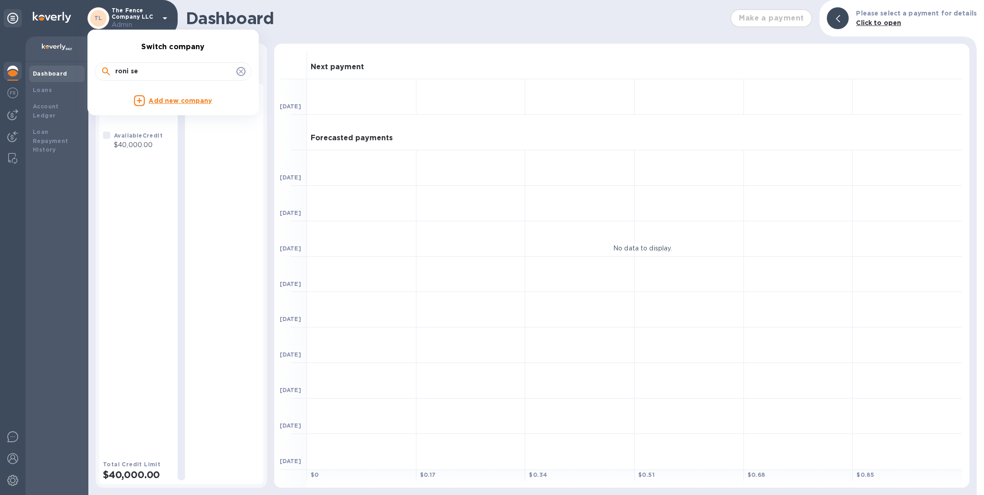
click at [172, 65] on input "roni se" at bounding box center [173, 72] width 117 height 14
type input "tamani"
click at [159, 98] on p "Tamani 1 Corporation" at bounding box center [179, 101] width 115 height 10
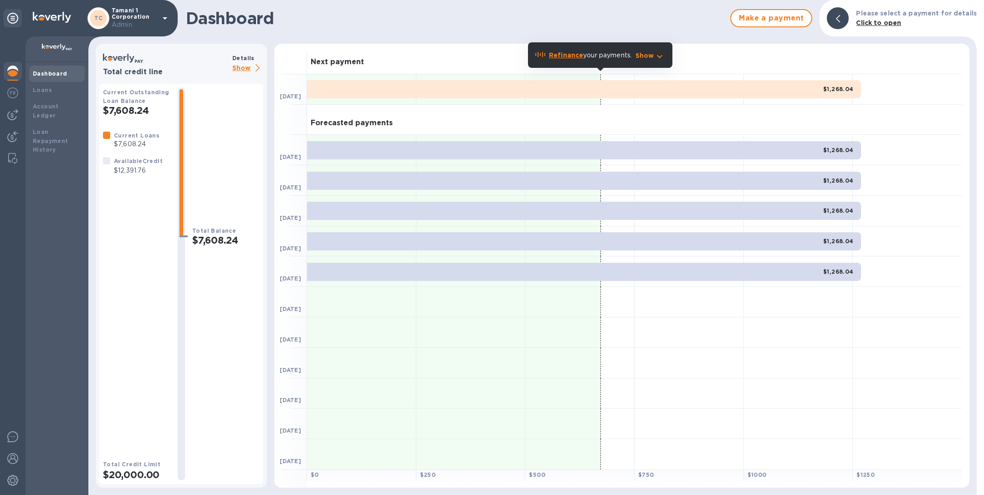
drag, startPoint x: 116, startPoint y: 170, endPoint x: 147, endPoint y: 170, distance: 31.4
click at [147, 170] on p "$12,391.76" at bounding box center [138, 171] width 49 height 10
drag, startPoint x: 116, startPoint y: 171, endPoint x: 149, endPoint y: 171, distance: 33.2
click at [149, 171] on p "$12,391.76" at bounding box center [138, 171] width 49 height 10
copy p "$12,391.76"
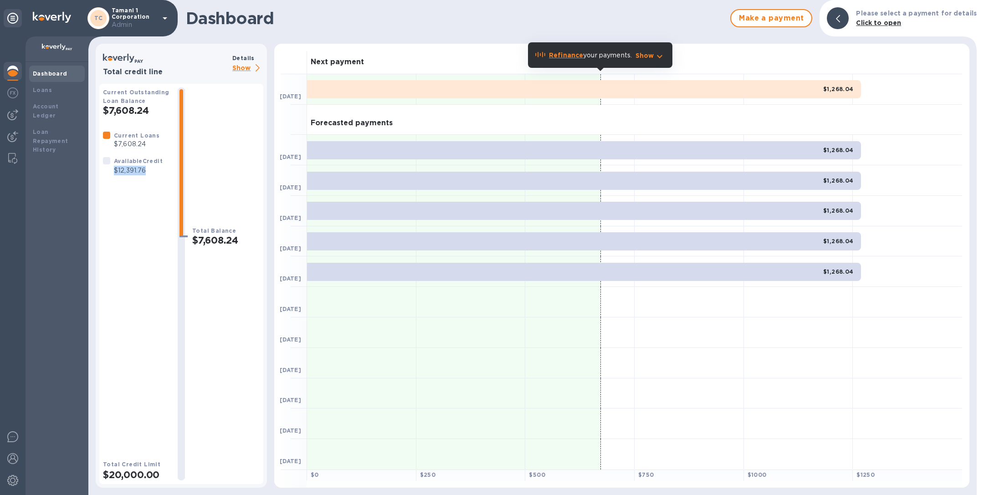
click at [151, 22] on p "Admin" at bounding box center [135, 25] width 46 height 10
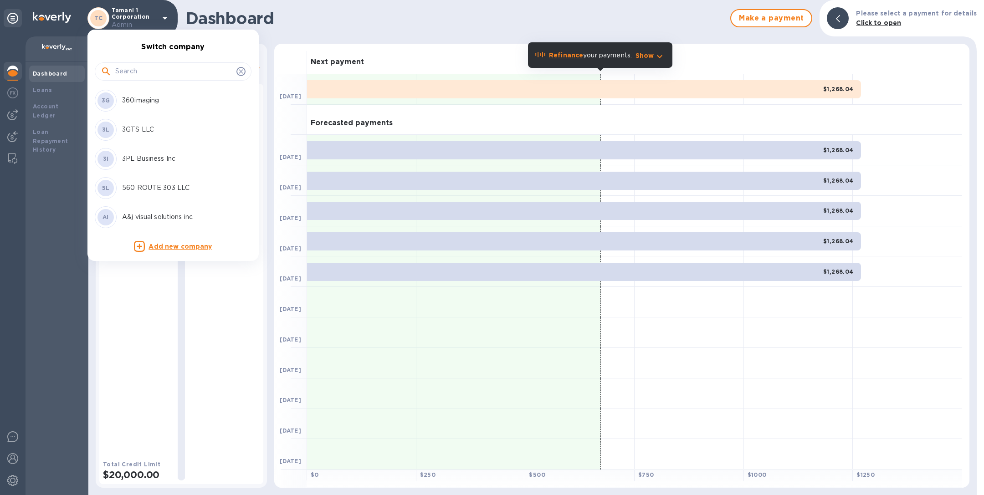
click at [143, 70] on input "text" at bounding box center [173, 72] width 117 height 14
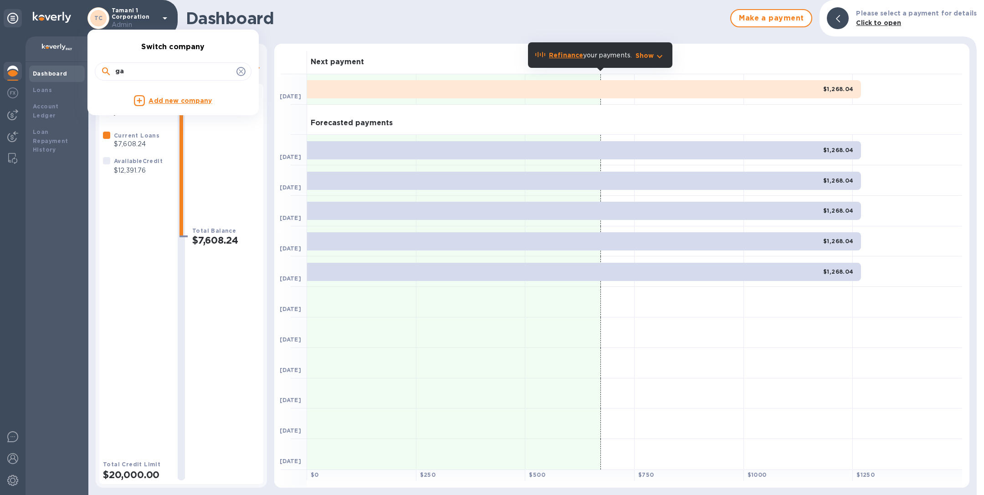
type input "g"
type input "ams gr"
click at [162, 100] on p "AMS GROUP INC DBA AMS MUSIC" at bounding box center [179, 101] width 115 height 10
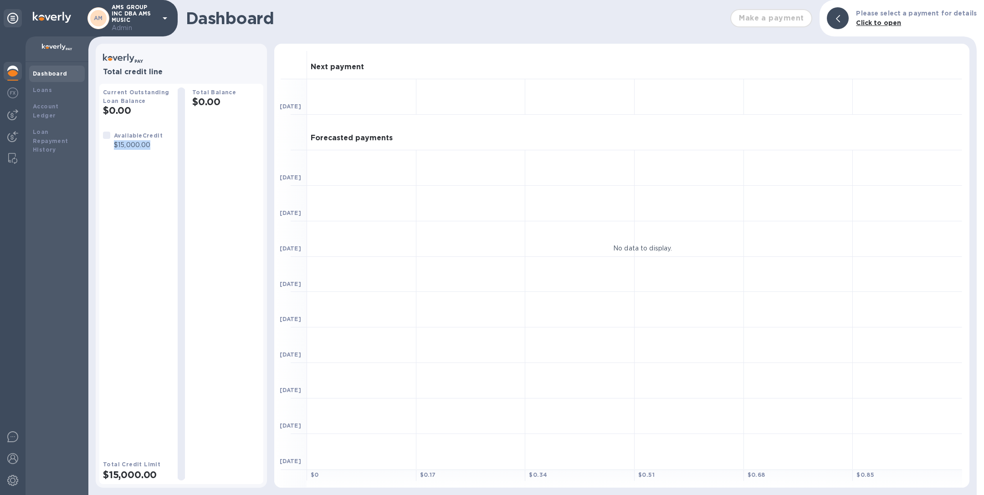
drag, startPoint x: 115, startPoint y: 145, endPoint x: 153, endPoint y: 145, distance: 38.3
click at [153, 145] on p "$15,000.00" at bounding box center [138, 145] width 49 height 10
copy p "$15,000.00"
click at [122, 16] on p "AMS GROUP INC DBA AMS MUSIC Admin" at bounding box center [135, 18] width 46 height 29
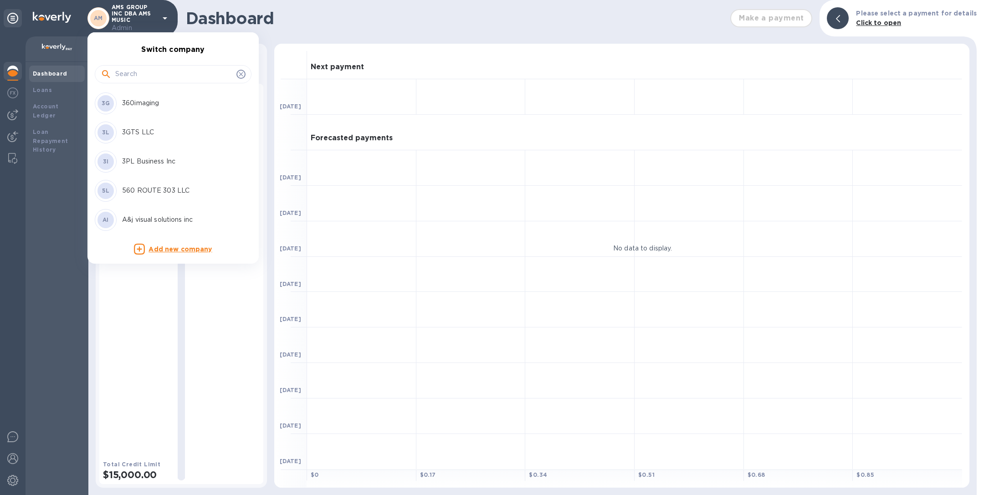
click at [124, 74] on input "text" at bounding box center [173, 74] width 117 height 14
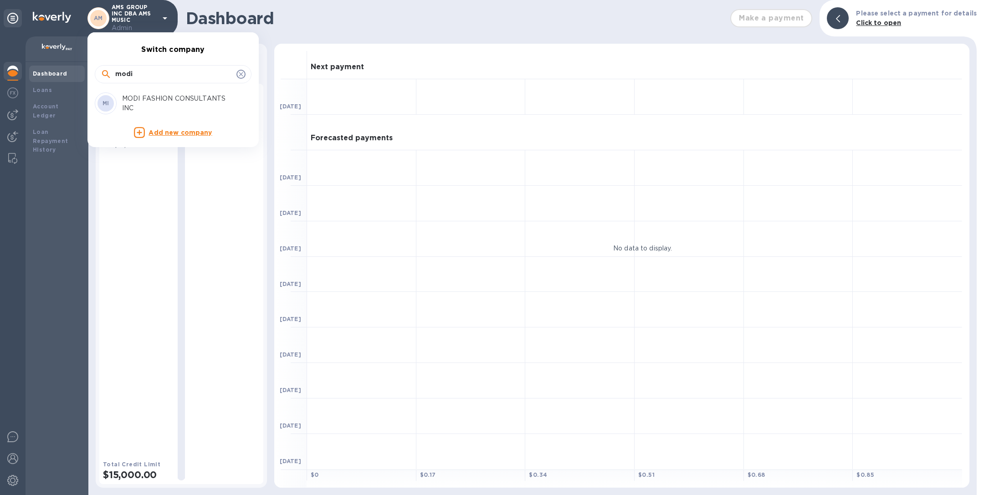
type input "modi"
click at [132, 96] on p "MODI FASHION CONSULTANTS INC" at bounding box center [179, 103] width 115 height 19
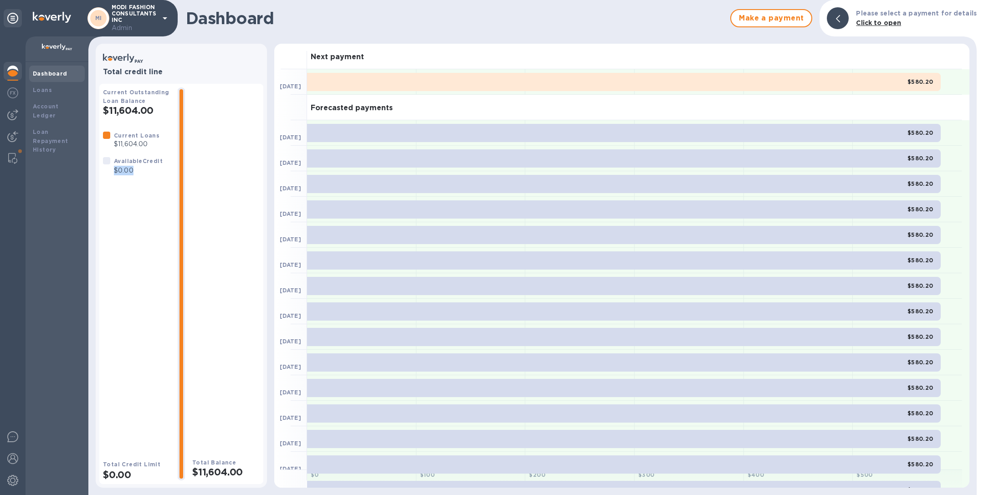
drag, startPoint x: 137, startPoint y: 168, endPoint x: 115, endPoint y: 172, distance: 21.6
click at [115, 172] on p "$0.00" at bounding box center [138, 171] width 49 height 10
copy p "$0.00"
click at [153, 20] on p "MODI FASHION CONSULTANTS INC Admin" at bounding box center [135, 18] width 46 height 29
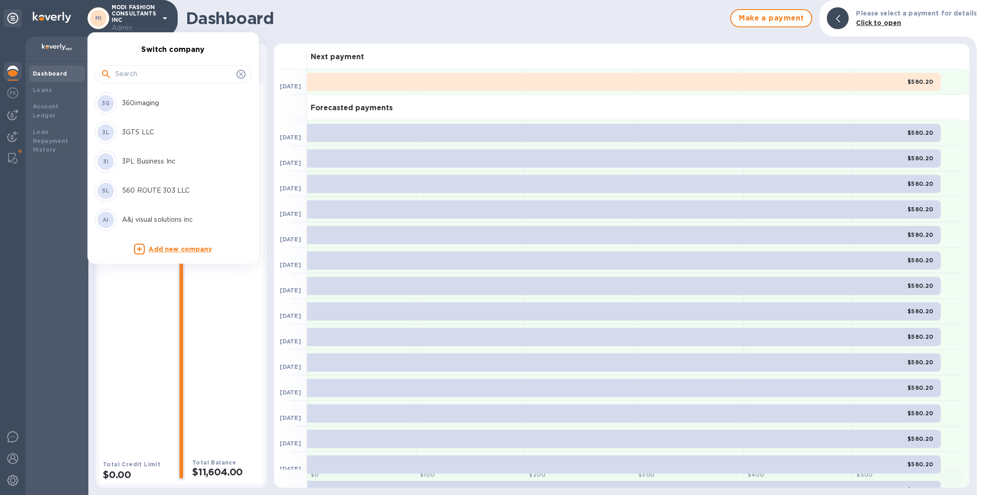
click at [151, 67] on input "text" at bounding box center [173, 74] width 117 height 14
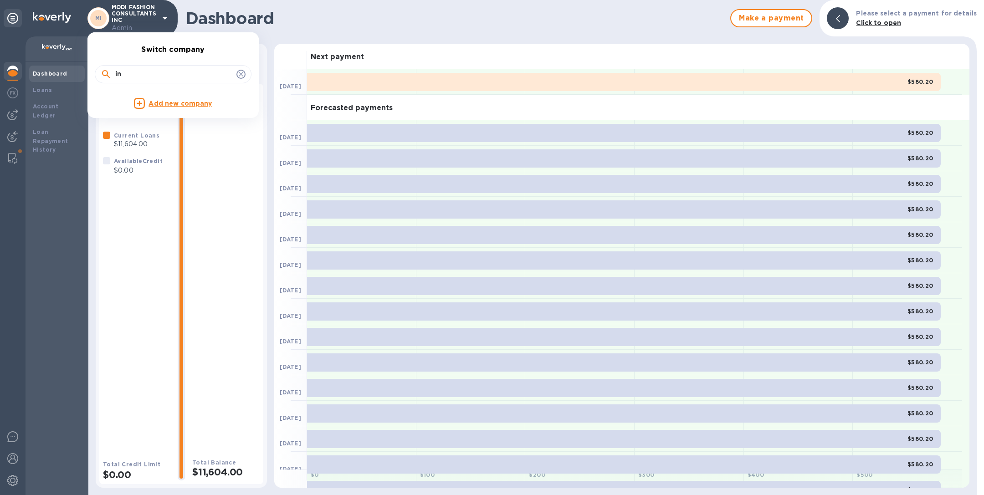
type input "i"
type input "princess"
click at [167, 100] on p "Princess Lingerie Boutique Corp" at bounding box center [179, 103] width 115 height 10
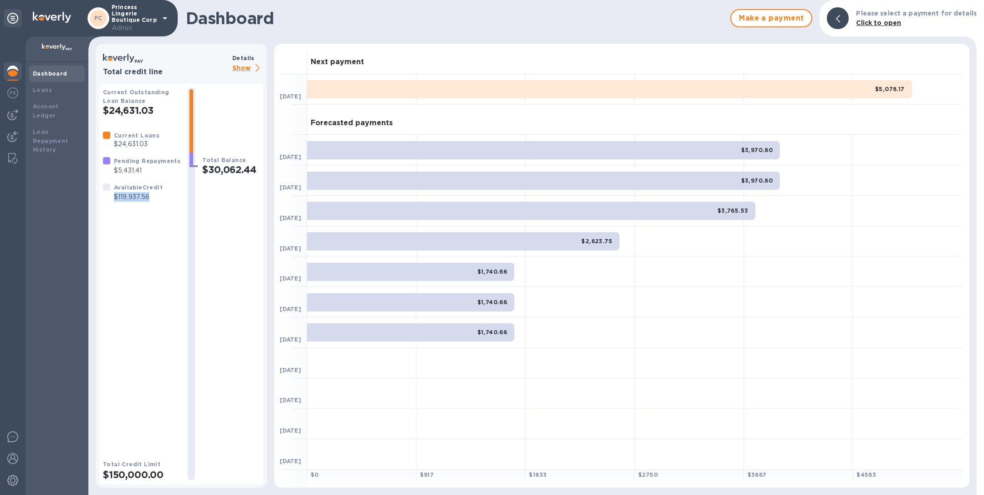
drag, startPoint x: 114, startPoint y: 199, endPoint x: 156, endPoint y: 198, distance: 41.9
click at [156, 198] on p "$119,937.56" at bounding box center [138, 197] width 49 height 10
copy p "$119,937.56"
click at [146, 13] on p "Princess Lingerie Boutique Corp Admin" at bounding box center [135, 18] width 46 height 29
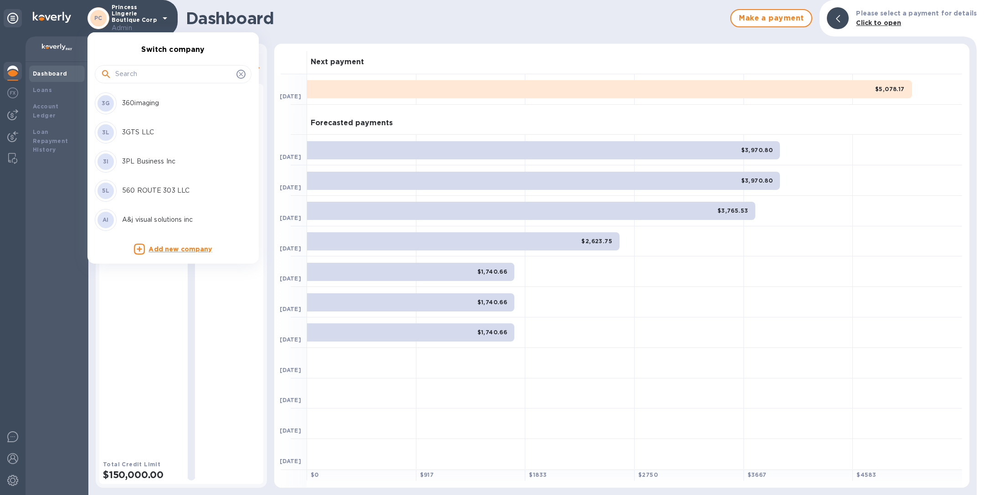
click at [133, 74] on input "text" at bounding box center [173, 74] width 117 height 14
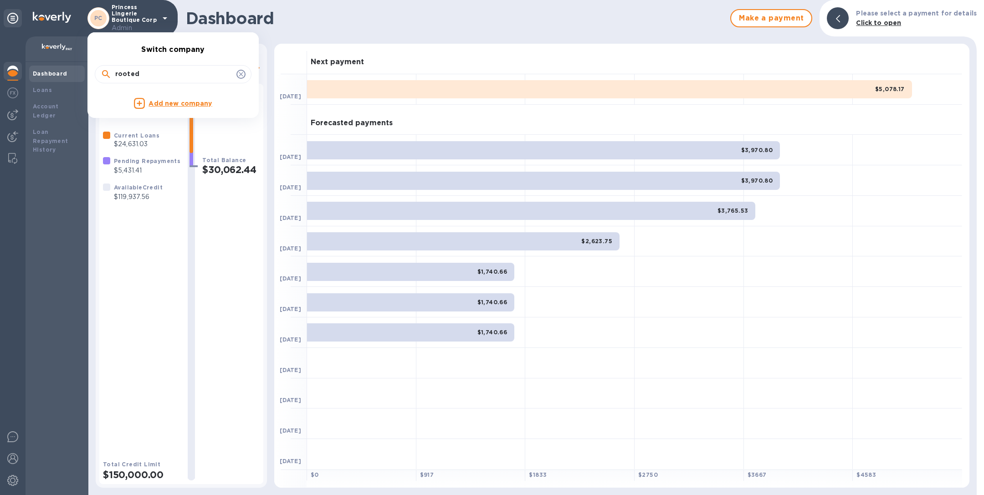
click at [162, 72] on input "rooted" at bounding box center [173, 74] width 117 height 14
type input "ds v"
click at [191, 98] on p "DS VENDOR VENTURES LLC" at bounding box center [179, 103] width 115 height 10
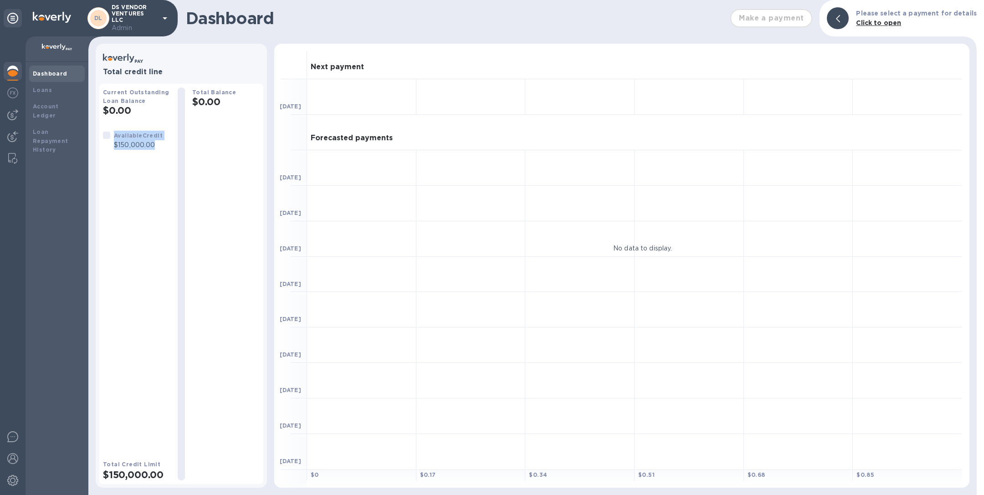
drag, startPoint x: 156, startPoint y: 145, endPoint x: 111, endPoint y: 145, distance: 44.6
click at [111, 145] on div "Available Credit $150,000.00" at bounding box center [132, 140] width 63 height 23
click at [117, 147] on p "$150,000.00" at bounding box center [138, 145] width 49 height 10
drag, startPoint x: 113, startPoint y: 147, endPoint x: 162, endPoint y: 146, distance: 48.7
click at [162, 146] on div "Available Credit $150,000.00" at bounding box center [138, 140] width 52 height 23
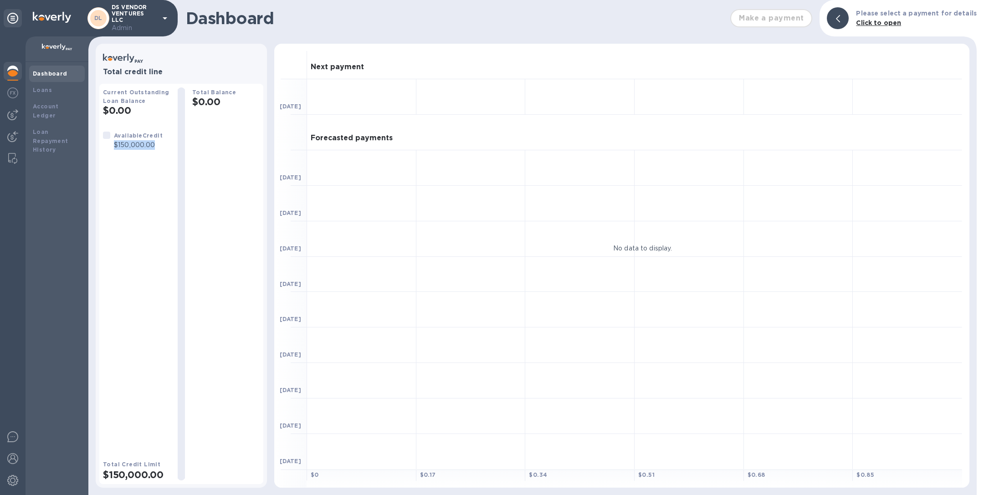
copy p "$150,000.00"
click at [141, 17] on p "DS VENDOR VENTURES LLC Admin" at bounding box center [135, 18] width 46 height 29
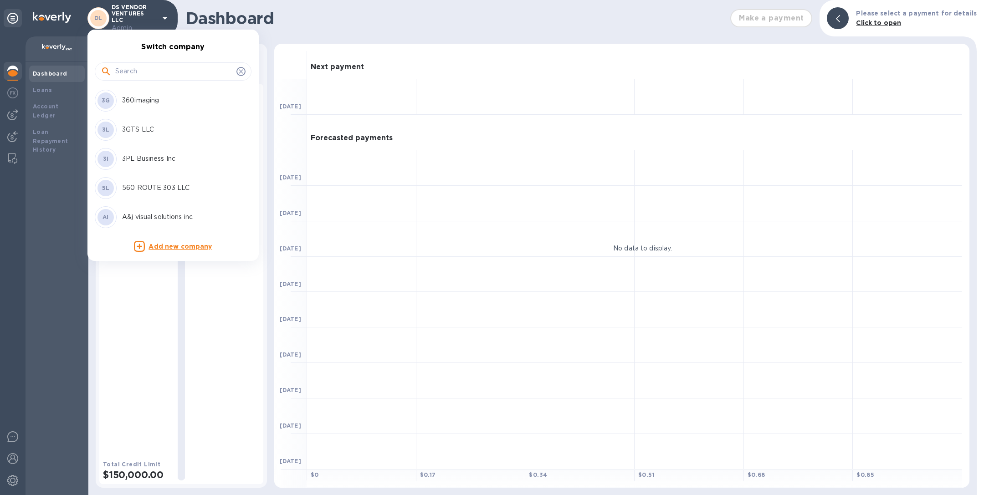
click at [134, 65] on input "text" at bounding box center [173, 72] width 117 height 14
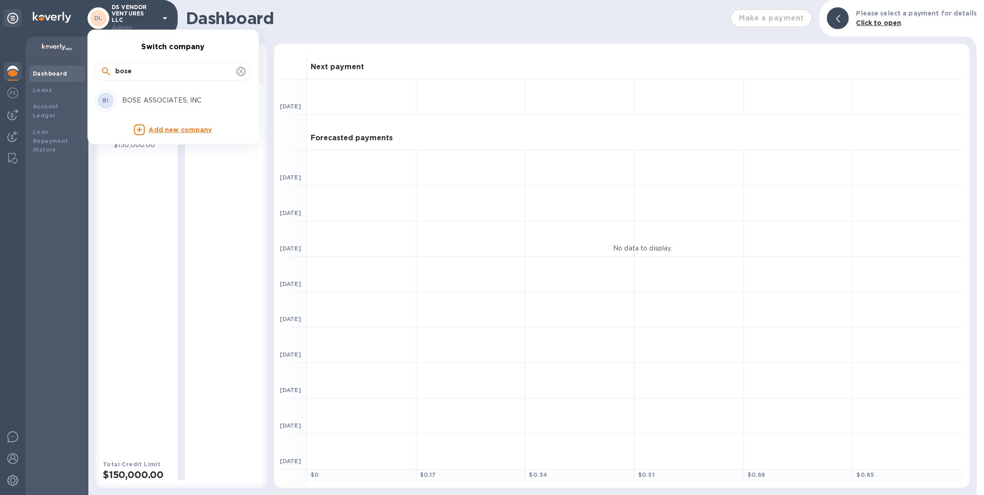
type input "bose"
click at [128, 99] on p "BOSE ASSOCIATES, INC" at bounding box center [179, 101] width 115 height 10
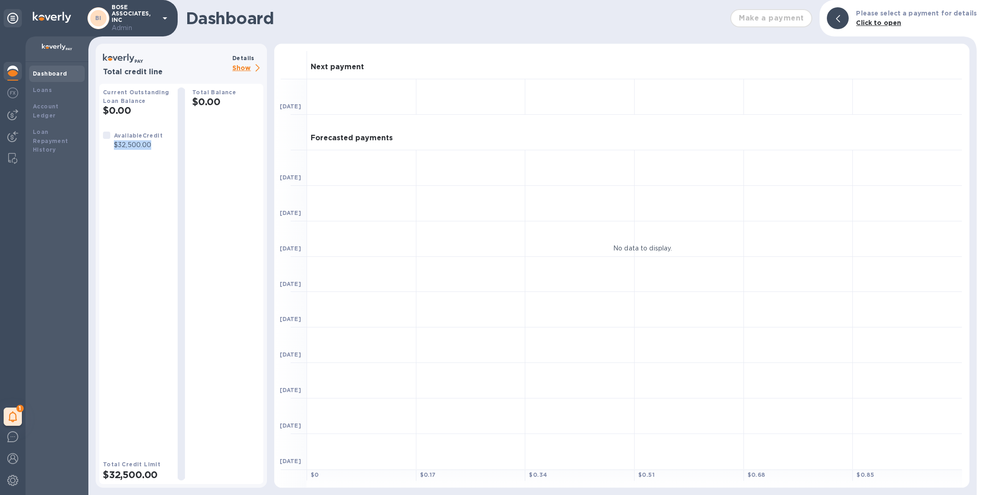
drag, startPoint x: 114, startPoint y: 146, endPoint x: 161, endPoint y: 146, distance: 46.9
click at [161, 146] on div "Available Credit $32,500.00" at bounding box center [138, 140] width 52 height 23
copy p "$32,500.00"
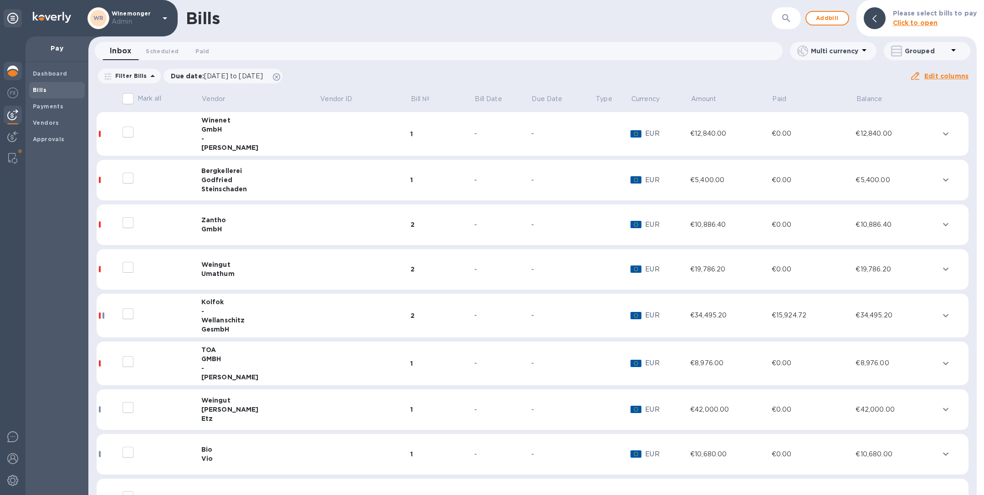
click at [16, 70] on img at bounding box center [12, 71] width 11 height 11
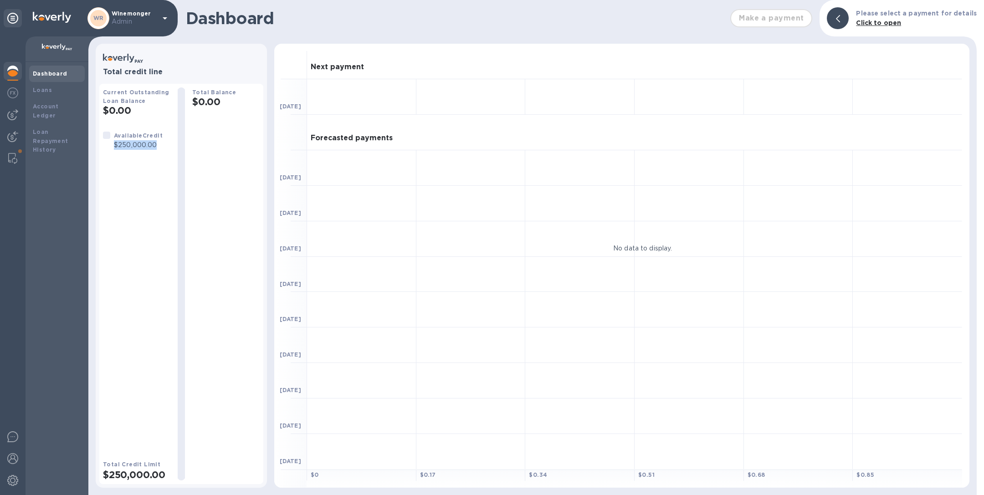
drag, startPoint x: 115, startPoint y: 146, endPoint x: 158, endPoint y: 146, distance: 42.4
click at [158, 146] on p "$250,000.00" at bounding box center [138, 145] width 49 height 10
copy p "$250,000.00"
click at [14, 157] on img at bounding box center [12, 158] width 9 height 11
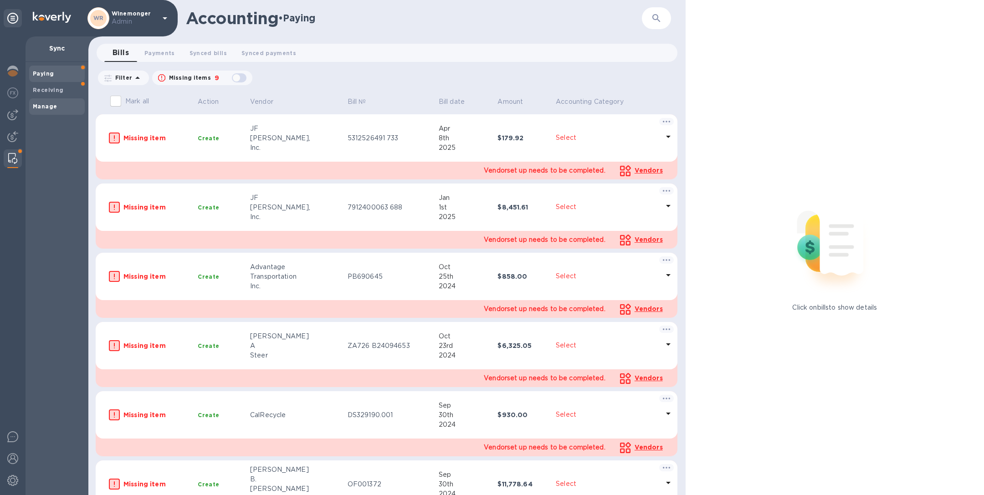
click at [67, 107] on span "Manage" at bounding box center [57, 106] width 48 height 9
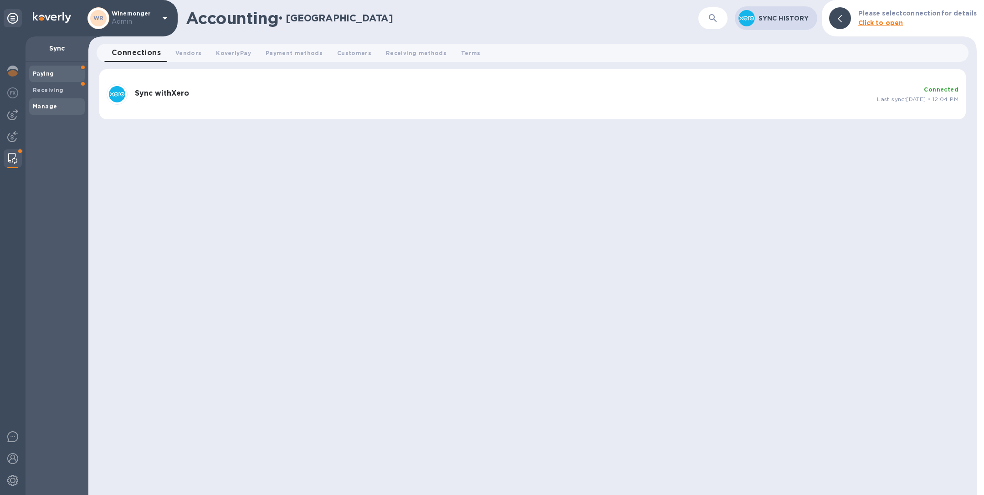
click at [55, 77] on span "Paying" at bounding box center [57, 73] width 48 height 9
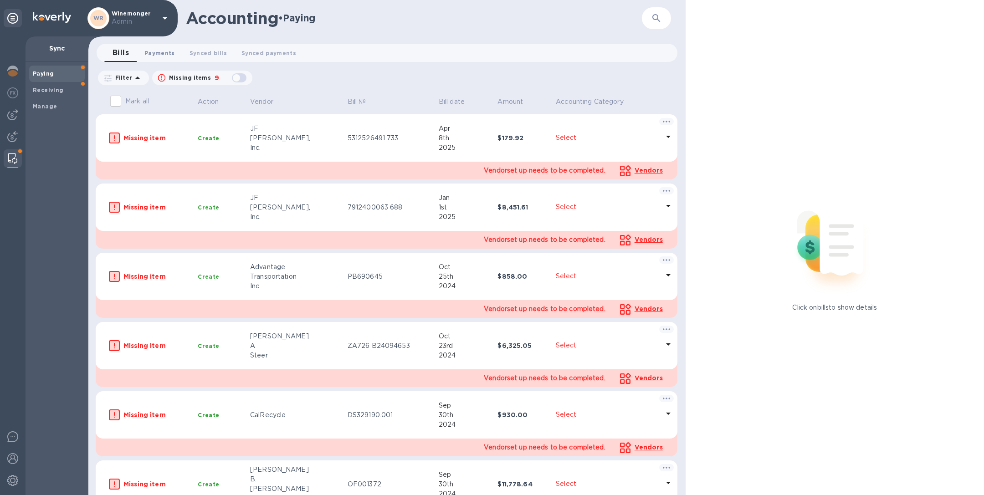
click at [161, 54] on span "Payments 0" at bounding box center [159, 53] width 31 height 10
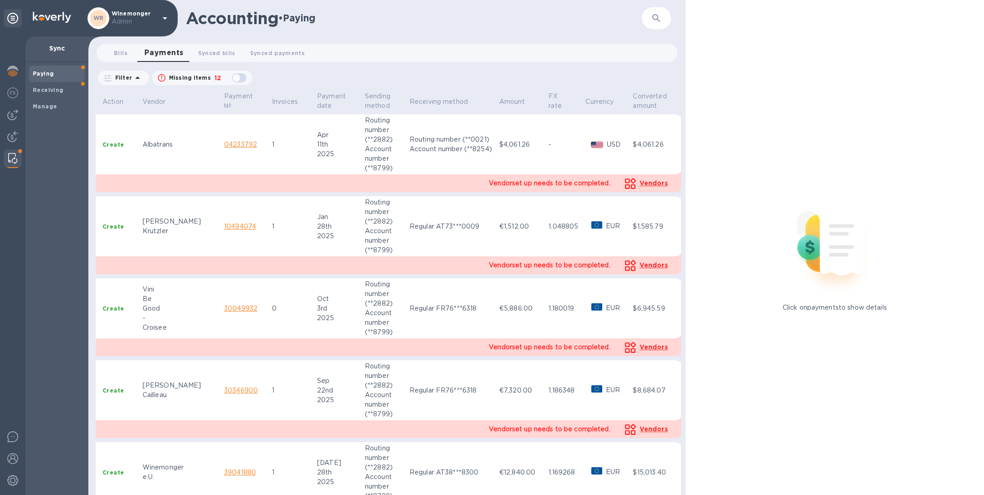
scroll to position [0, 83]
click at [58, 110] on span "Manage" at bounding box center [57, 106] width 48 height 9
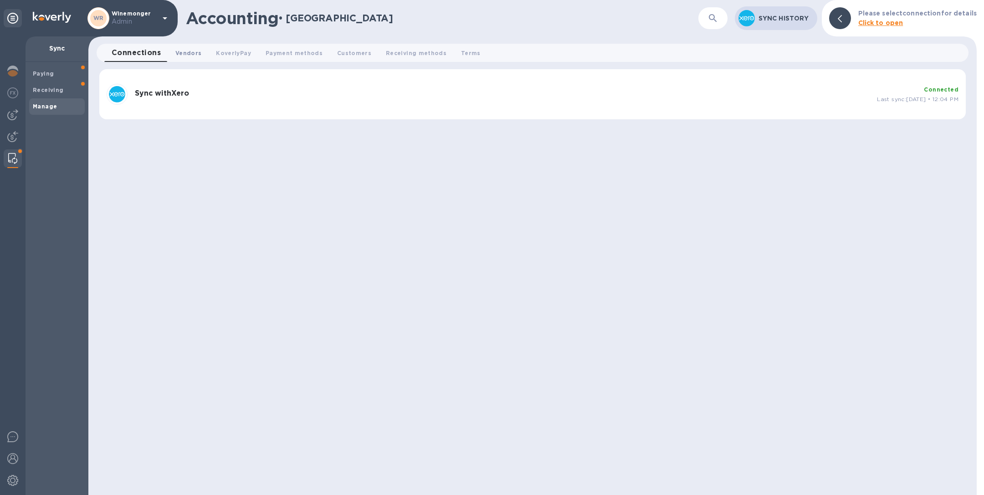
click at [181, 54] on span "Vendors 0" at bounding box center [188, 53] width 26 height 10
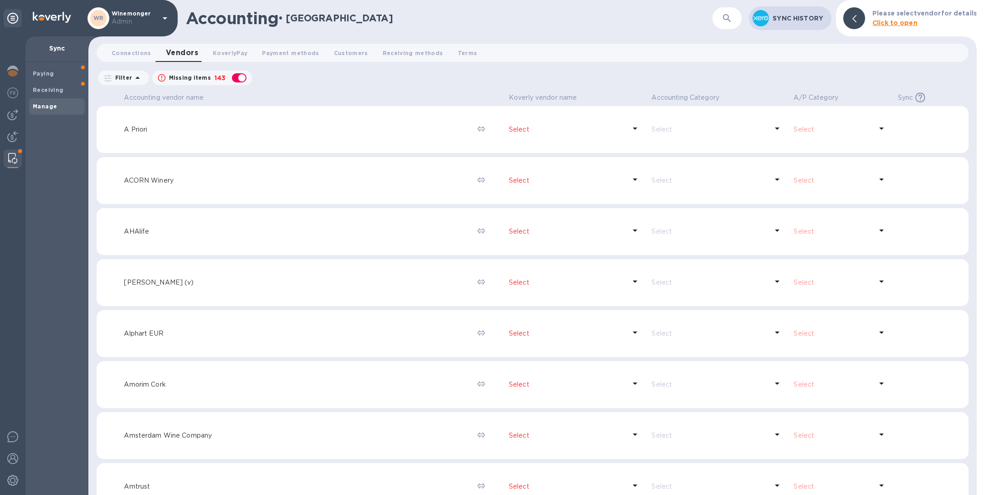
click at [240, 78] on div "button" at bounding box center [239, 77] width 18 height 13
checkbox input "false"
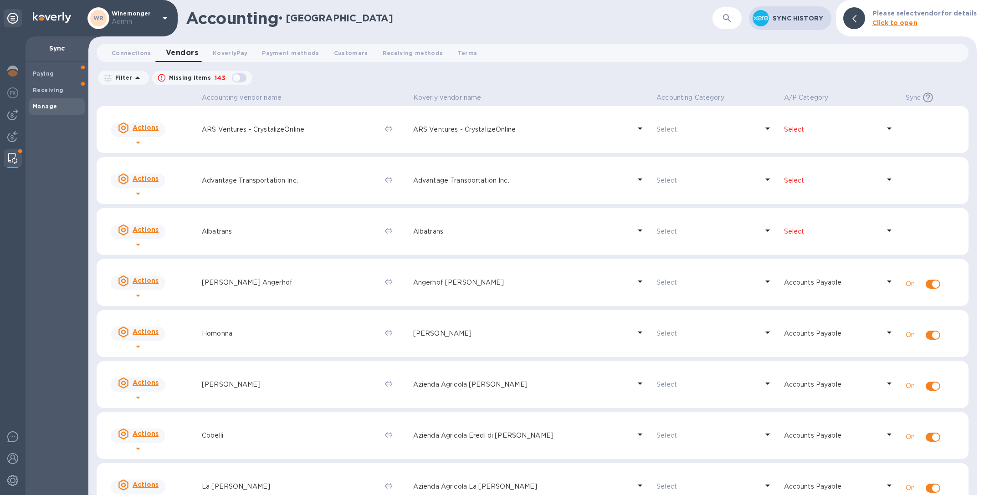
click at [822, 133] on p "Select" at bounding box center [832, 130] width 96 height 10
click at [791, 149] on input "text" at bounding box center [817, 153] width 121 height 14
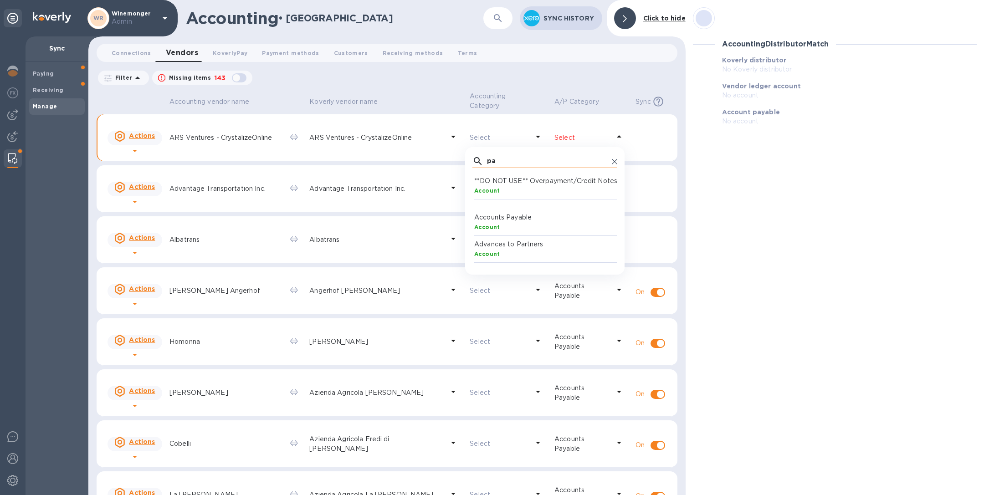
type input "pay"
click at [683, 246] on div "Accounting vendor name [PERSON_NAME] vendor name Accounting Category A/P Catego…" at bounding box center [386, 292] width 597 height 405
click at [590, 133] on p "Select" at bounding box center [582, 138] width 56 height 10
click at [681, 208] on div "Accounting vendor name [PERSON_NAME] vendor name Accounting Category A/P Catego…" at bounding box center [386, 292] width 597 height 405
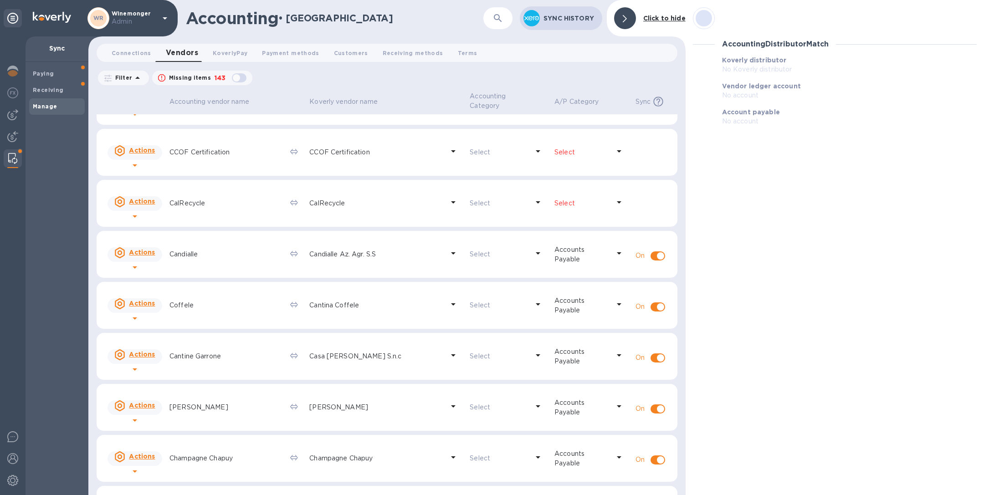
scroll to position [656, 0]
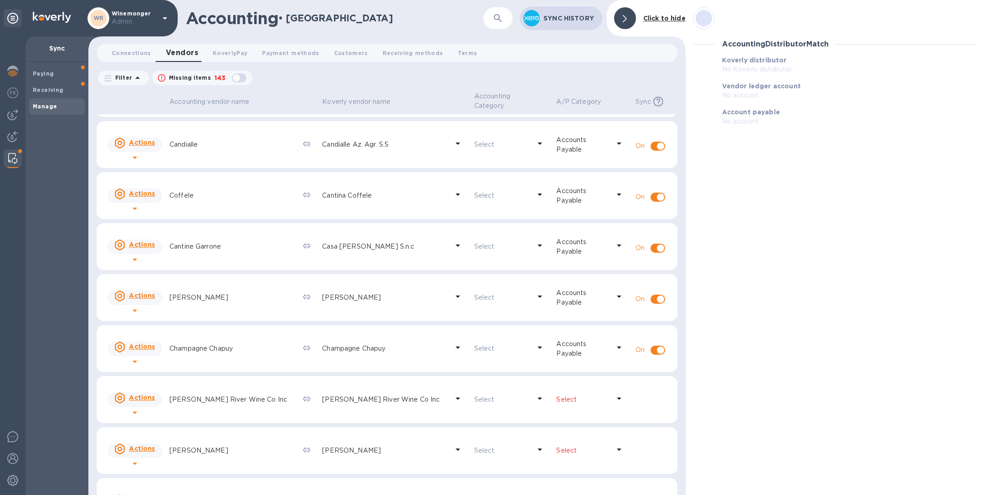
click at [501, 14] on icon "button" at bounding box center [497, 18] width 11 height 11
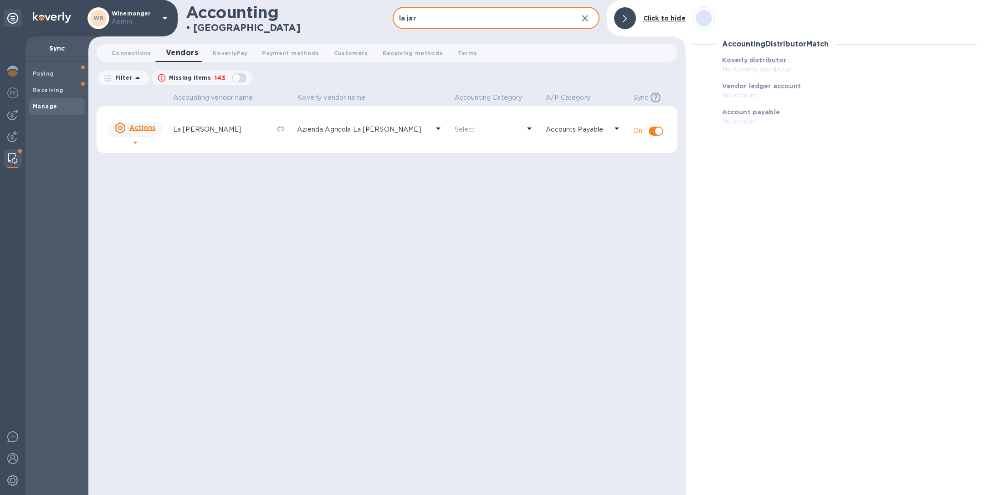
scroll to position [0, 0]
type input "la jar"
click at [140, 51] on span "Connections 0" at bounding box center [132, 53] width 40 height 10
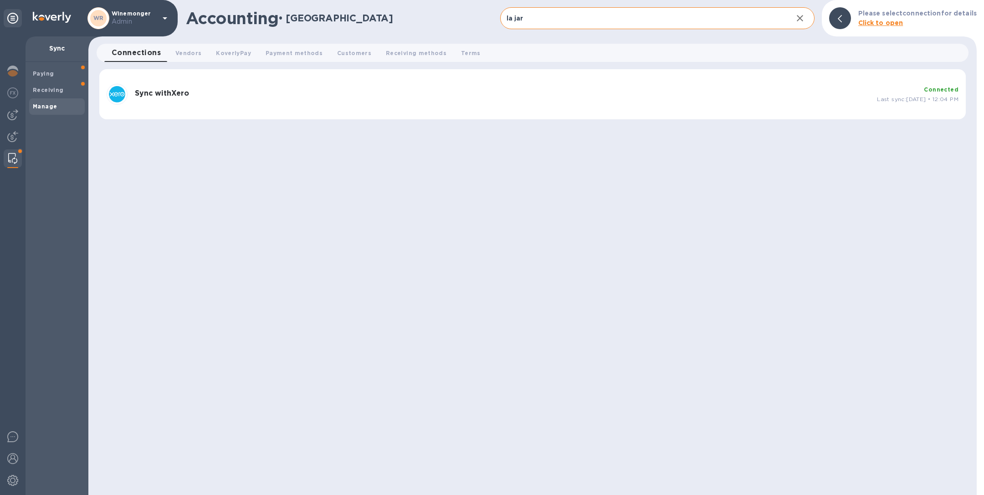
click at [374, 107] on div "Sync with Xero Connected Last sync: [DATE] • 12:04 PM" at bounding box center [532, 94] width 859 height 28
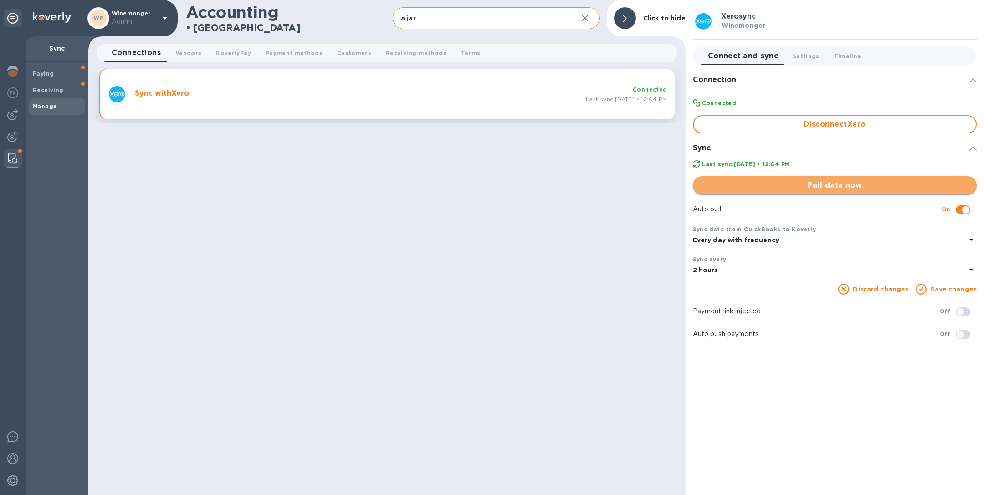
click at [850, 182] on span "Pull data now" at bounding box center [834, 185] width 269 height 11
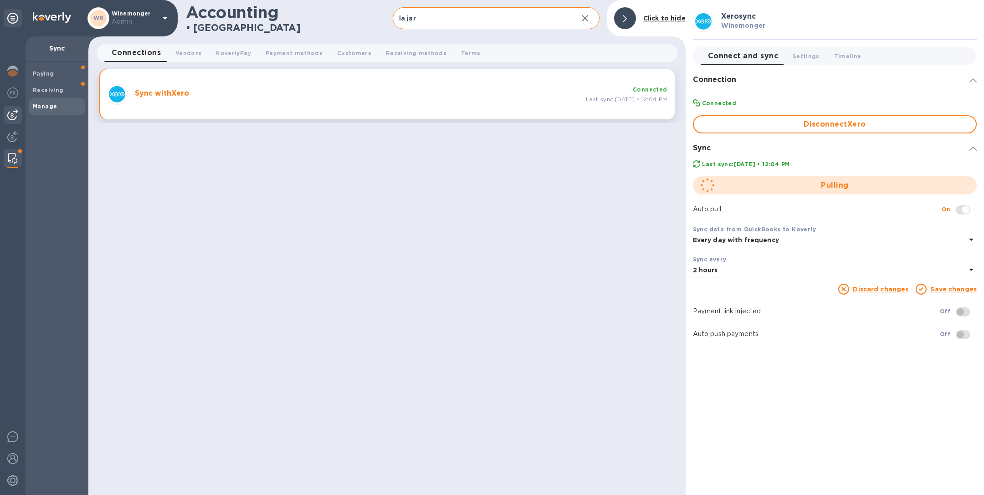
click at [14, 113] on img at bounding box center [12, 114] width 11 height 11
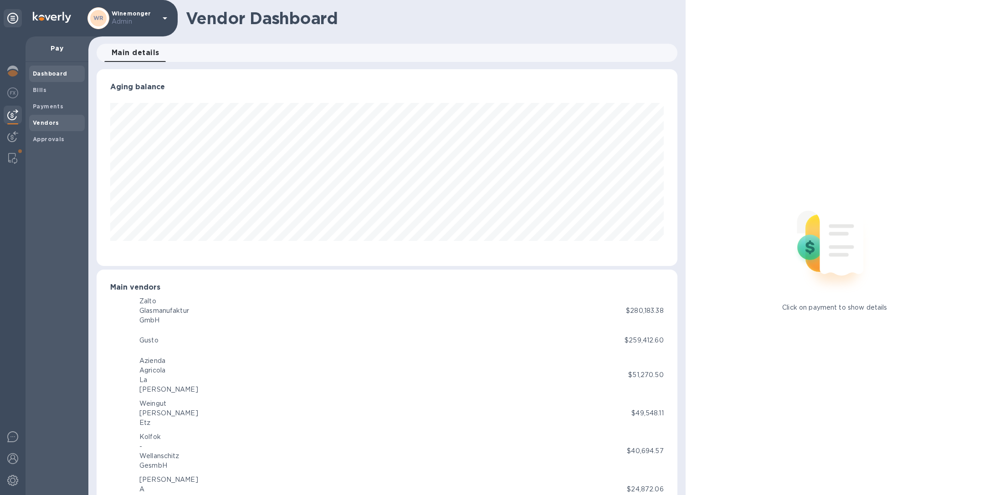
scroll to position [455181, 454801]
click at [50, 86] on span "Bills" at bounding box center [57, 90] width 48 height 9
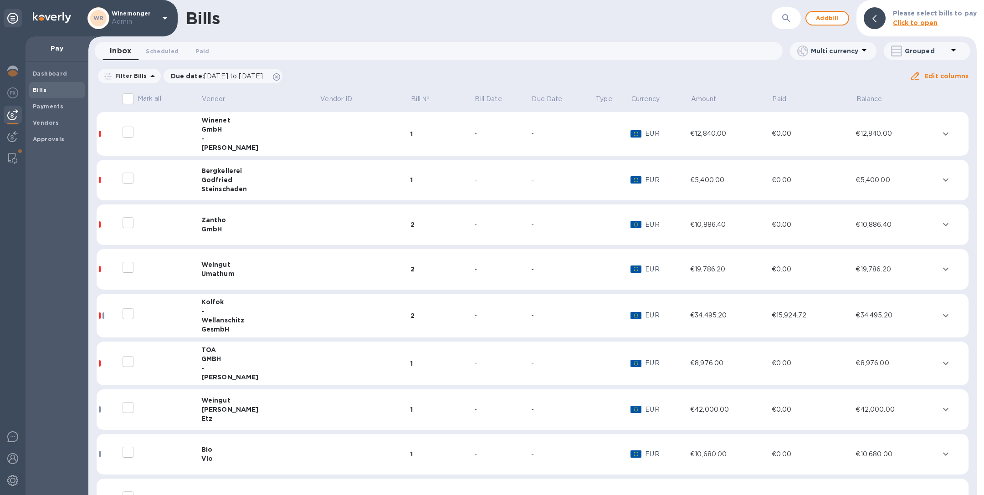
click at [783, 19] on icon "button" at bounding box center [786, 18] width 11 height 11
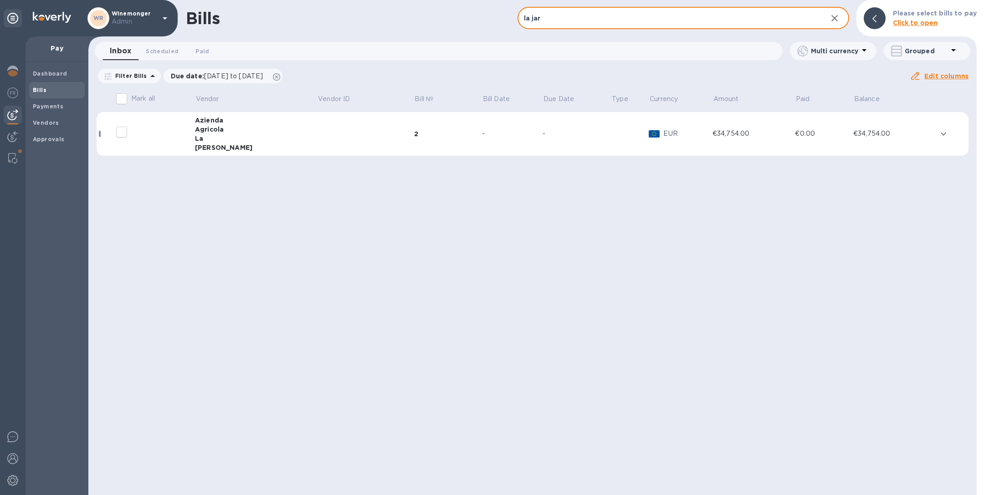
type input "la jar"
click at [327, 142] on td at bounding box center [365, 134] width 97 height 44
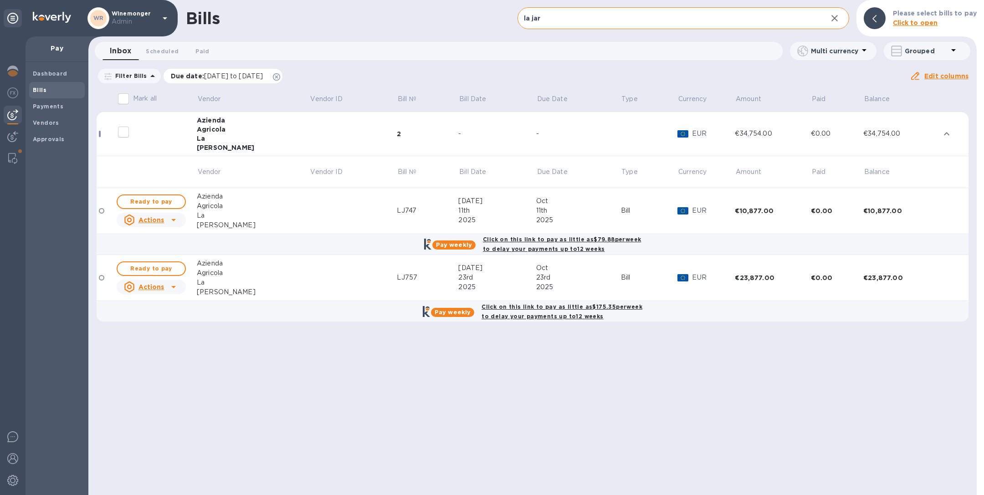
click at [280, 76] on icon at bounding box center [276, 76] width 7 height 7
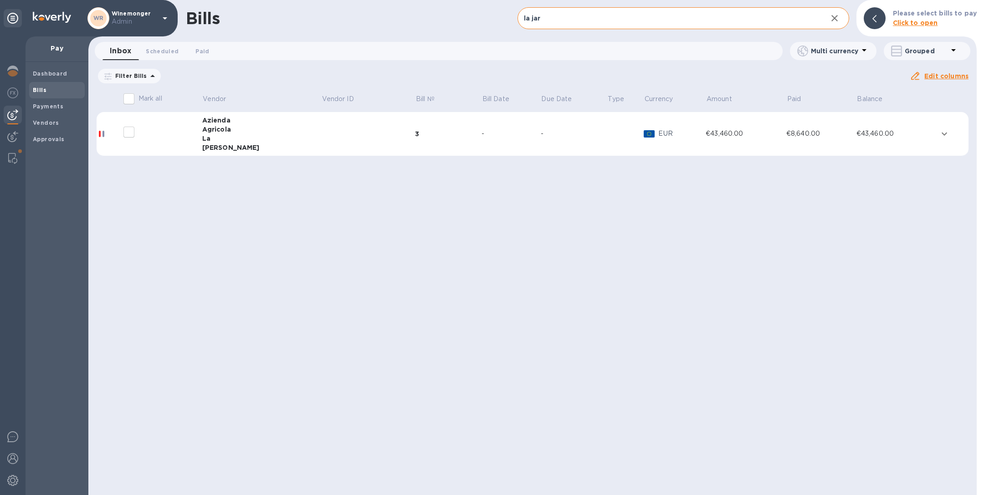
click at [321, 132] on td at bounding box center [368, 134] width 94 height 44
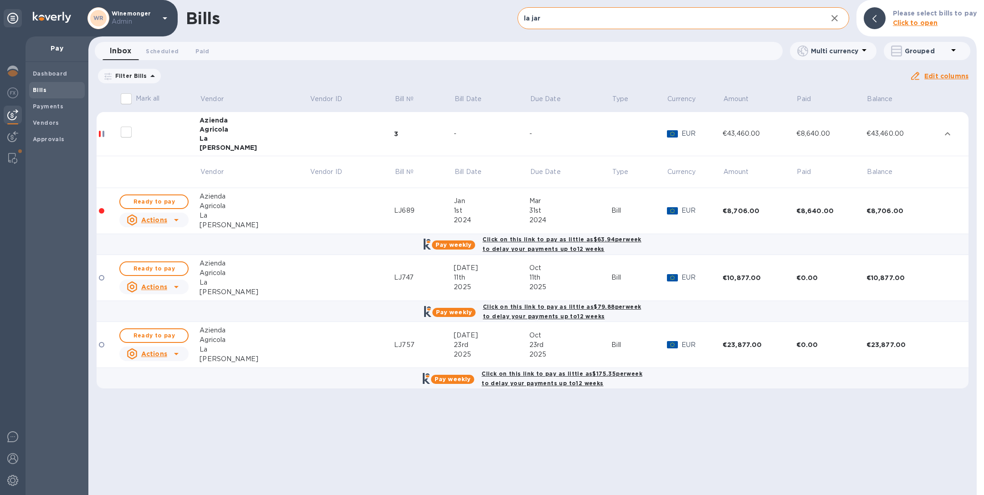
click at [309, 199] on td at bounding box center [351, 211] width 85 height 46
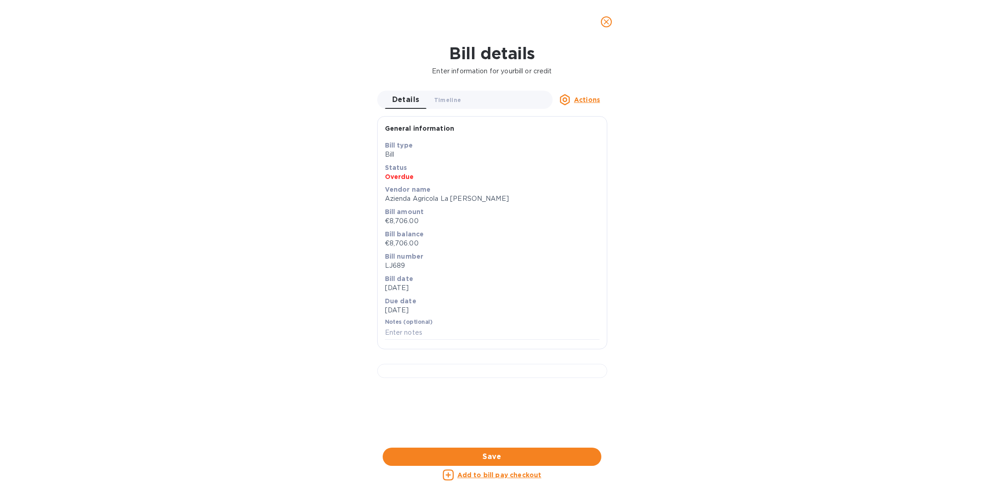
scroll to position [128, 0]
click at [541, 364] on div at bounding box center [492, 371] width 230 height 14
click at [439, 100] on span "Timeline 0" at bounding box center [447, 100] width 27 height 10
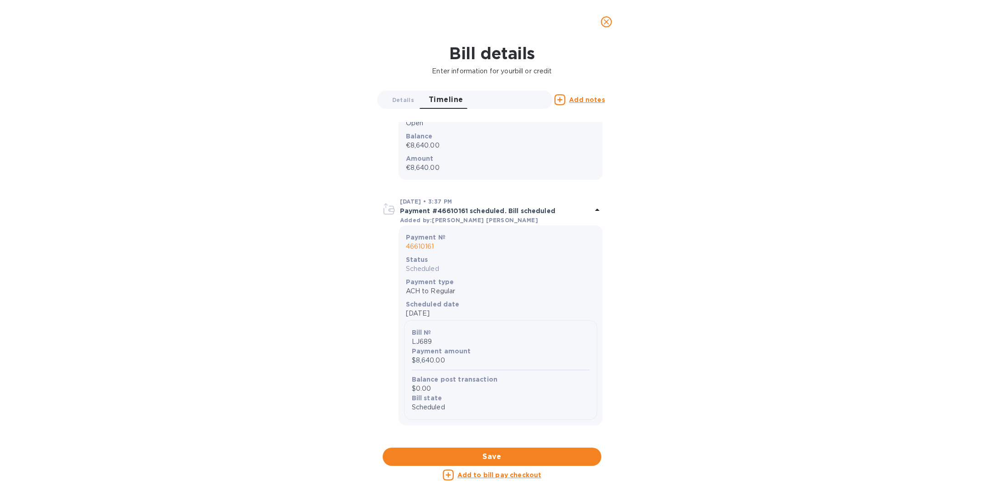
scroll to position [103, 0]
click at [426, 238] on p "46610161" at bounding box center [500, 242] width 189 height 10
click at [426, 242] on p "46610161" at bounding box center [500, 242] width 189 height 10
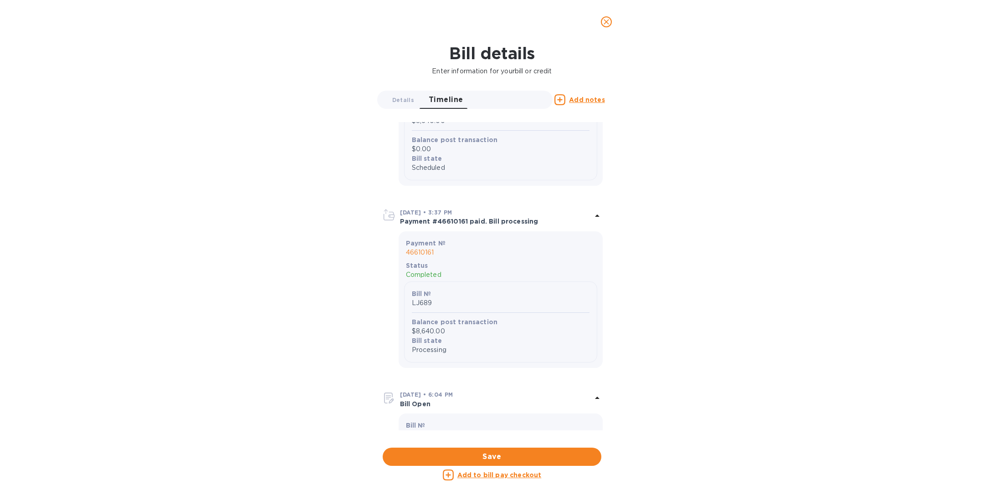
scroll to position [339, 0]
click at [427, 253] on p "46610161" at bounding box center [500, 252] width 189 height 10
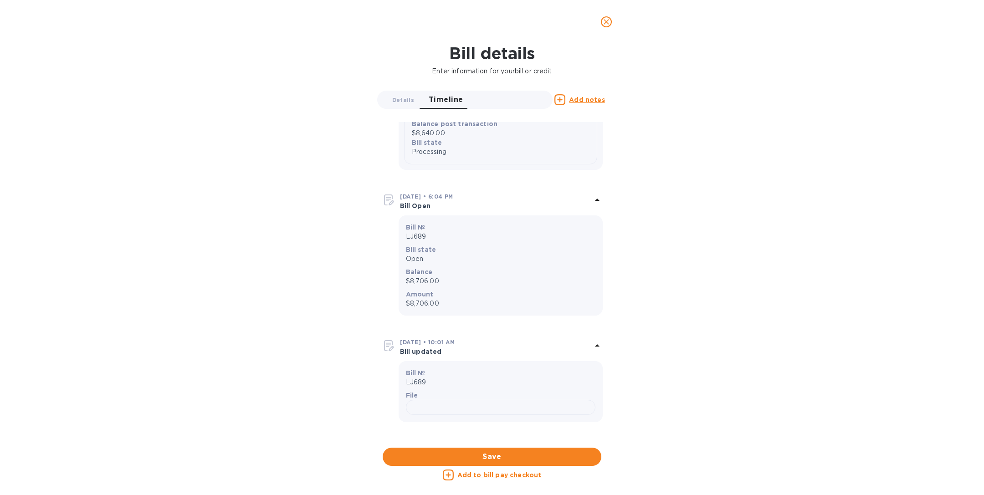
scroll to position [762, 0]
click at [606, 21] on icon "close" at bounding box center [605, 21] width 5 height 5
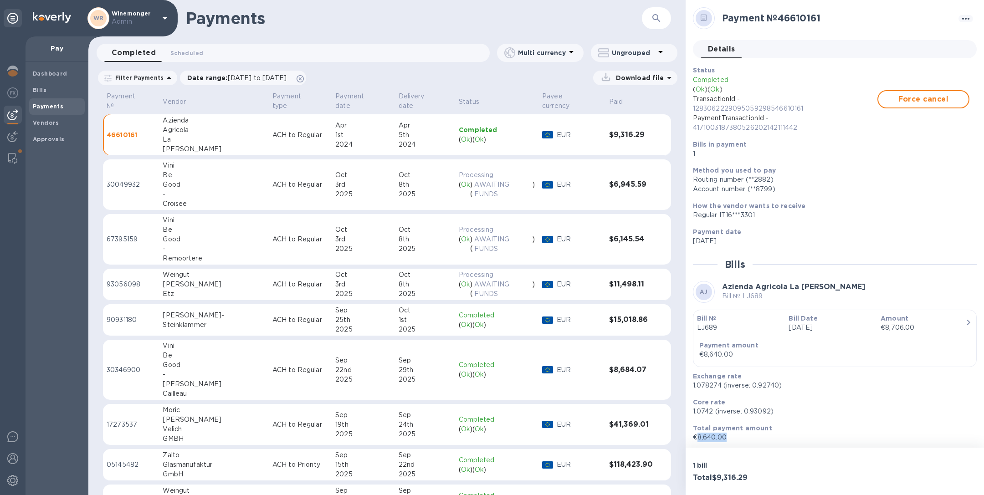
drag, startPoint x: 731, startPoint y: 438, endPoint x: 698, endPoint y: 435, distance: 32.9
click at [698, 435] on p "€8,640.00" at bounding box center [831, 438] width 276 height 10
copy p "8,640.00"
click at [934, 323] on div "€8,706.00" at bounding box center [922, 328] width 85 height 10
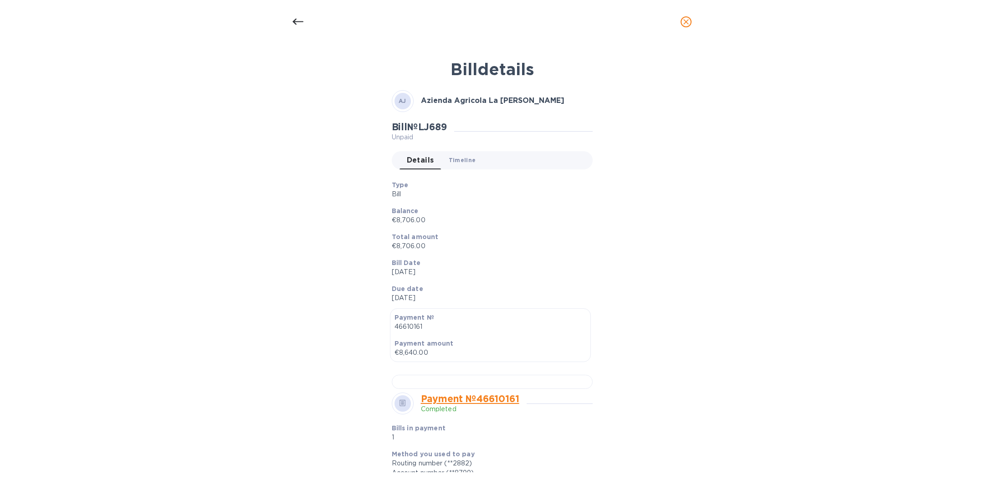
click at [457, 161] on span "Timeline 0" at bounding box center [462, 160] width 27 height 10
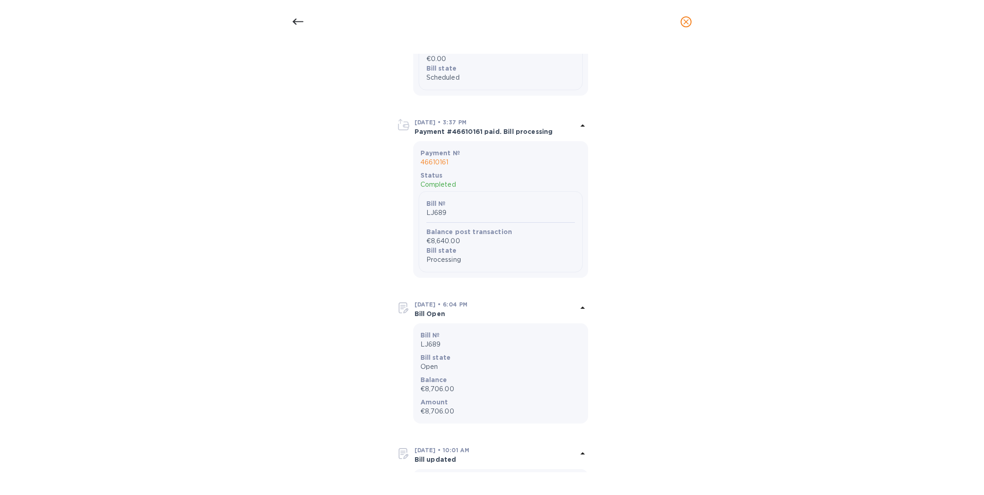
scroll to position [490, 0]
